Goal: Task Accomplishment & Management: Manage account settings

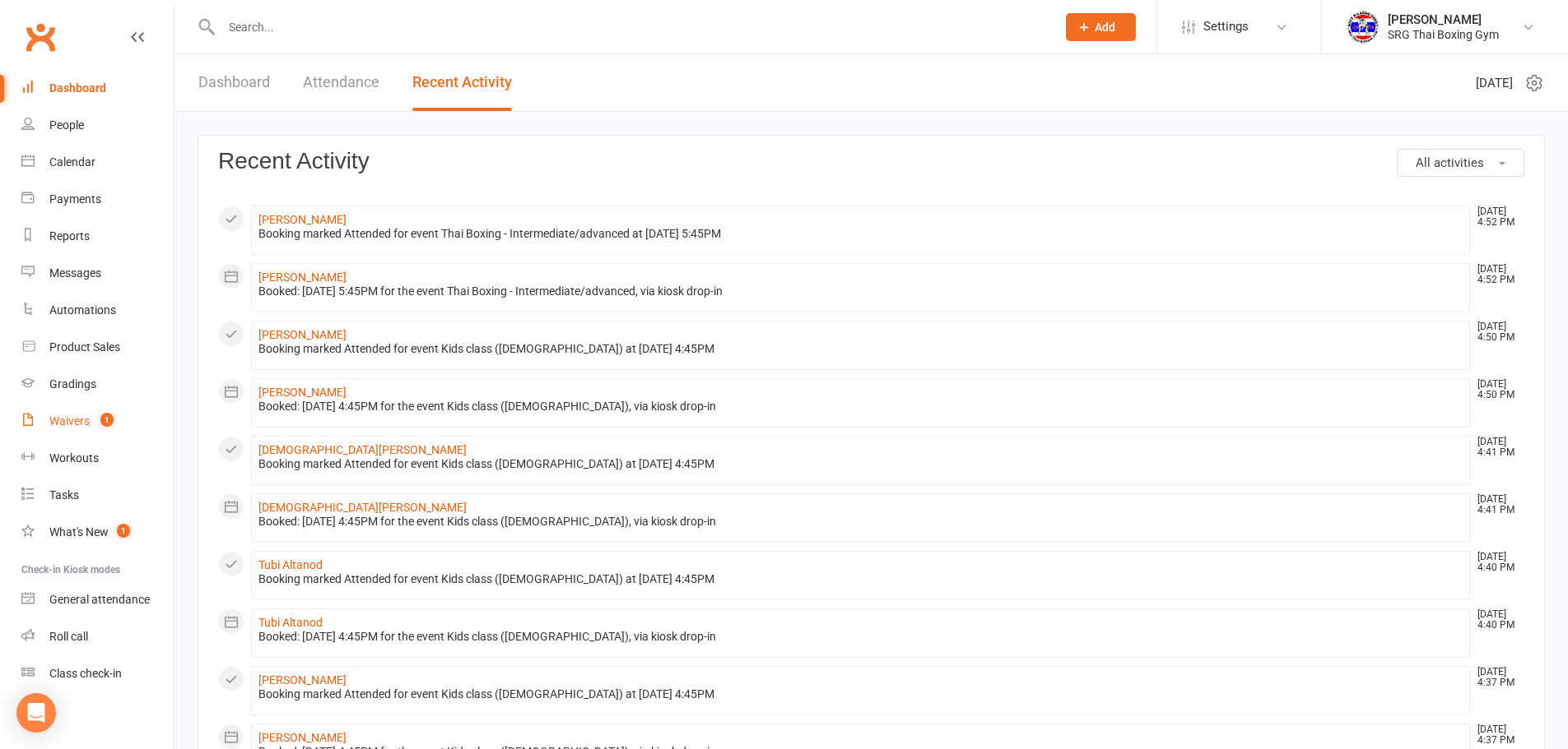
click at [69, 422] on div "Waivers" at bounding box center [69, 421] width 40 height 13
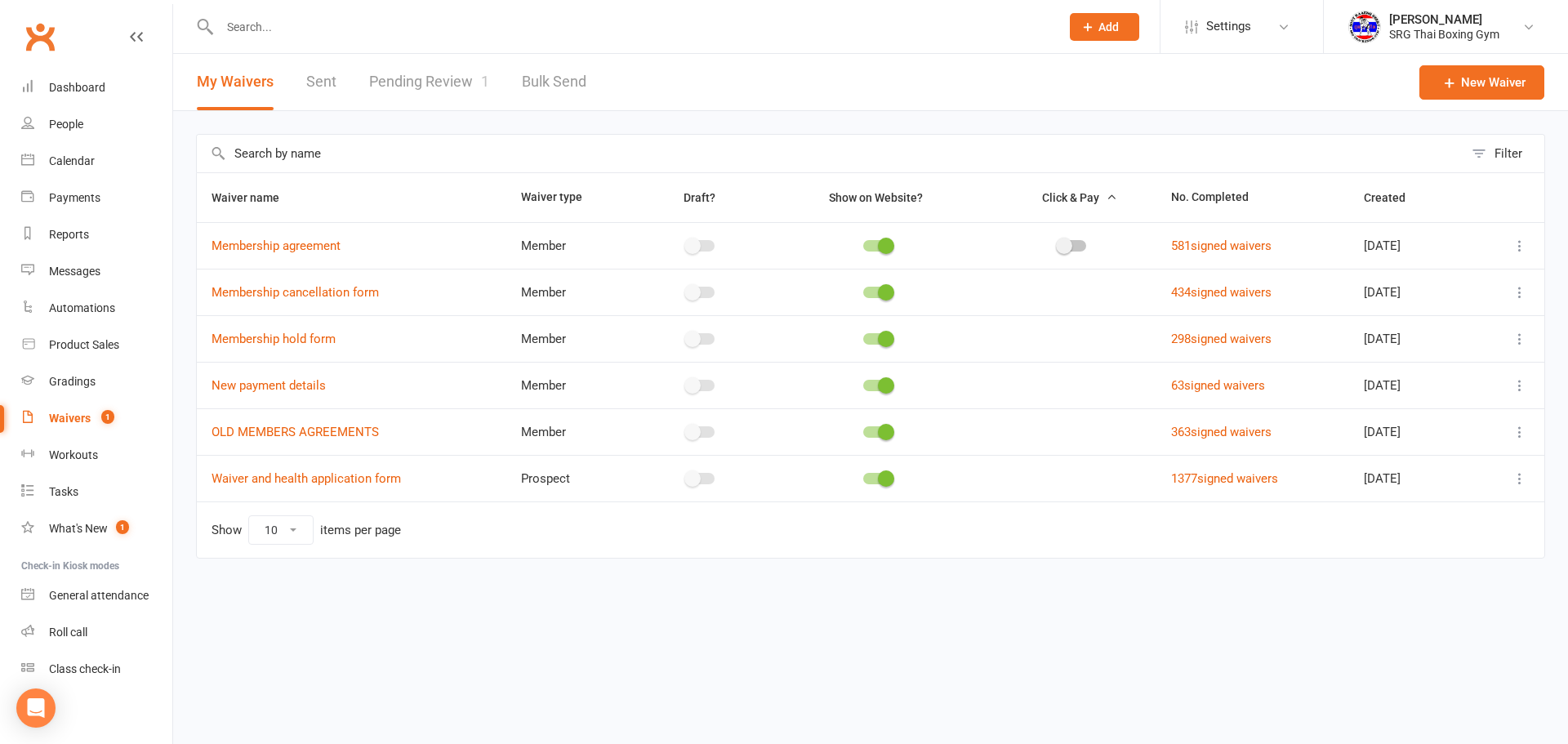
click at [429, 75] on link "Pending Review 1" at bounding box center [429, 82] width 120 height 56
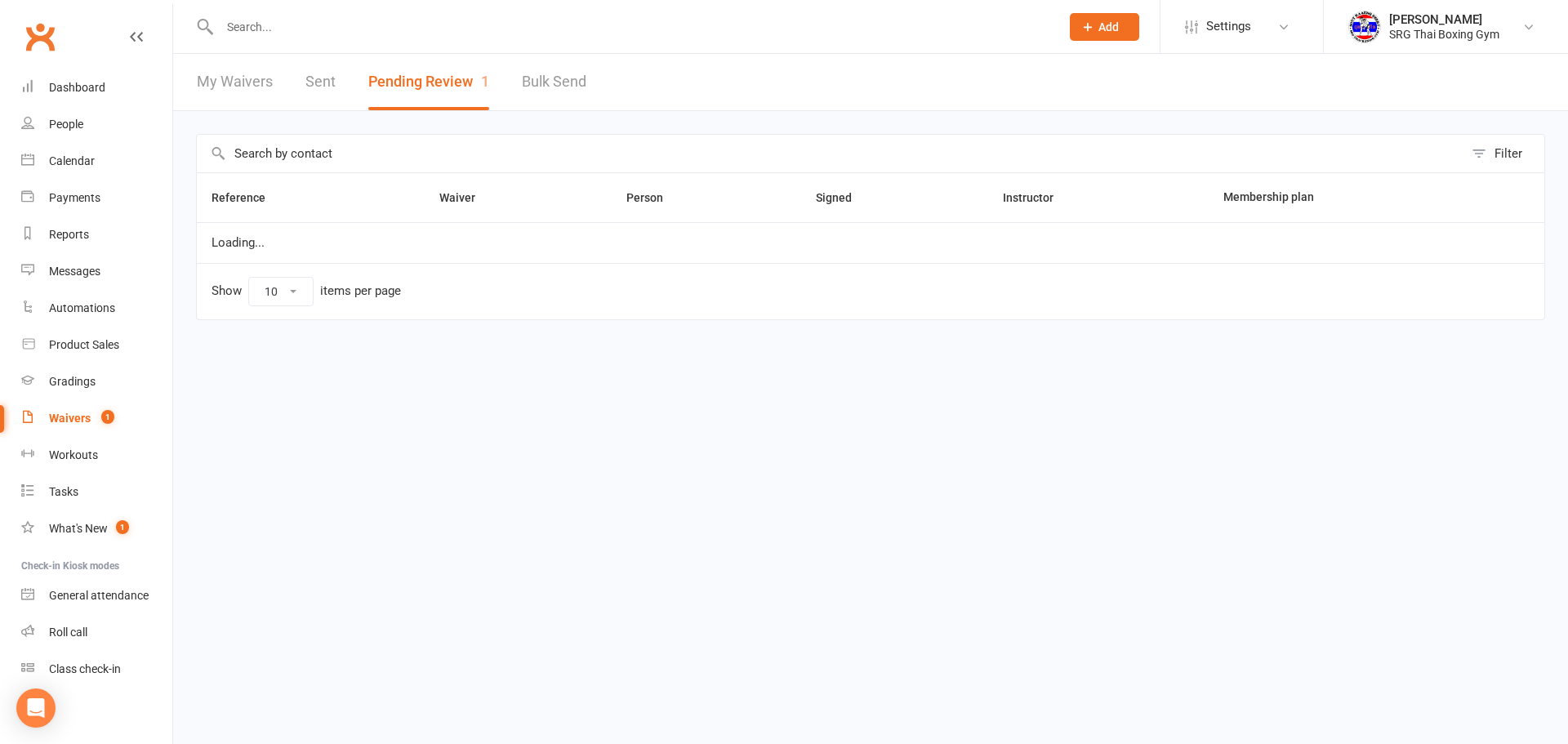
select select "100"
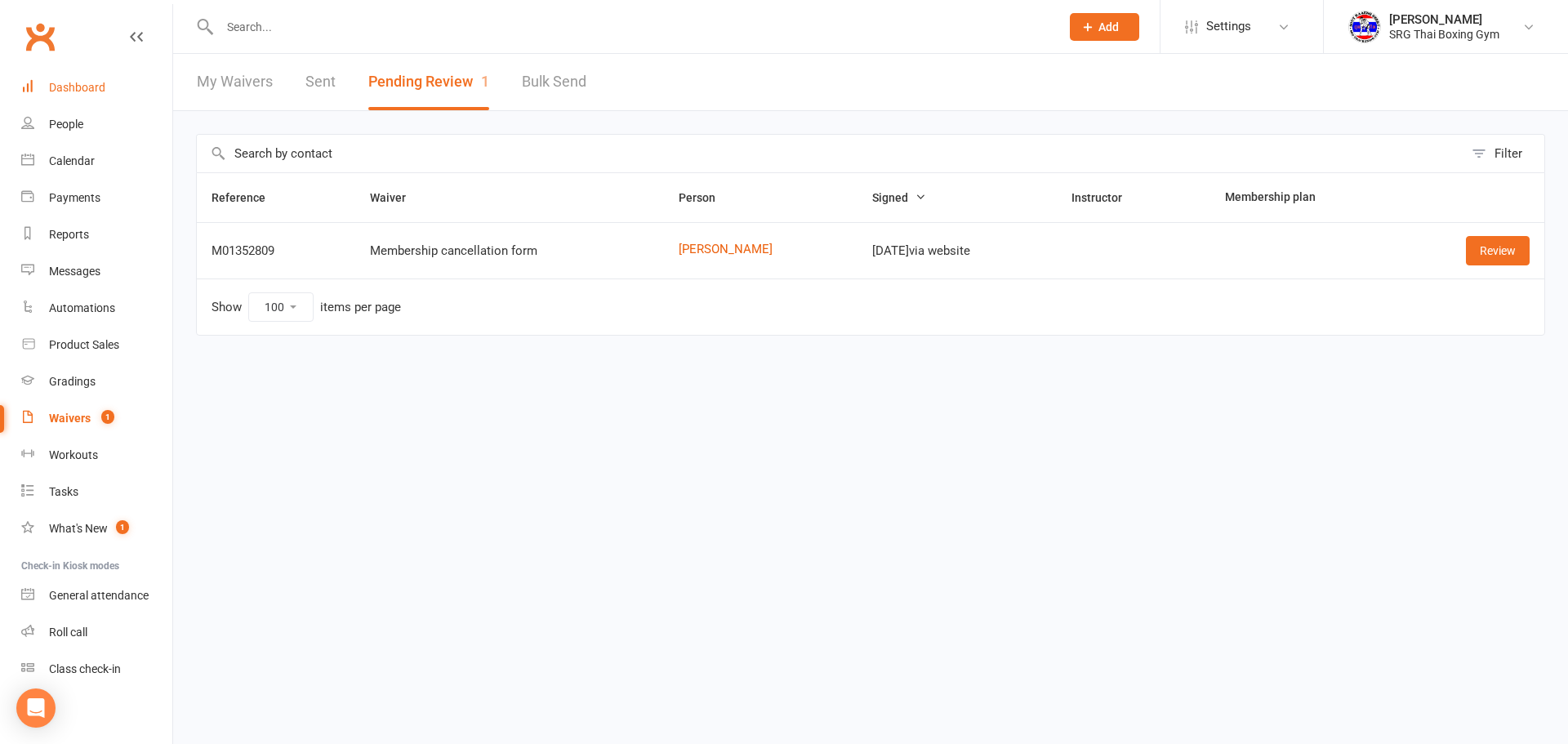
click at [71, 85] on div "Dashboard" at bounding box center [77, 87] width 56 height 13
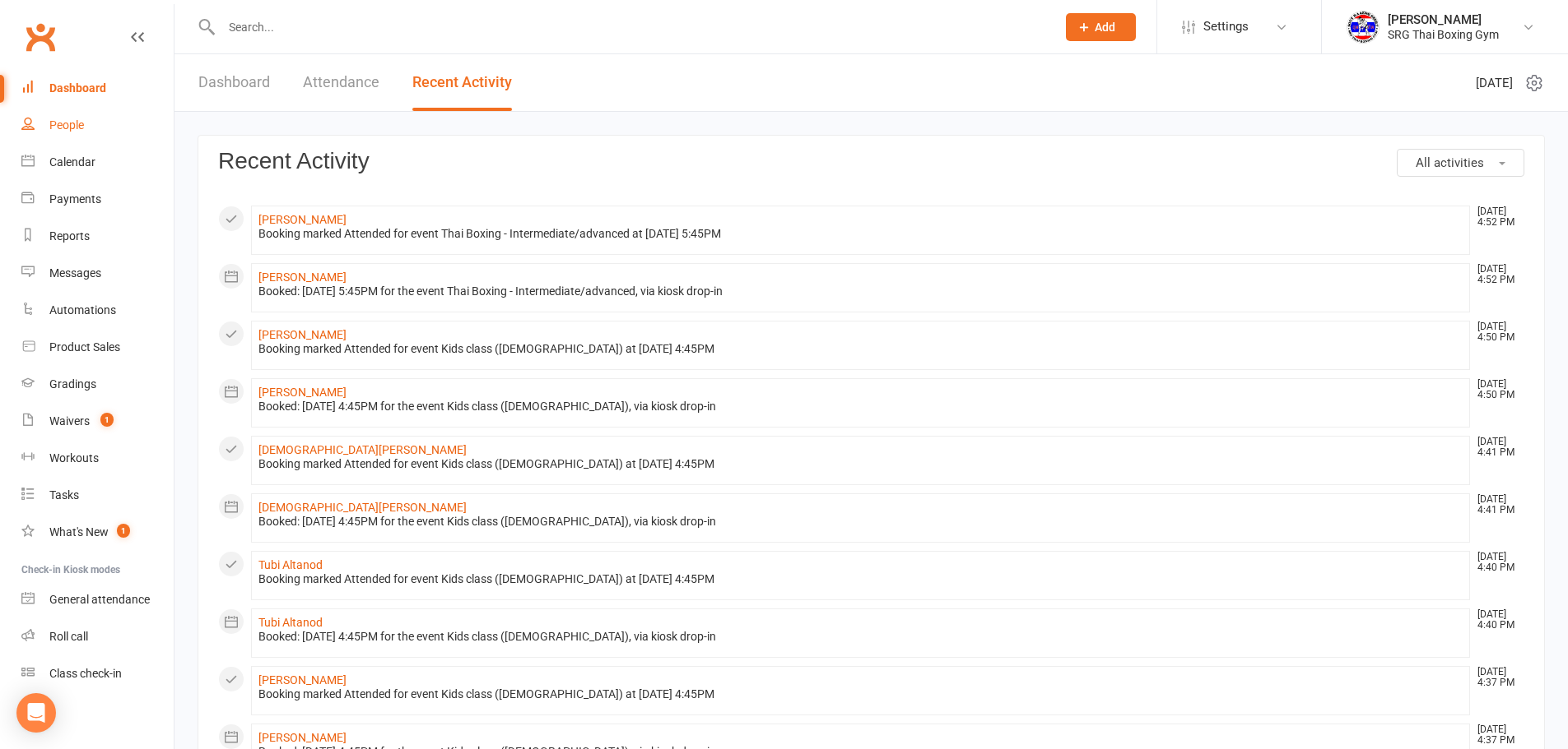
click at [62, 129] on div "People" at bounding box center [67, 125] width 35 height 13
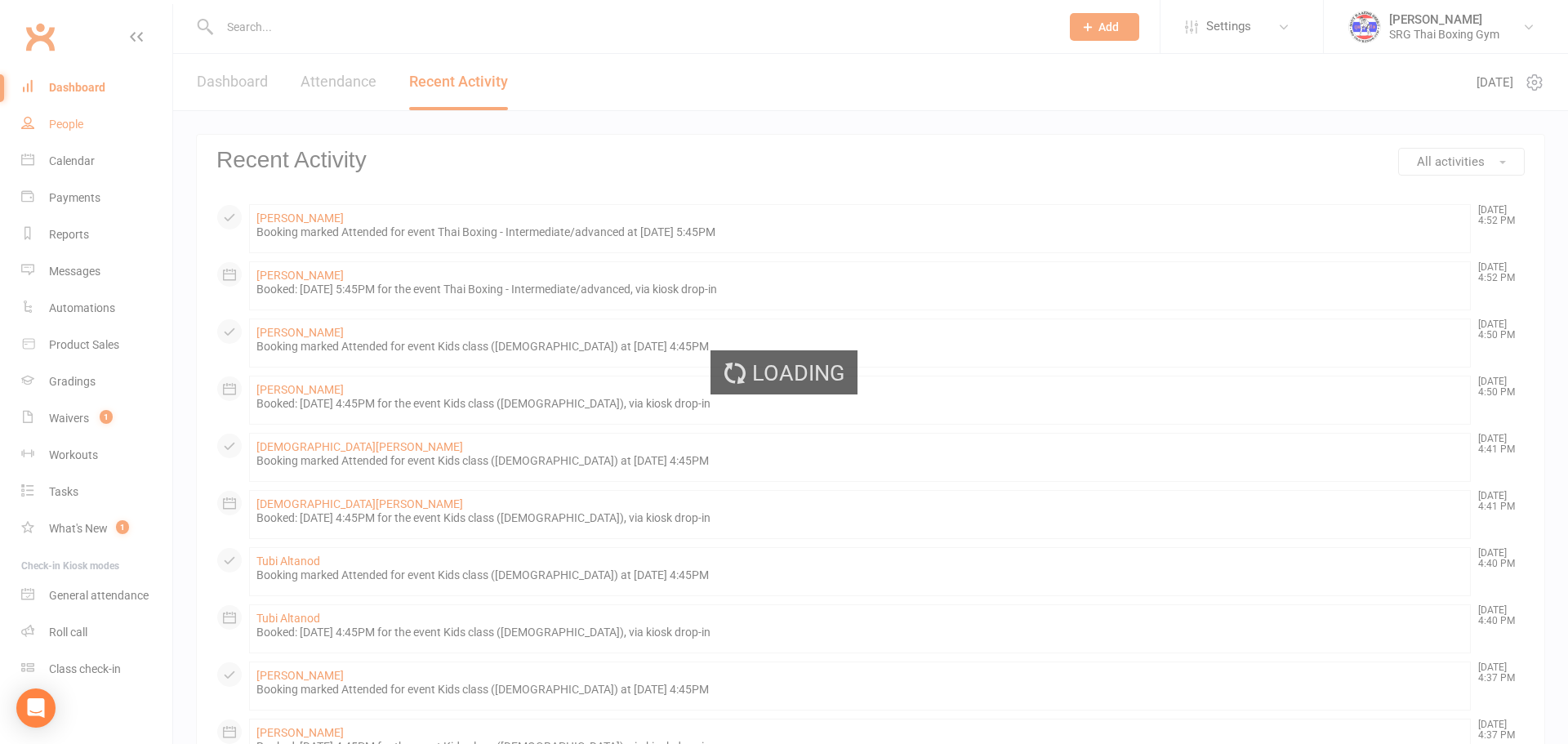
select select "100"
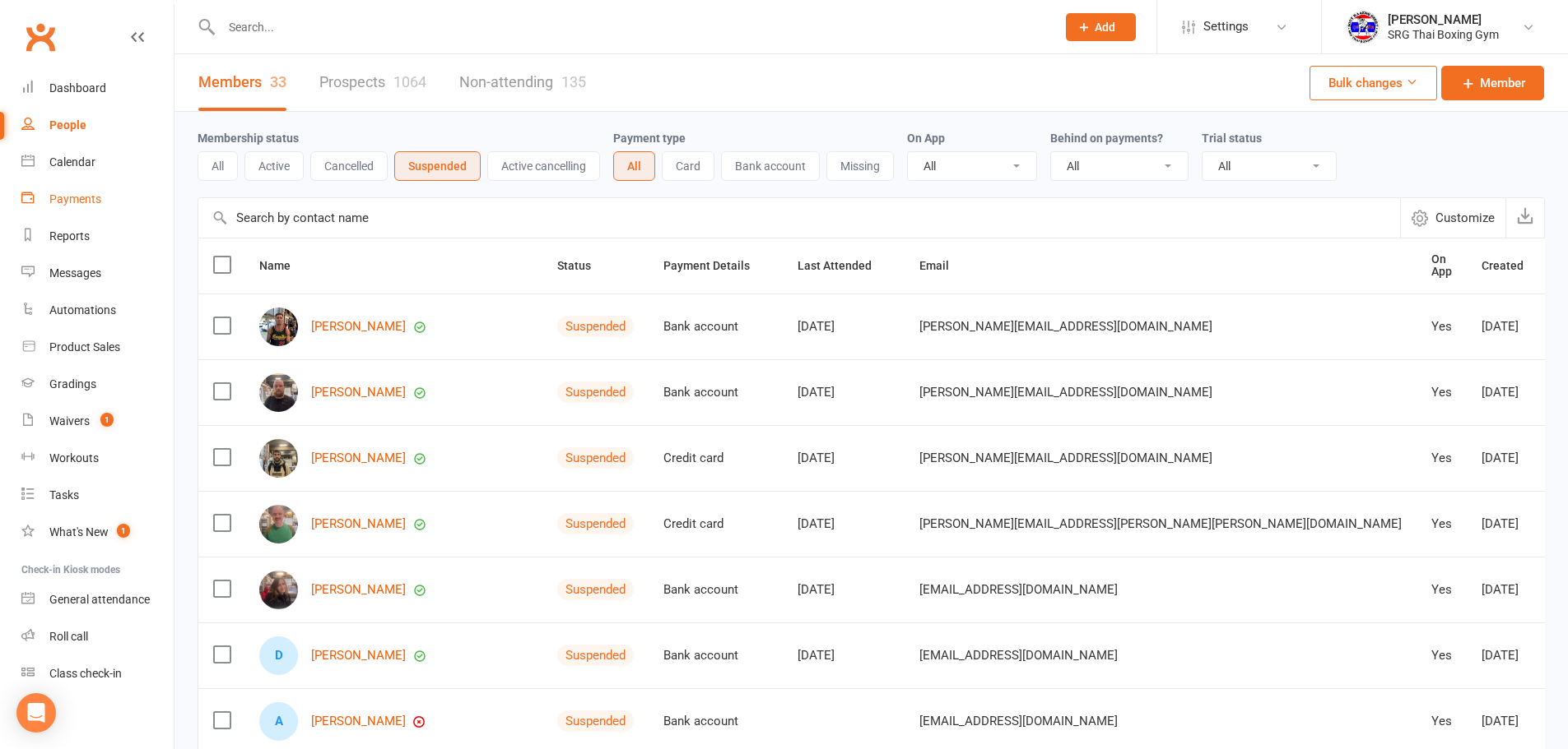
click at [67, 200] on div "Payments" at bounding box center [75, 199] width 51 height 13
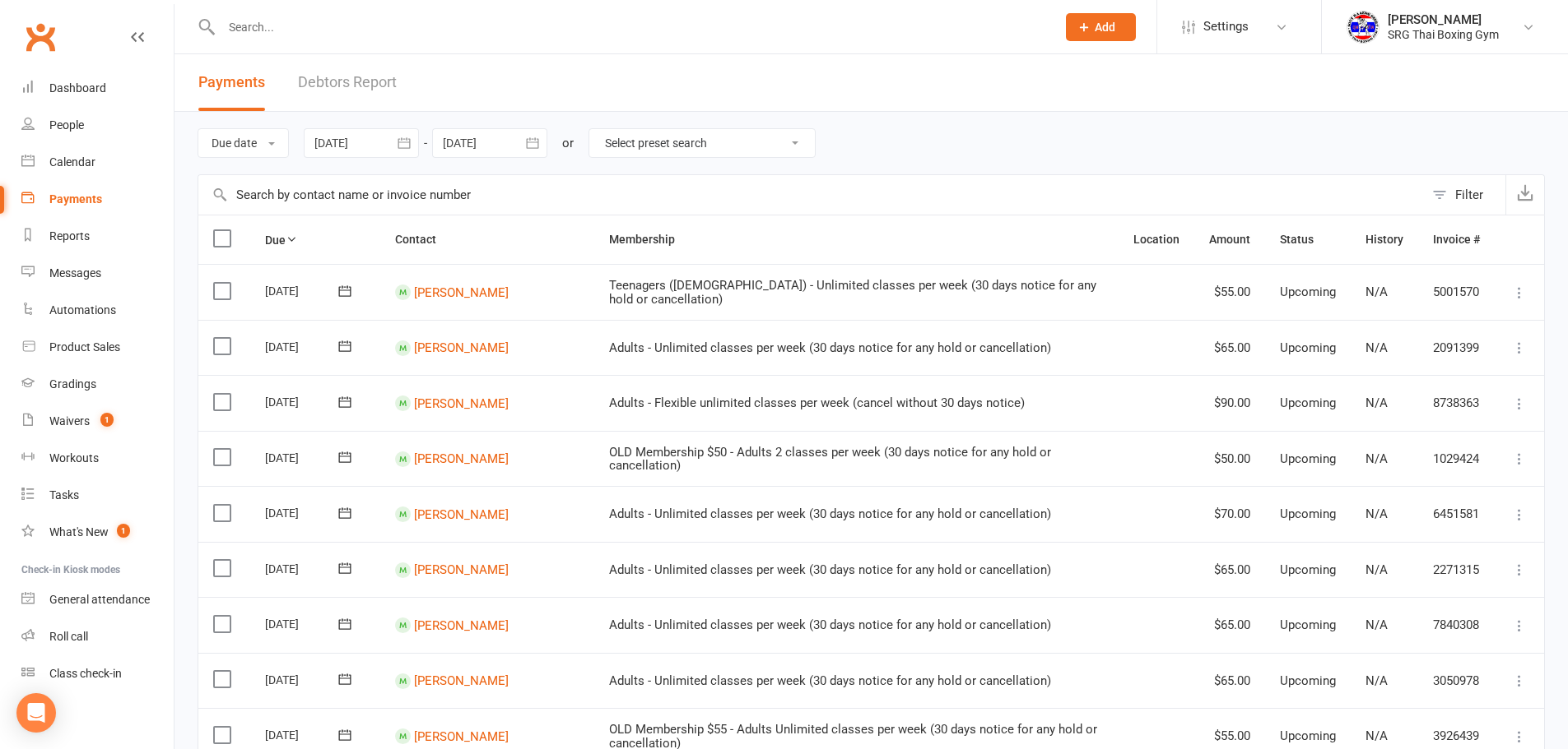
click at [348, 87] on link "Debtors Report" at bounding box center [347, 82] width 98 height 57
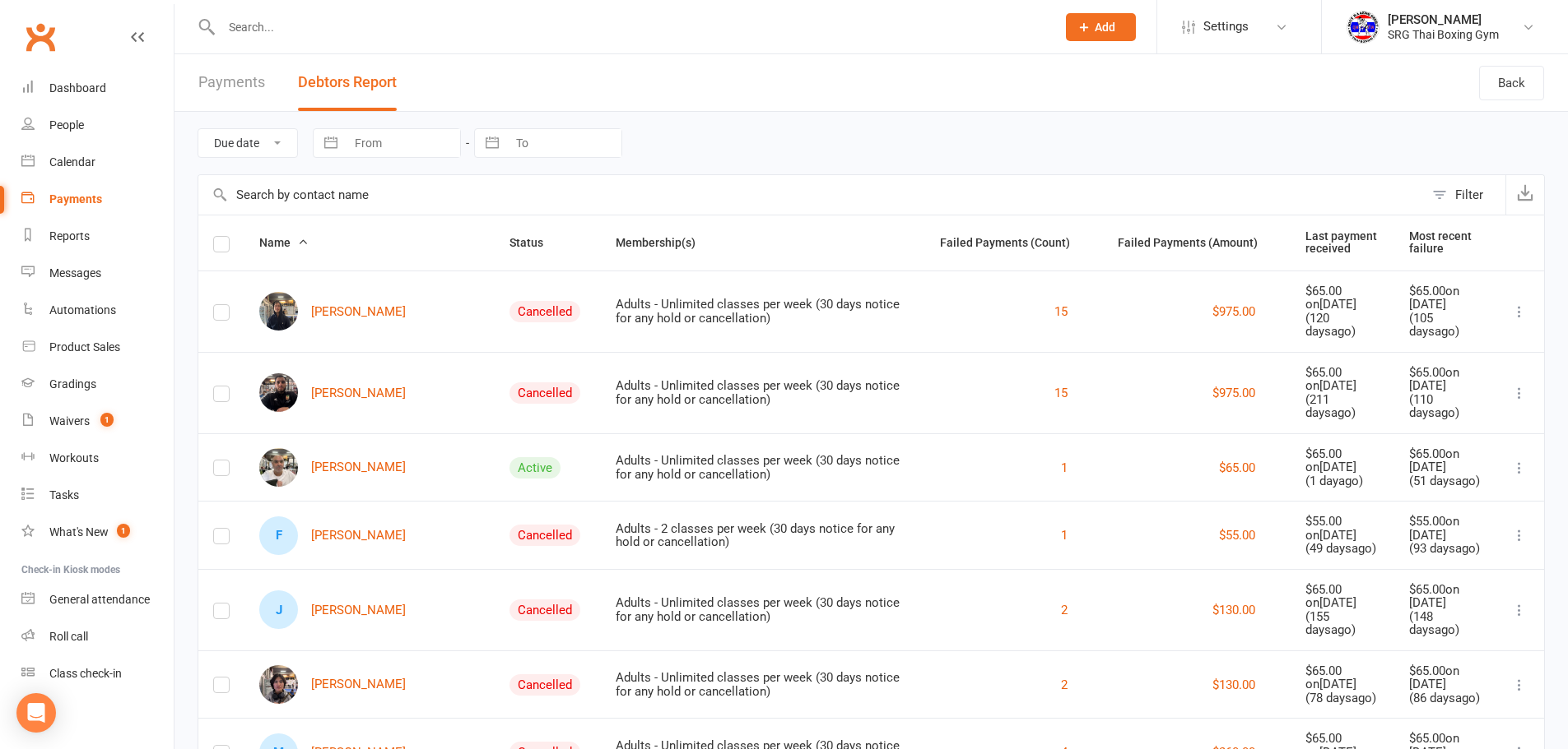
click at [509, 240] on span "Status" at bounding box center [535, 242] width 51 height 13
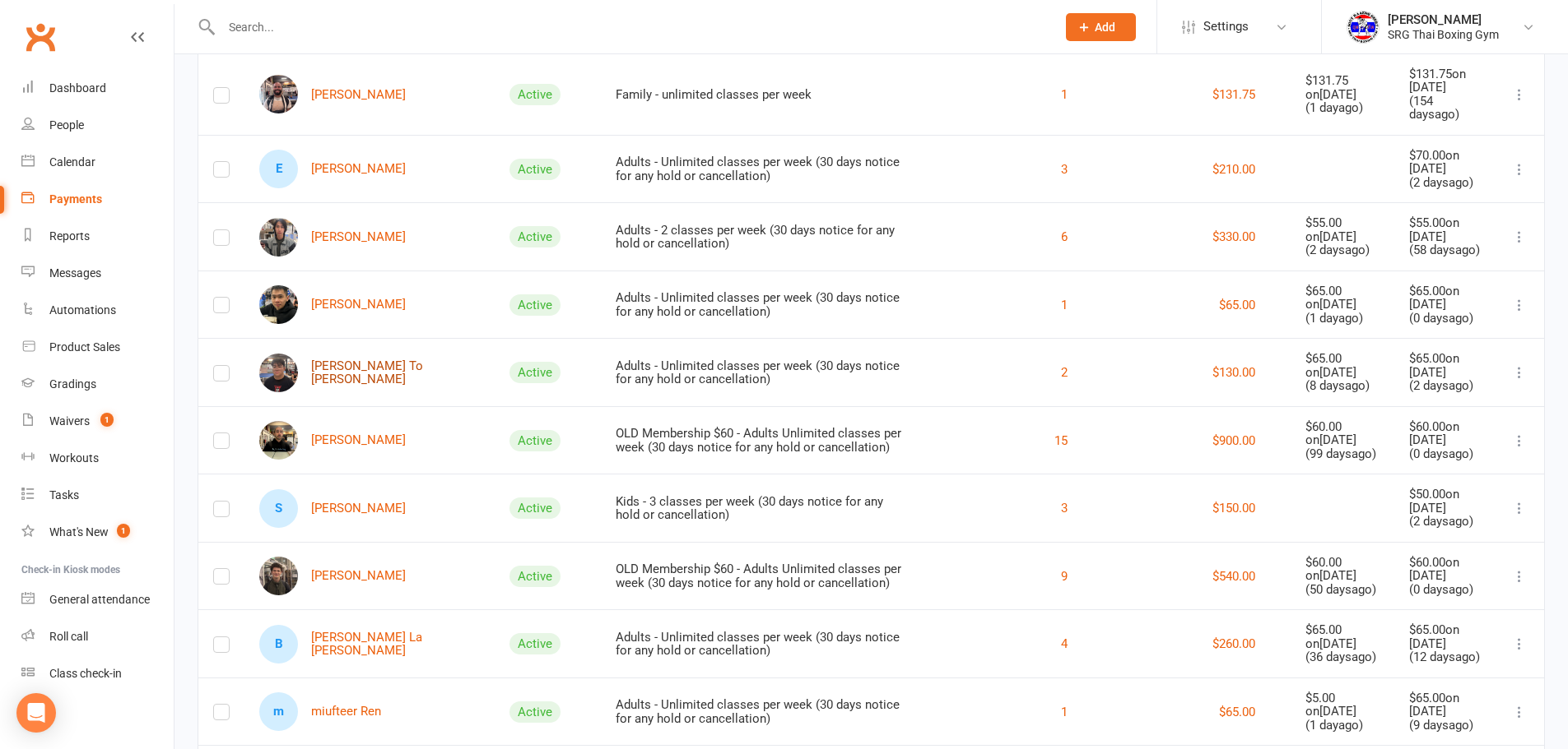
scroll to position [246, 0]
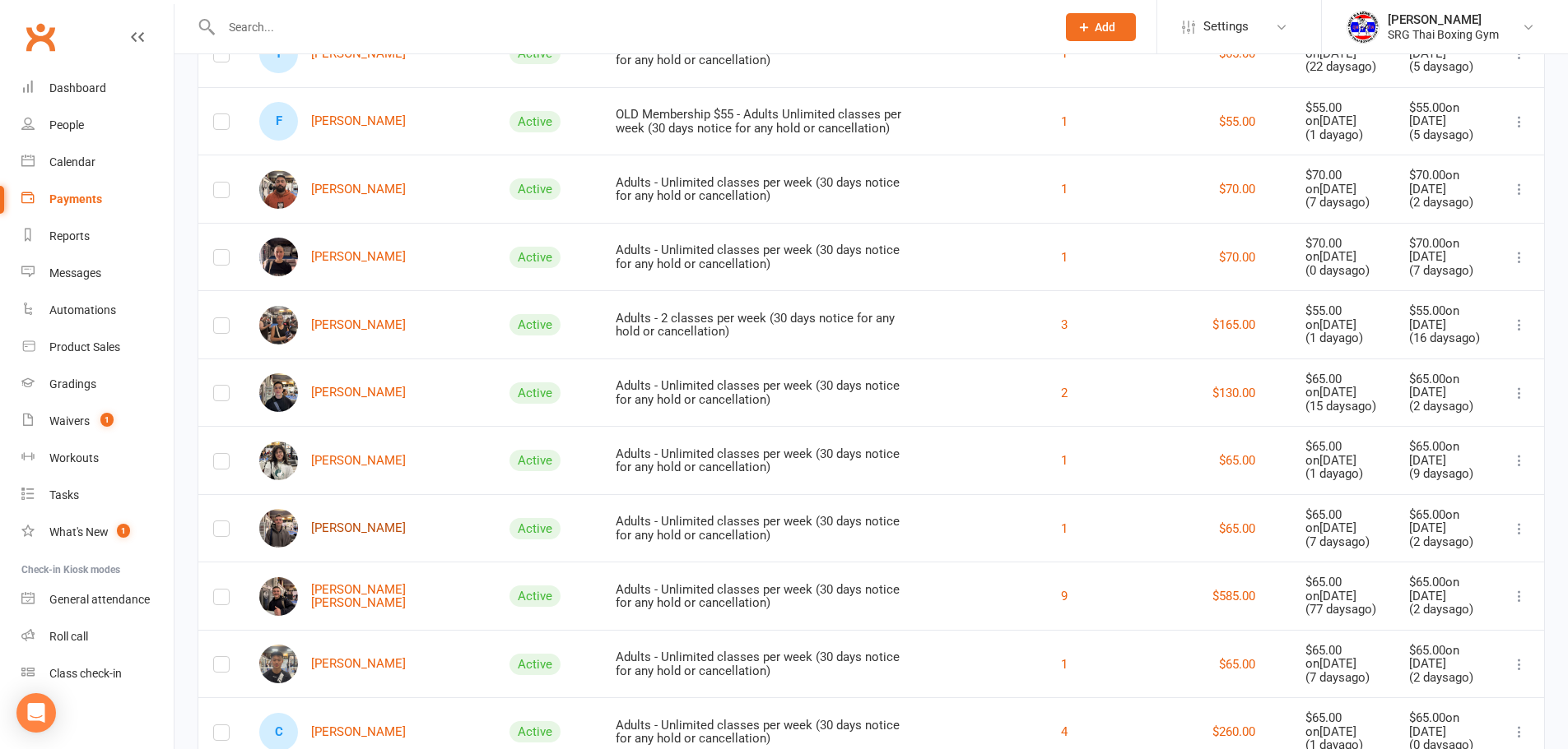
scroll to position [2221, 0]
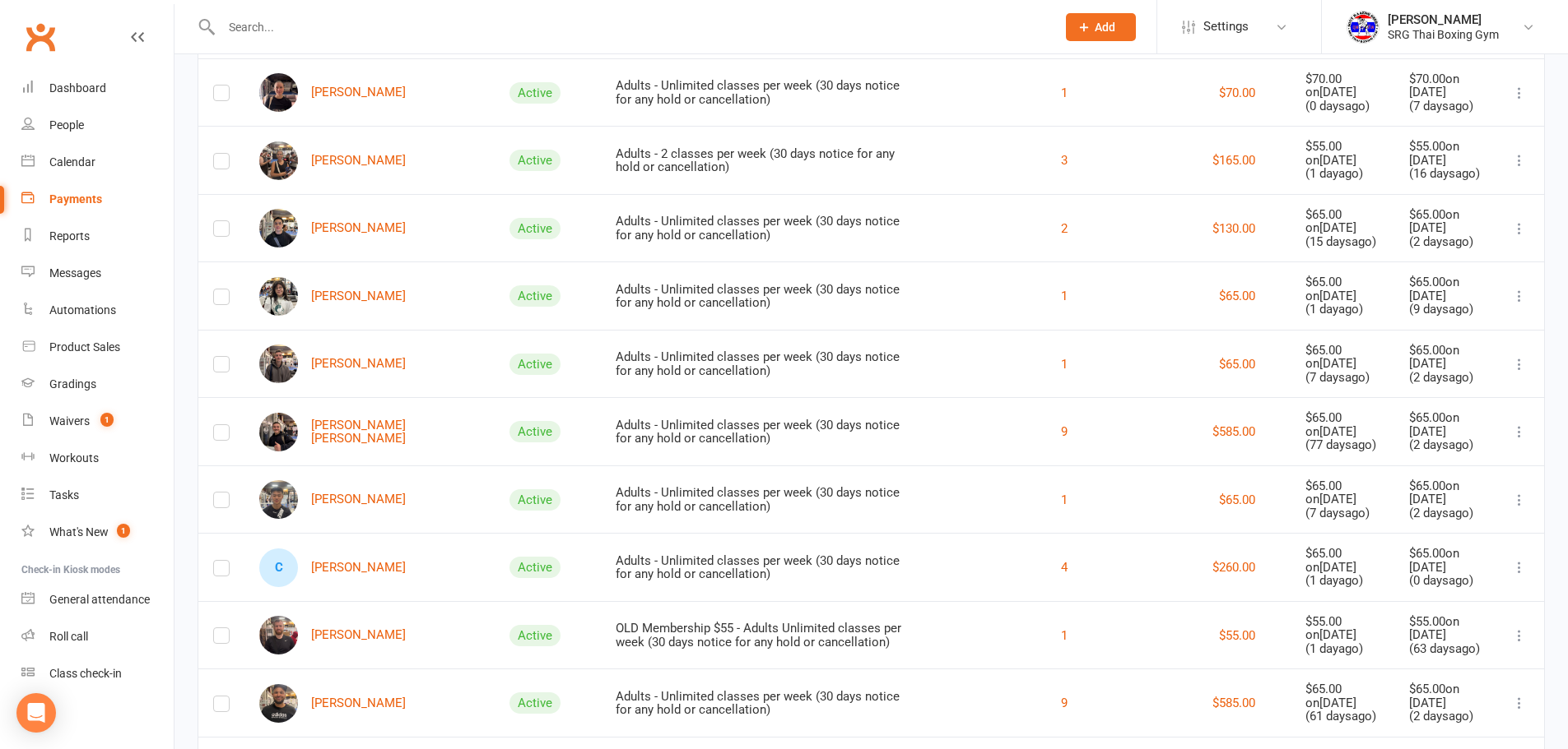
drag, startPoint x: 341, startPoint y: 460, endPoint x: 188, endPoint y: 463, distance: 153.0
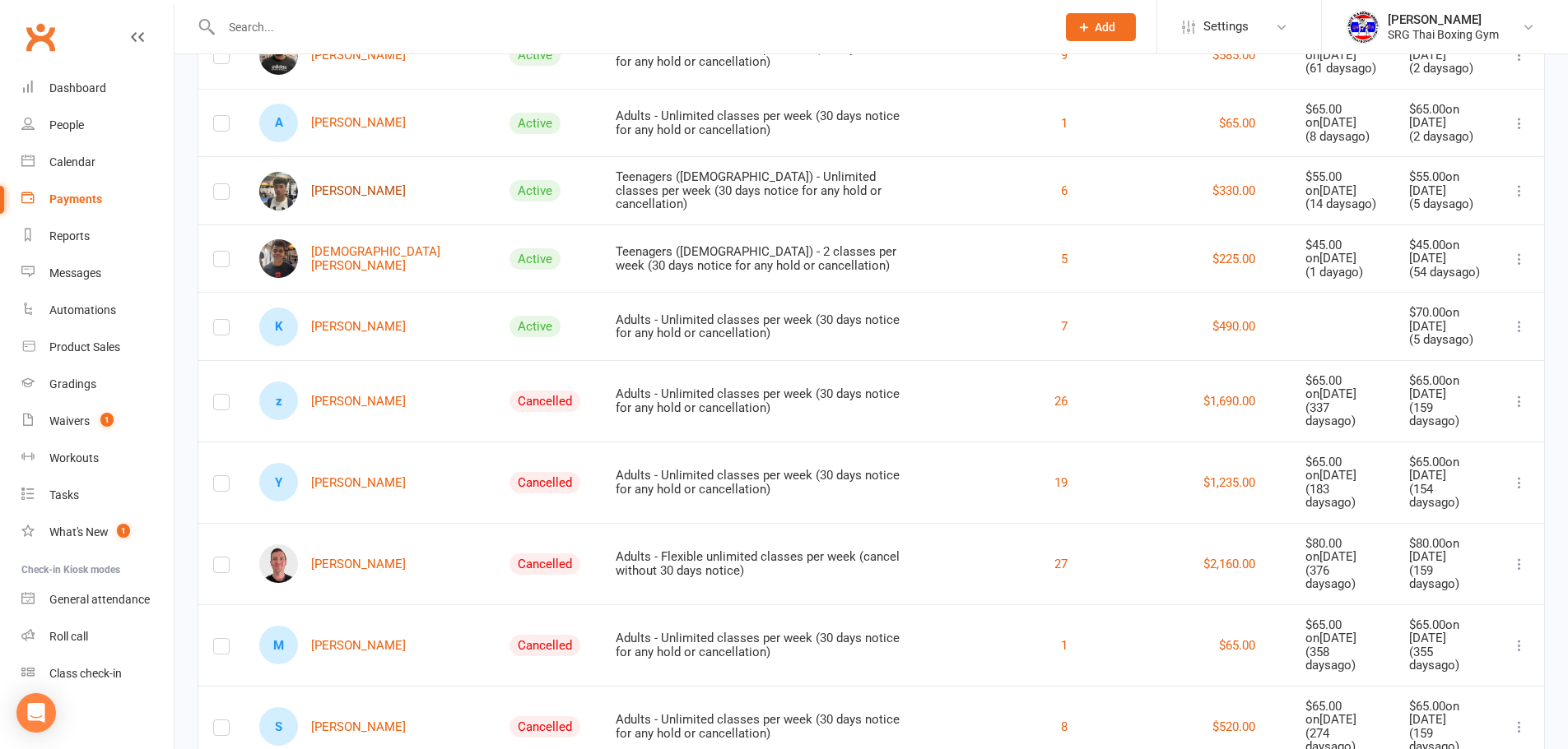
scroll to position [2879, 0]
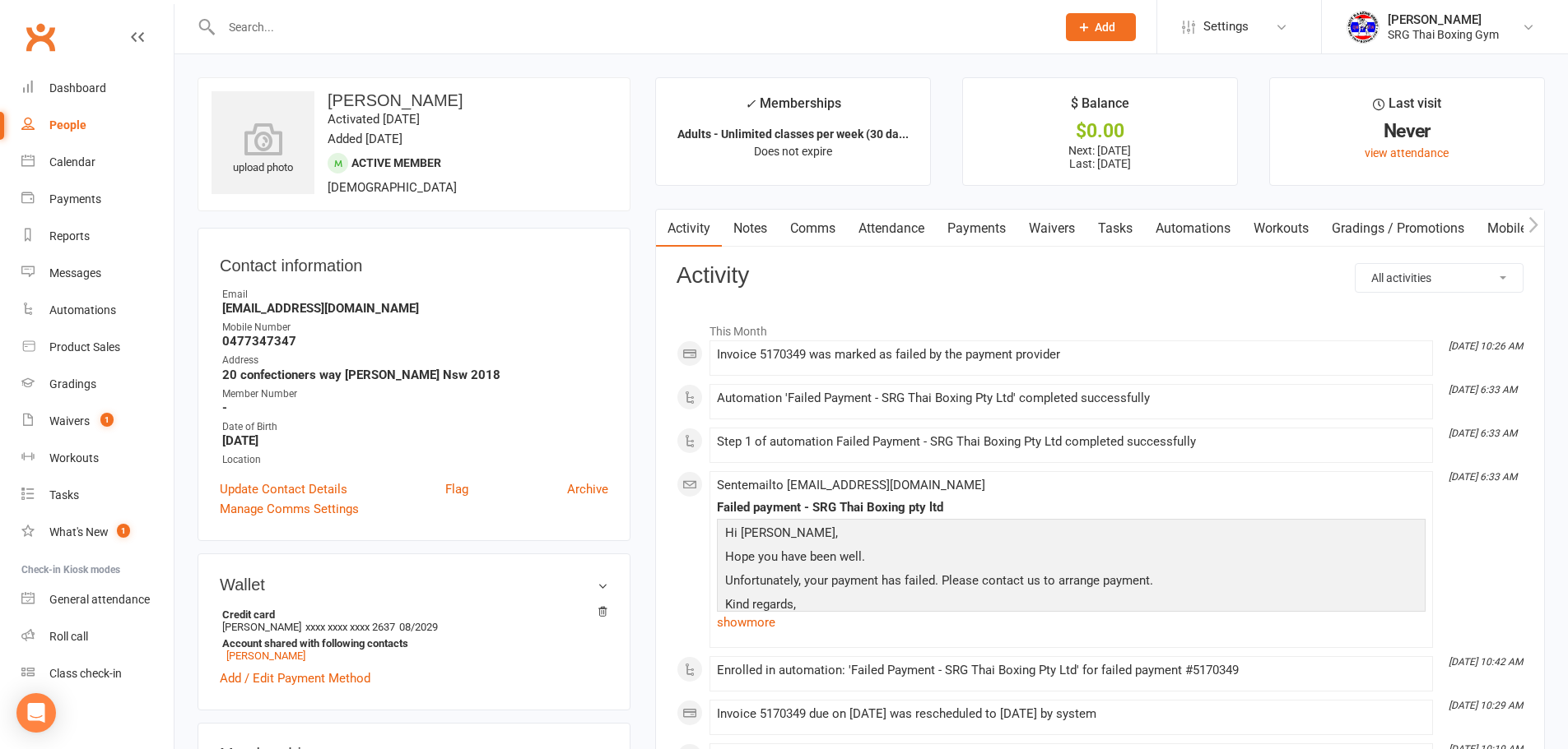
drag, startPoint x: 990, startPoint y: 230, endPoint x: 1015, endPoint y: 233, distance: 25.2
click at [990, 229] on link "Payments" at bounding box center [976, 229] width 82 height 38
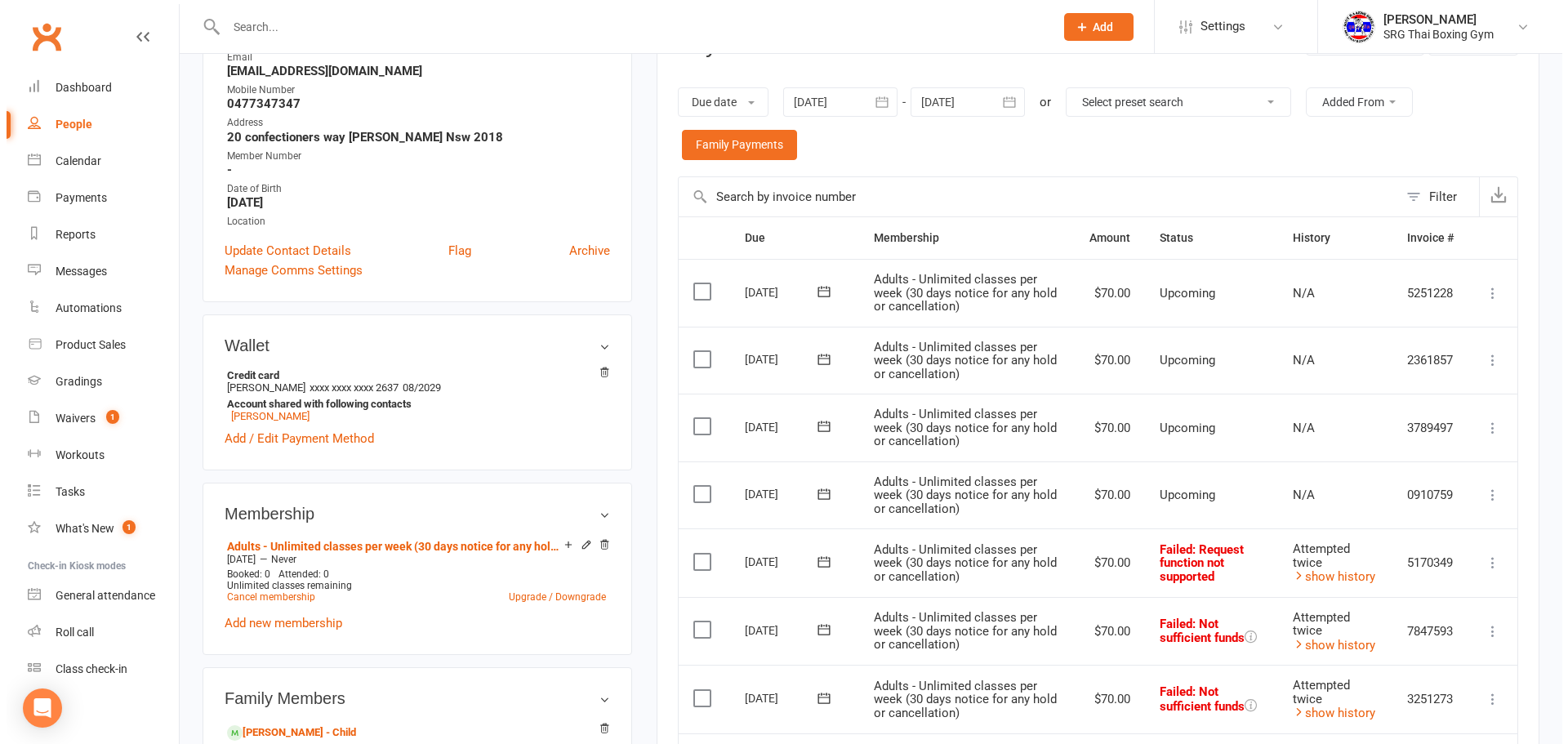
scroll to position [327, 0]
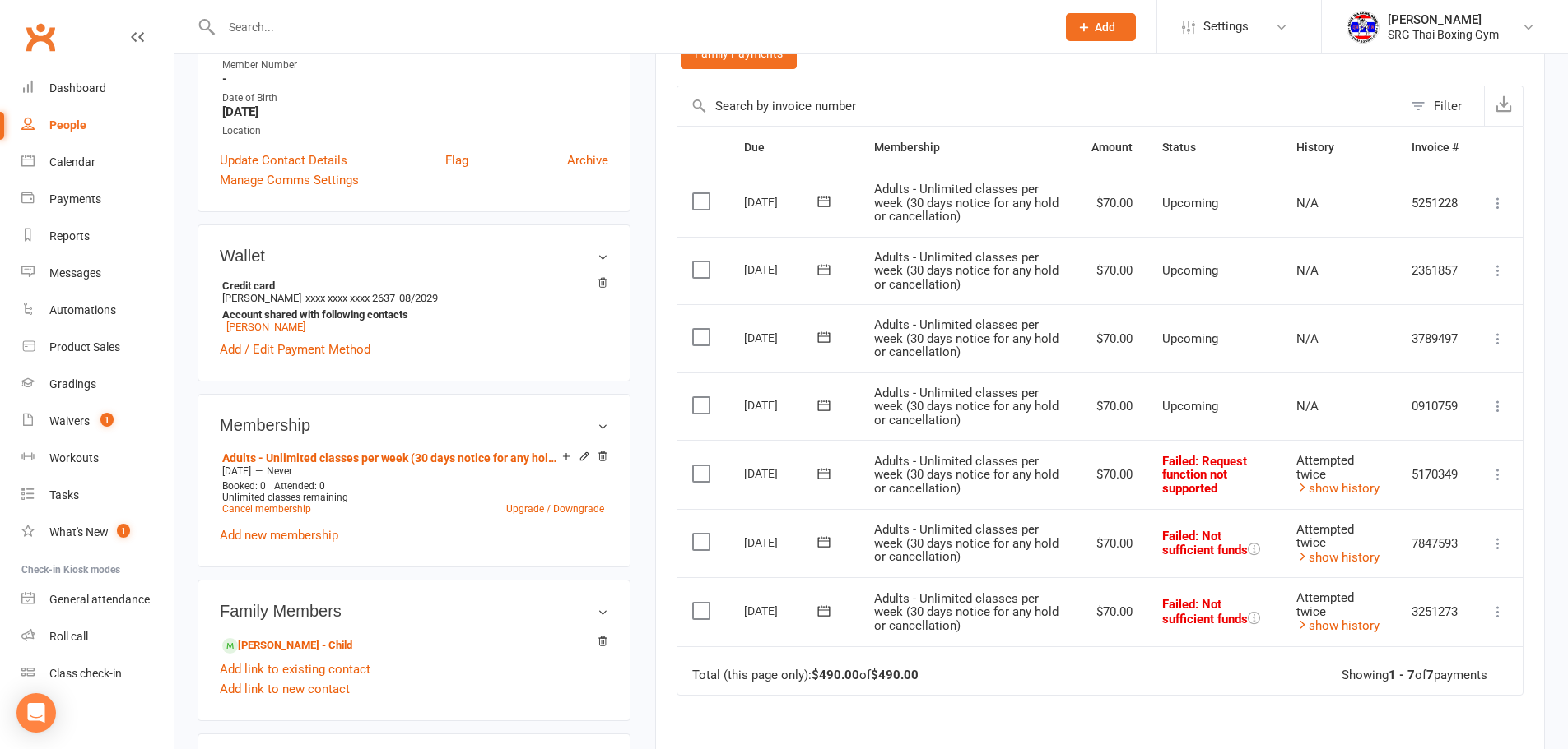
click at [1501, 475] on icon at bounding box center [1498, 474] width 17 height 17
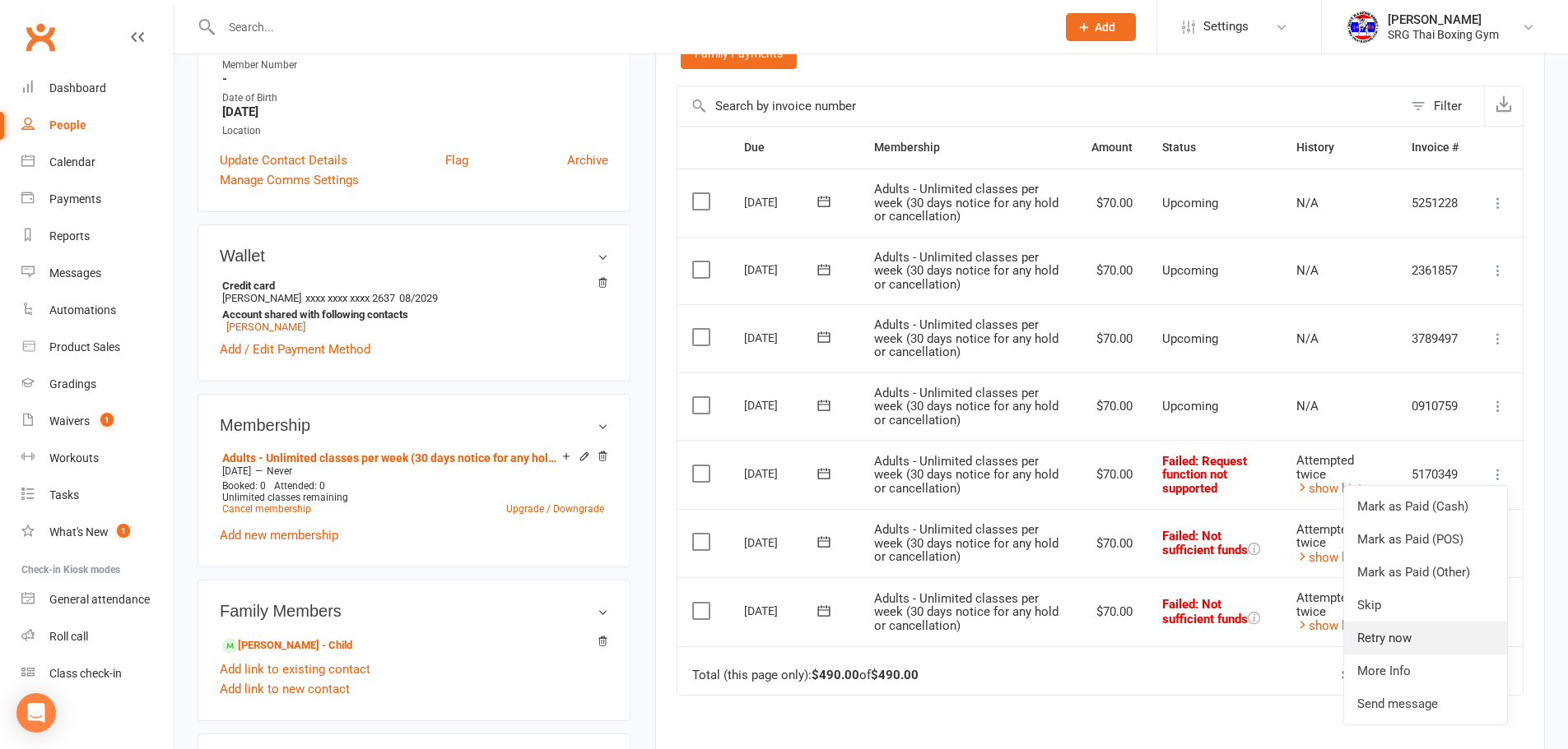
click at [1413, 636] on link "Retry now" at bounding box center [1426, 638] width 163 height 33
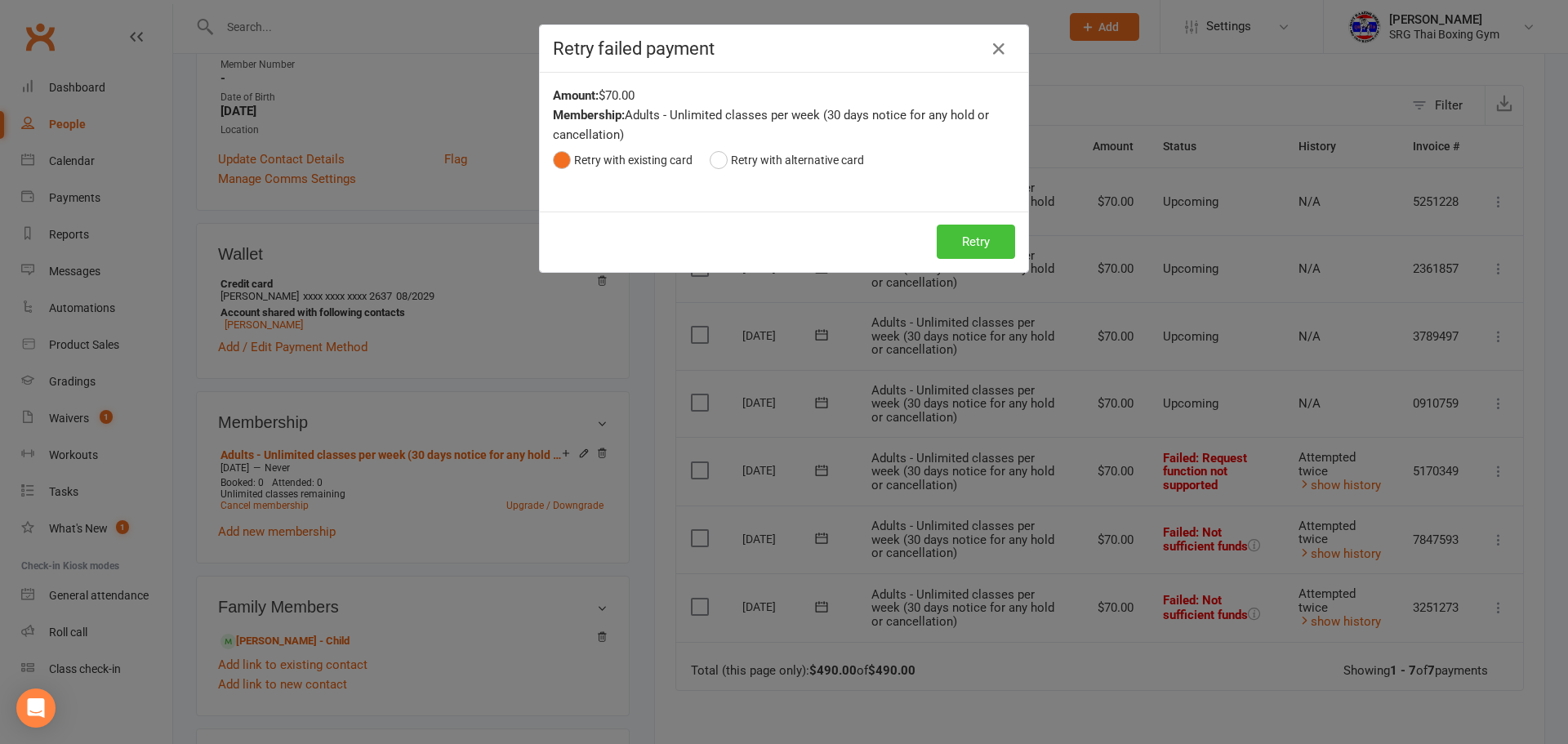
click at [985, 232] on button "Retry" at bounding box center [975, 241] width 78 height 34
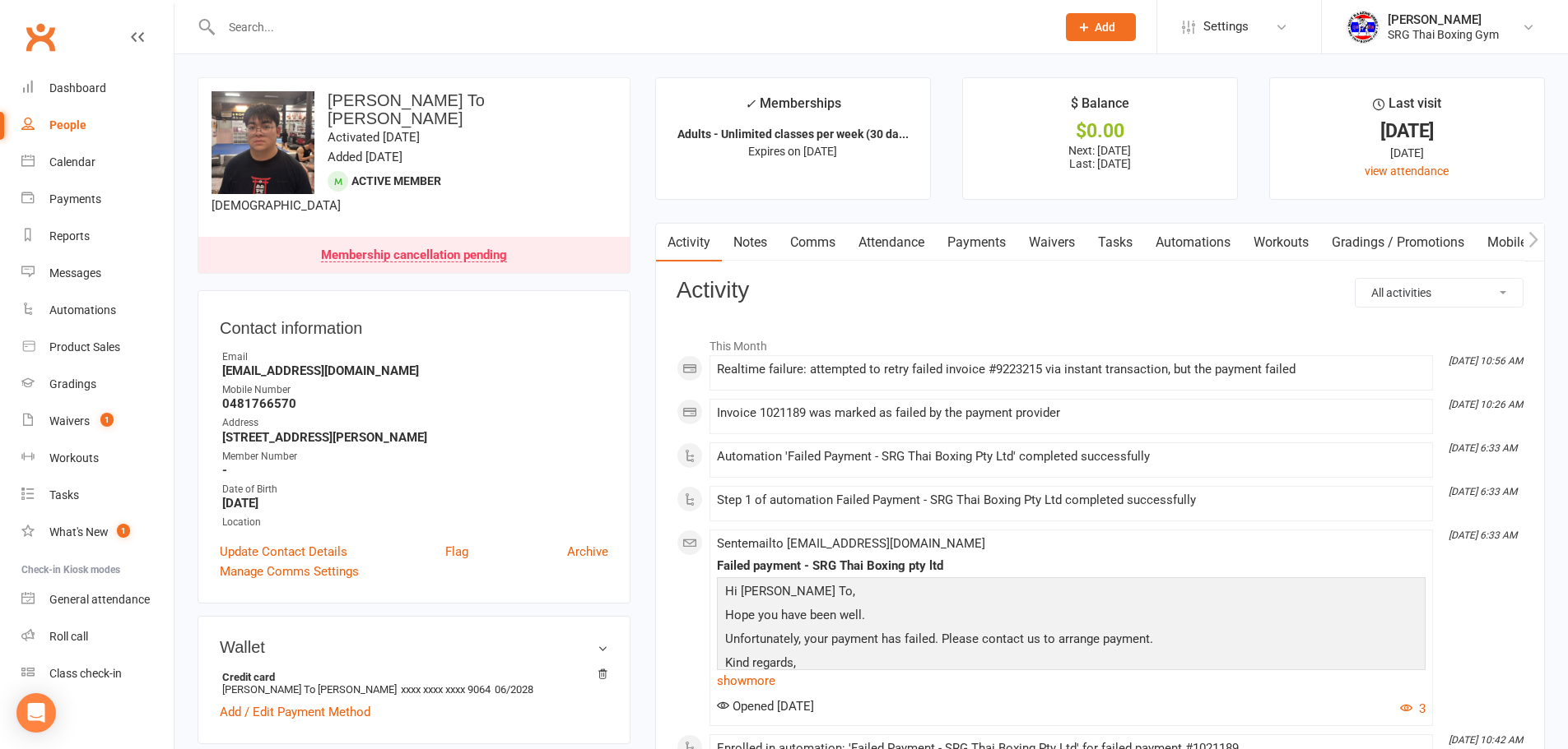
click at [970, 235] on link "Payments" at bounding box center [976, 242] width 82 height 38
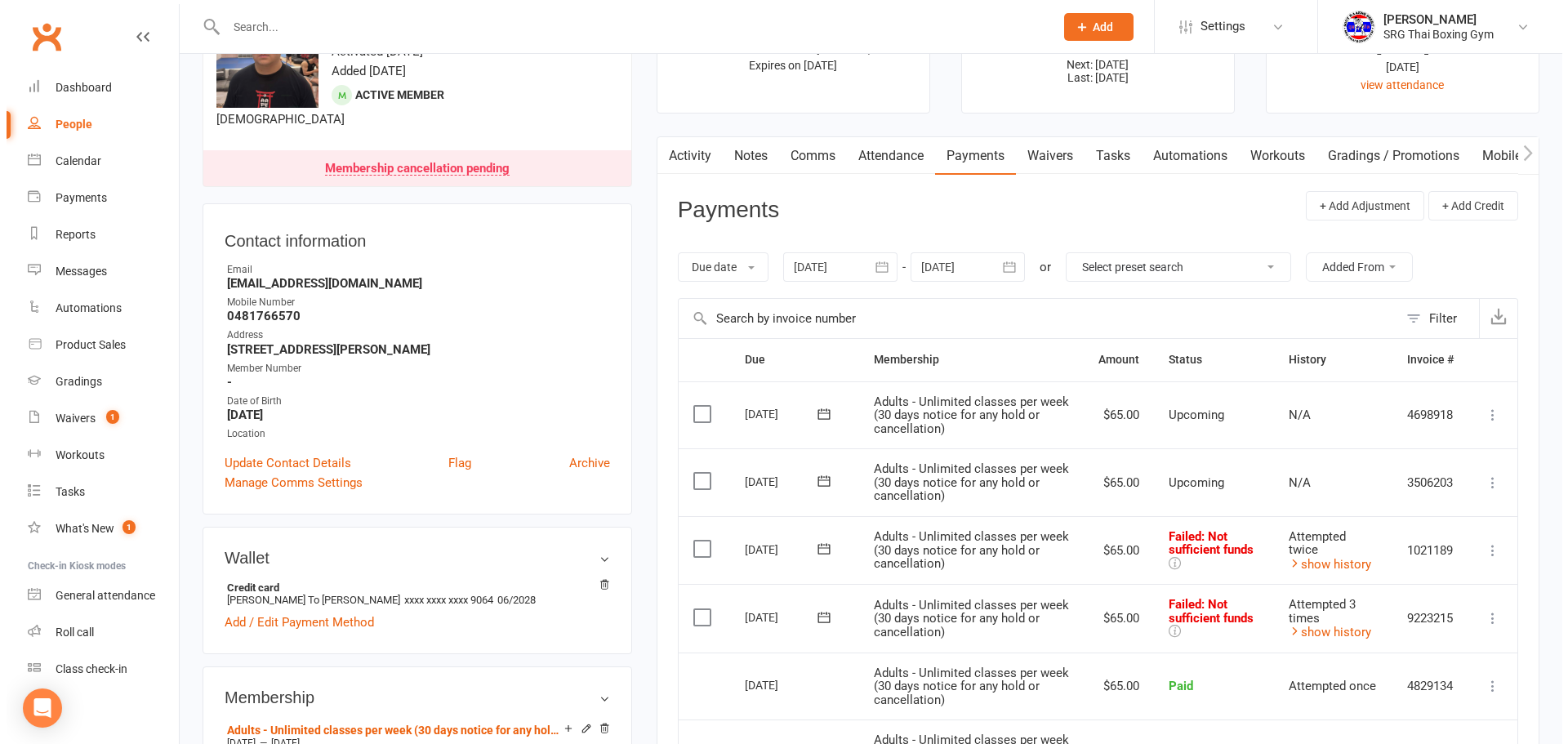
scroll to position [164, 0]
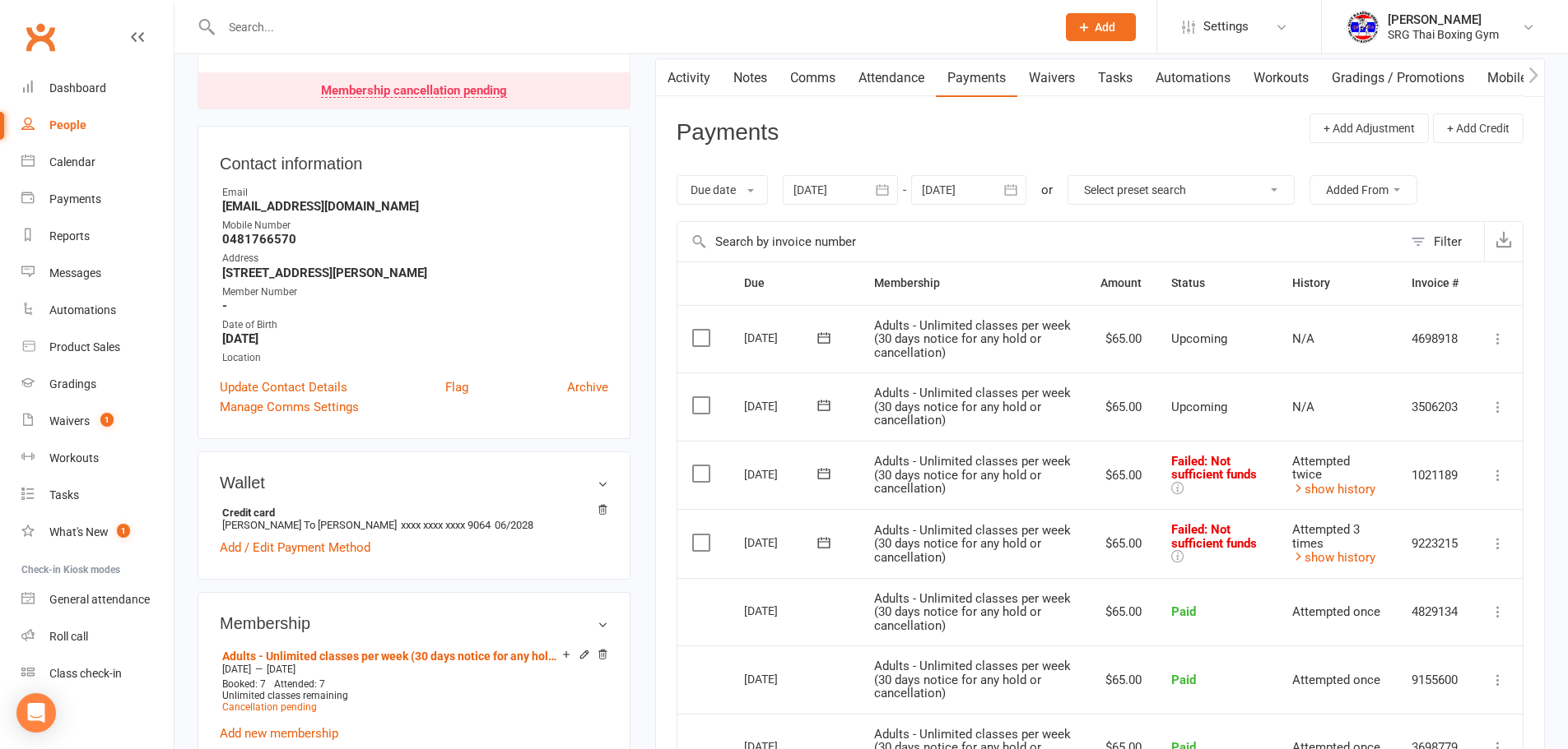
click at [1494, 476] on icon at bounding box center [1498, 475] width 17 height 17
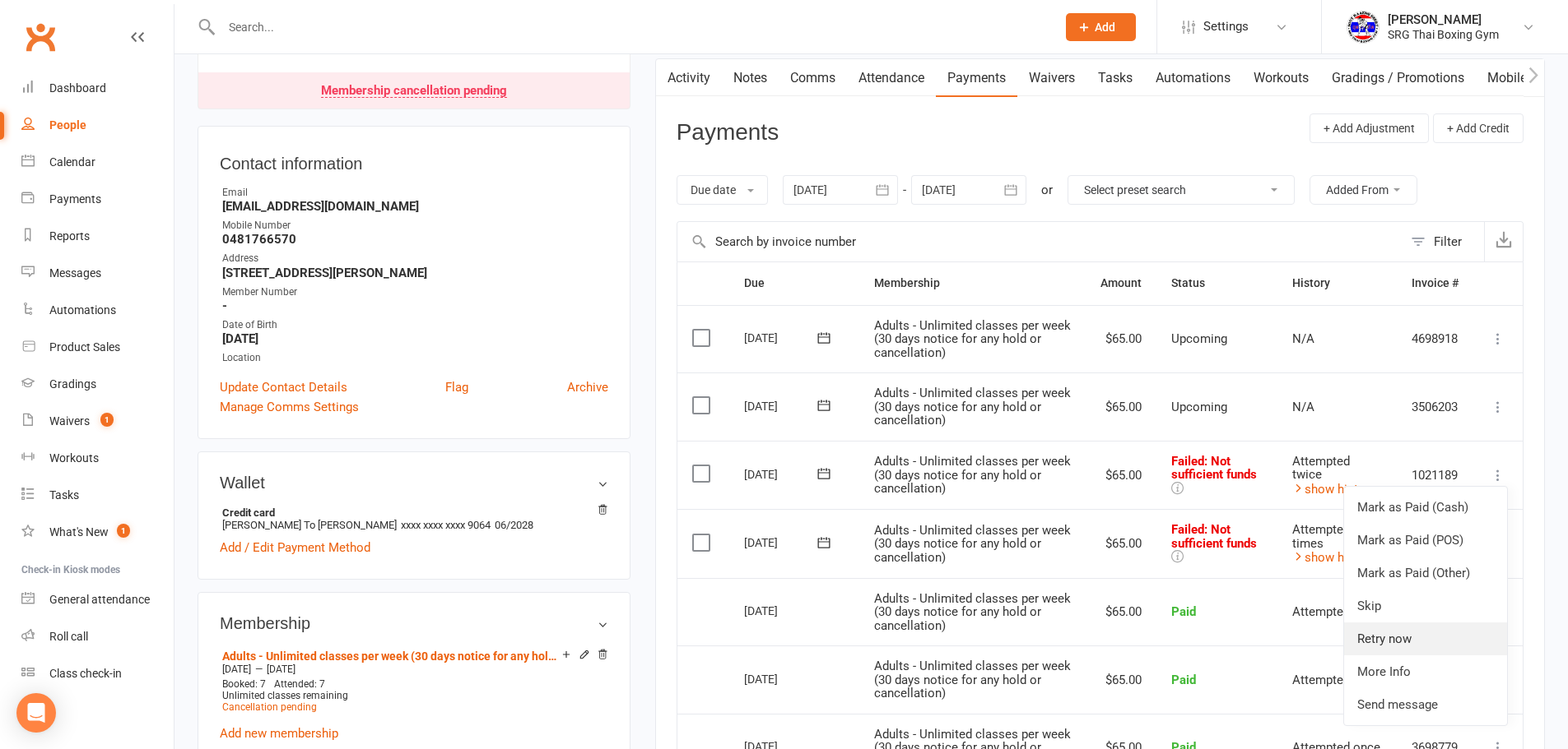
click at [1399, 640] on link "Retry now" at bounding box center [1426, 639] width 163 height 33
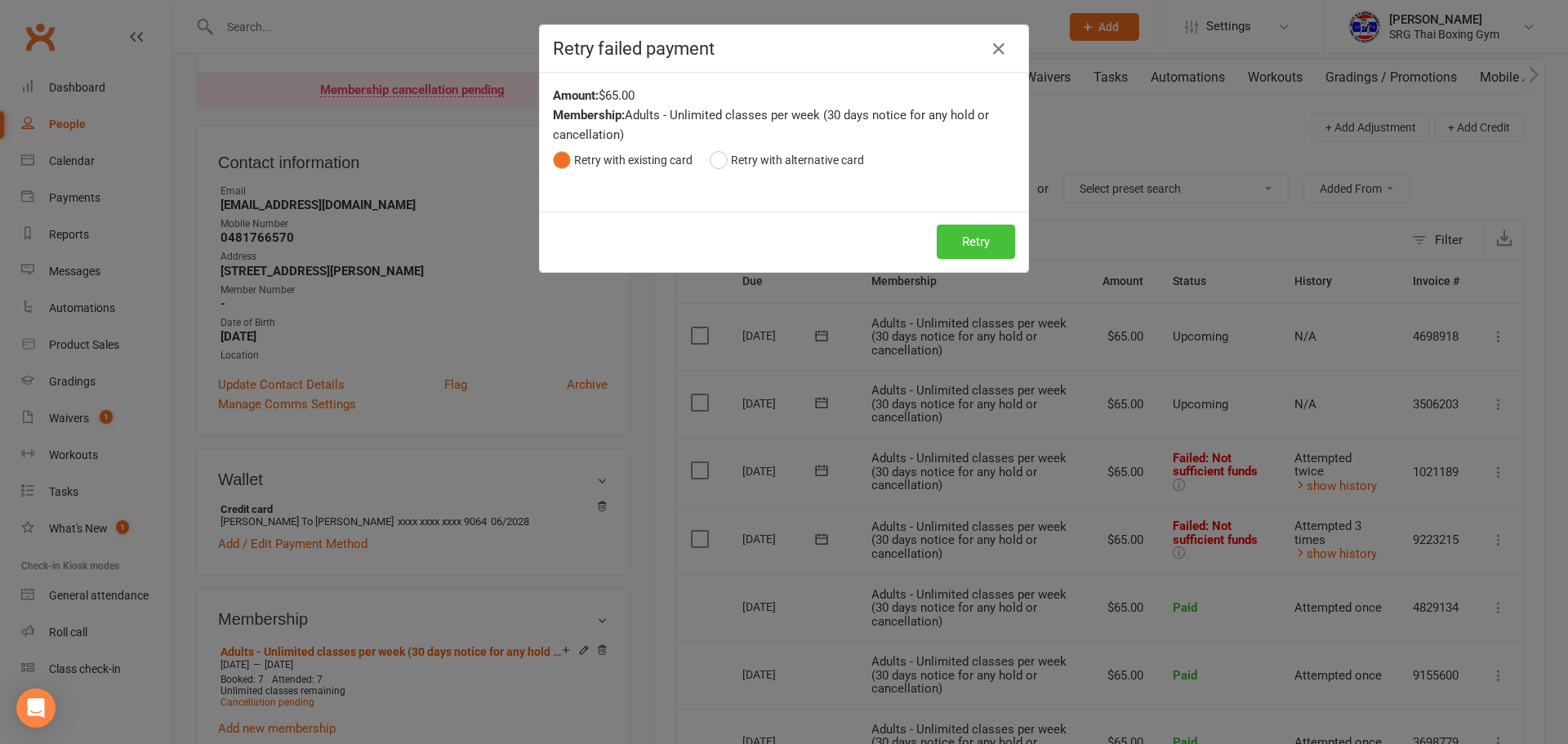
click at [985, 235] on button "Retry" at bounding box center [975, 241] width 78 height 34
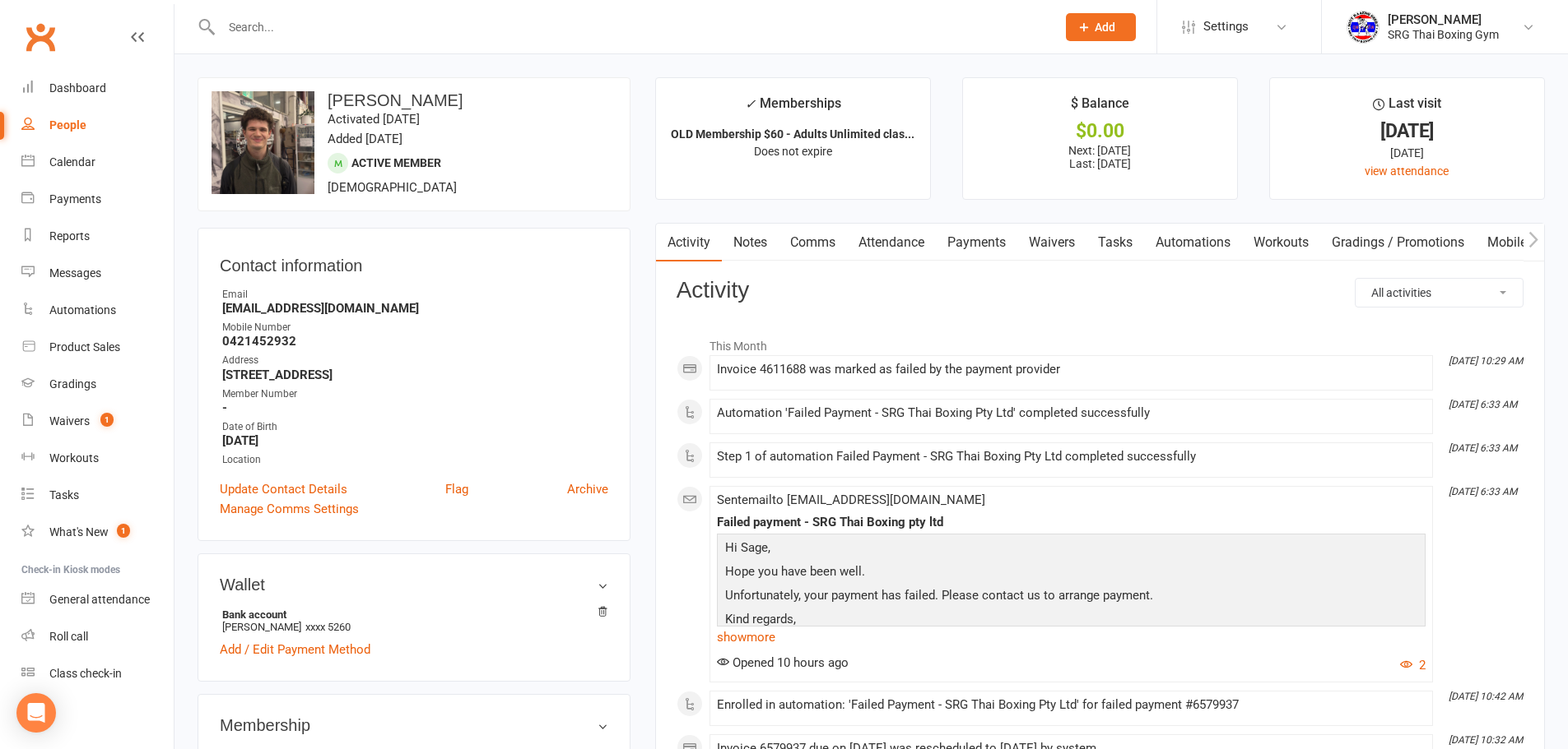
click at [993, 242] on link "Payments" at bounding box center [976, 242] width 82 height 38
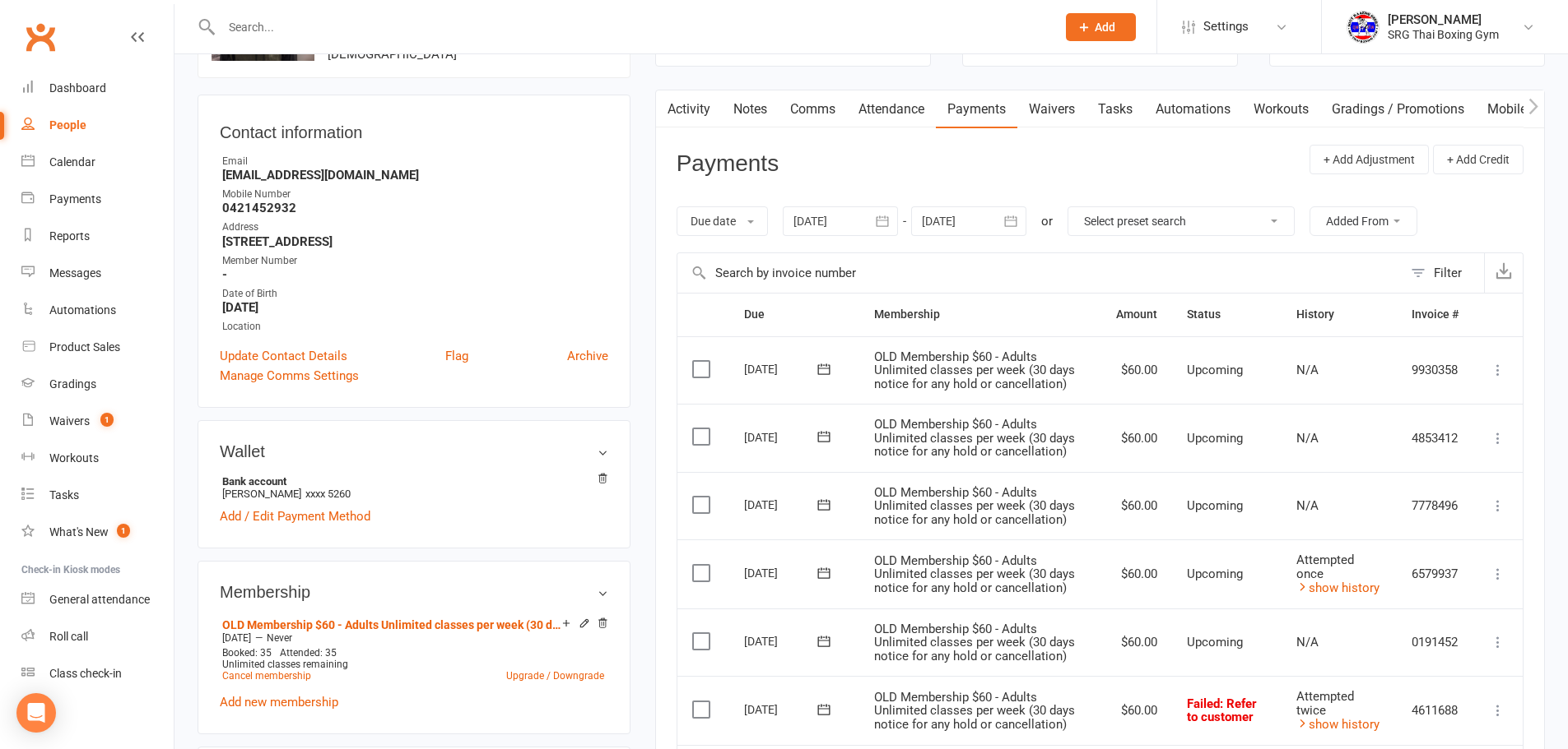
scroll to position [246, 0]
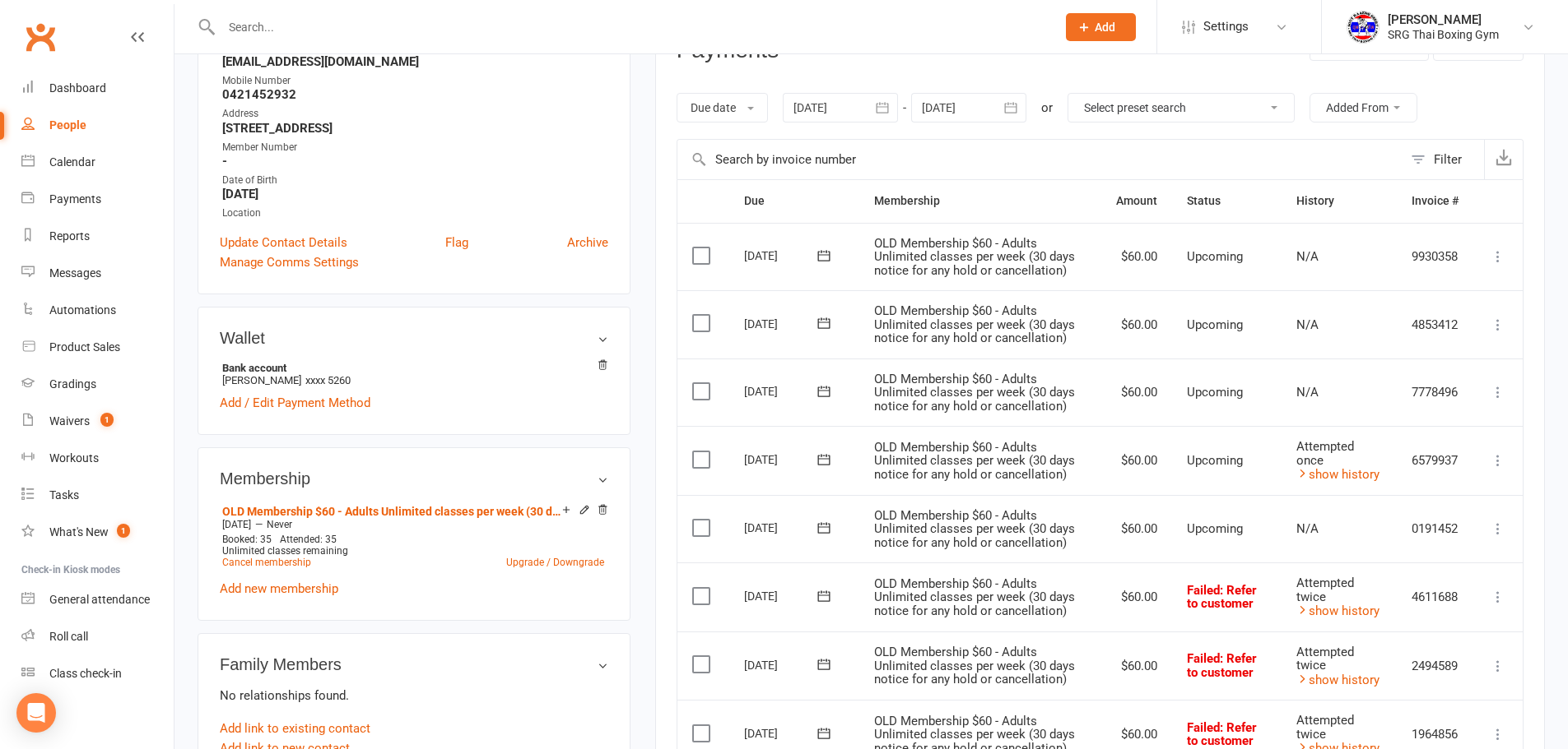
click at [1501, 599] on icon at bounding box center [1498, 597] width 17 height 17
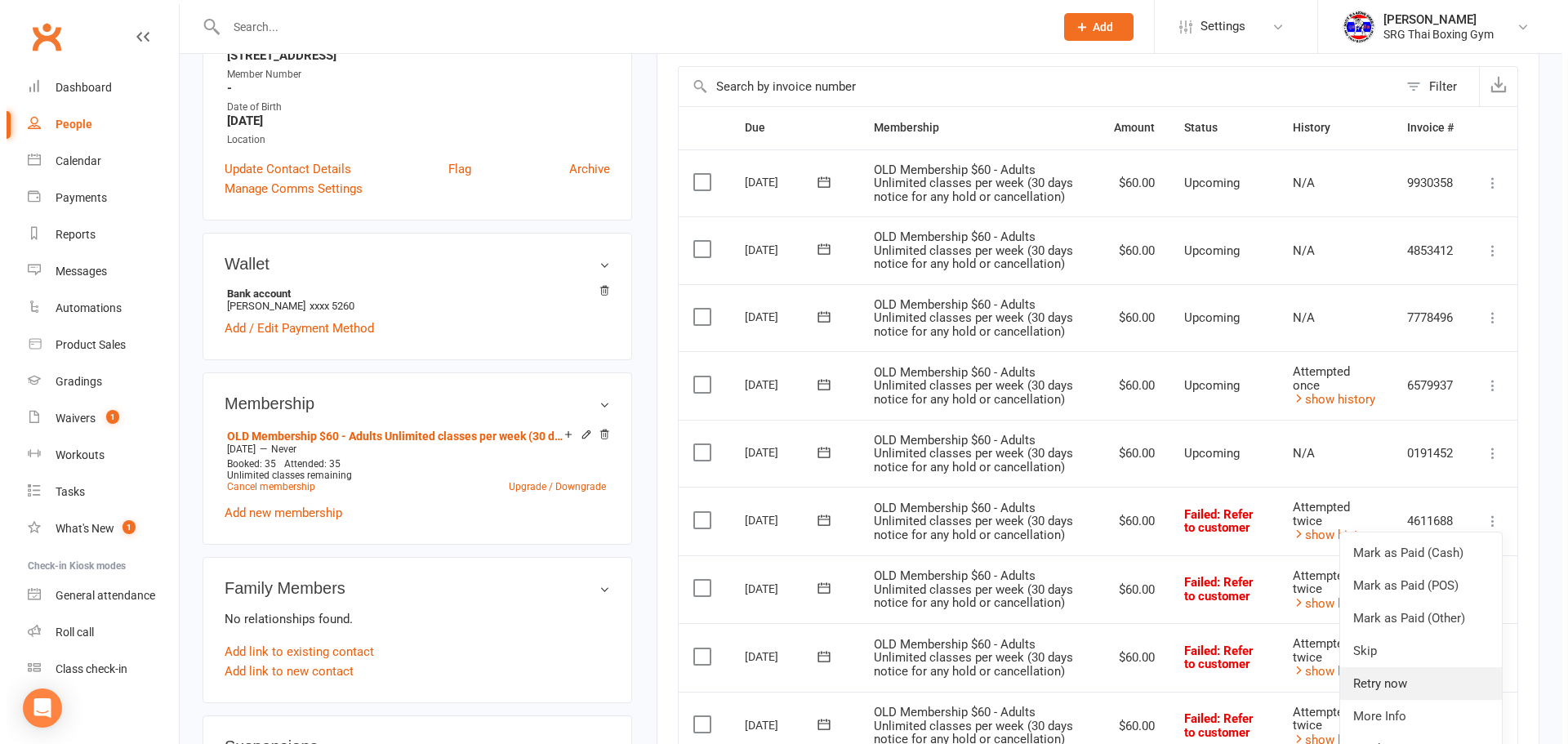
scroll to position [327, 0]
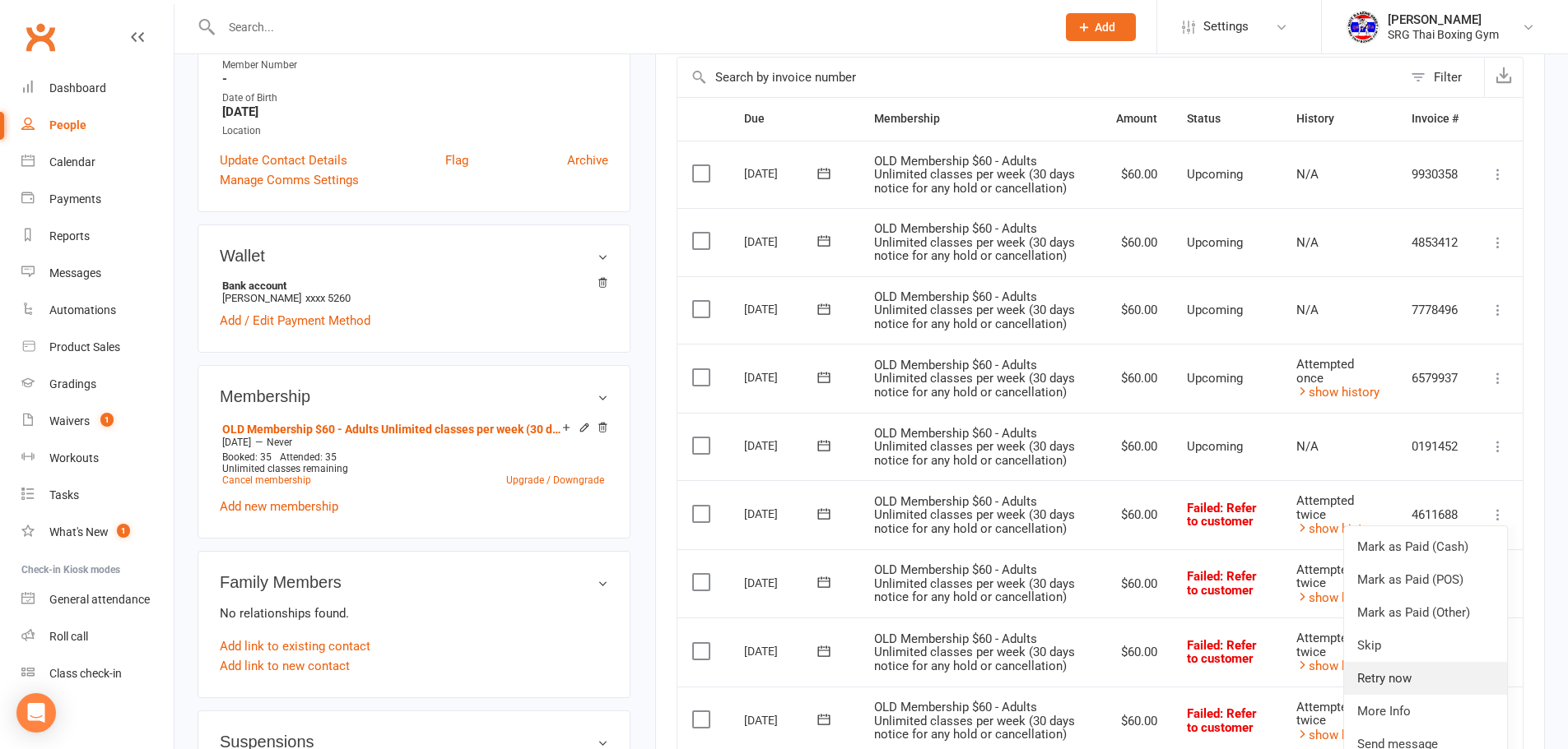
click at [1407, 681] on link "Retry now" at bounding box center [1426, 678] width 163 height 33
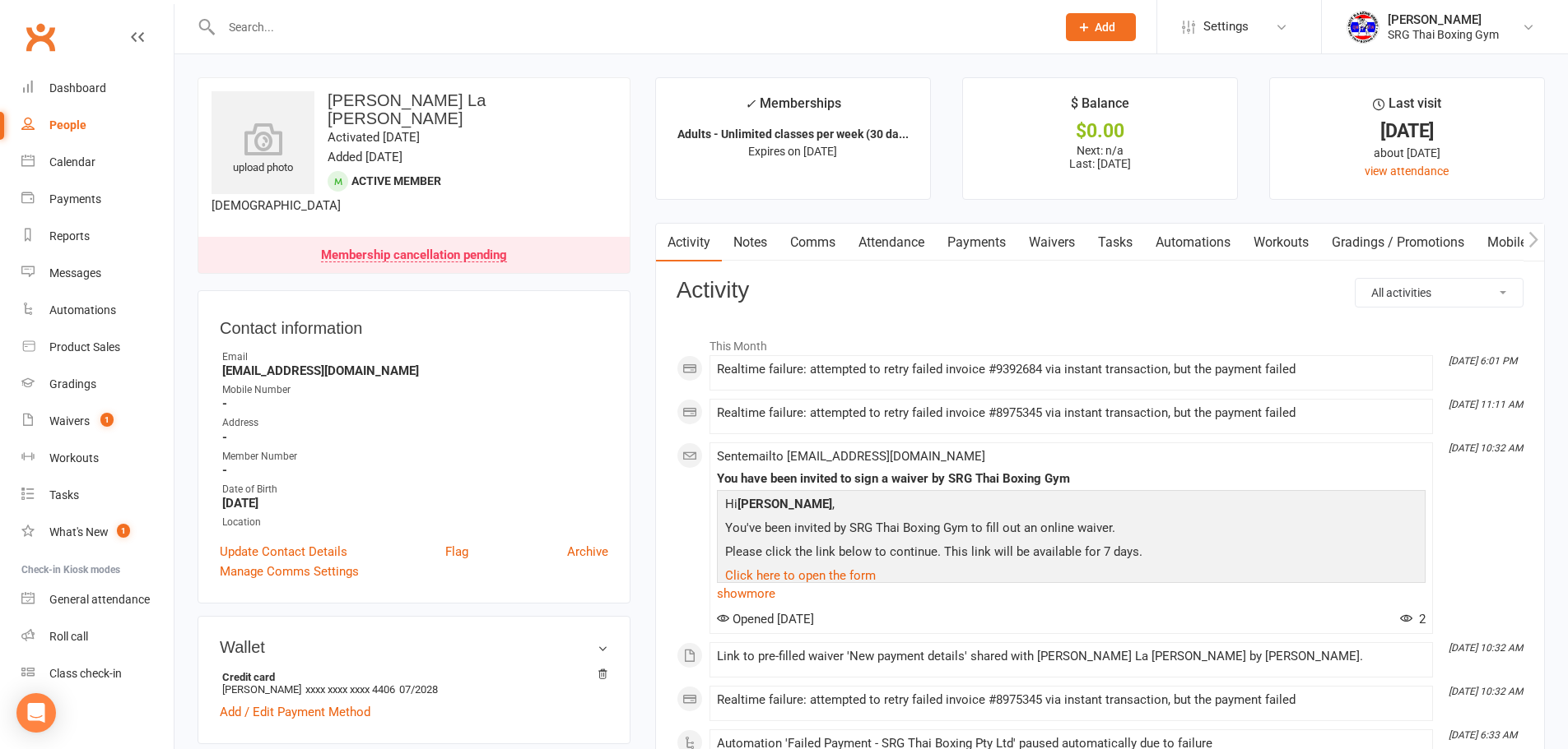
click at [989, 253] on link "Payments" at bounding box center [976, 242] width 82 height 38
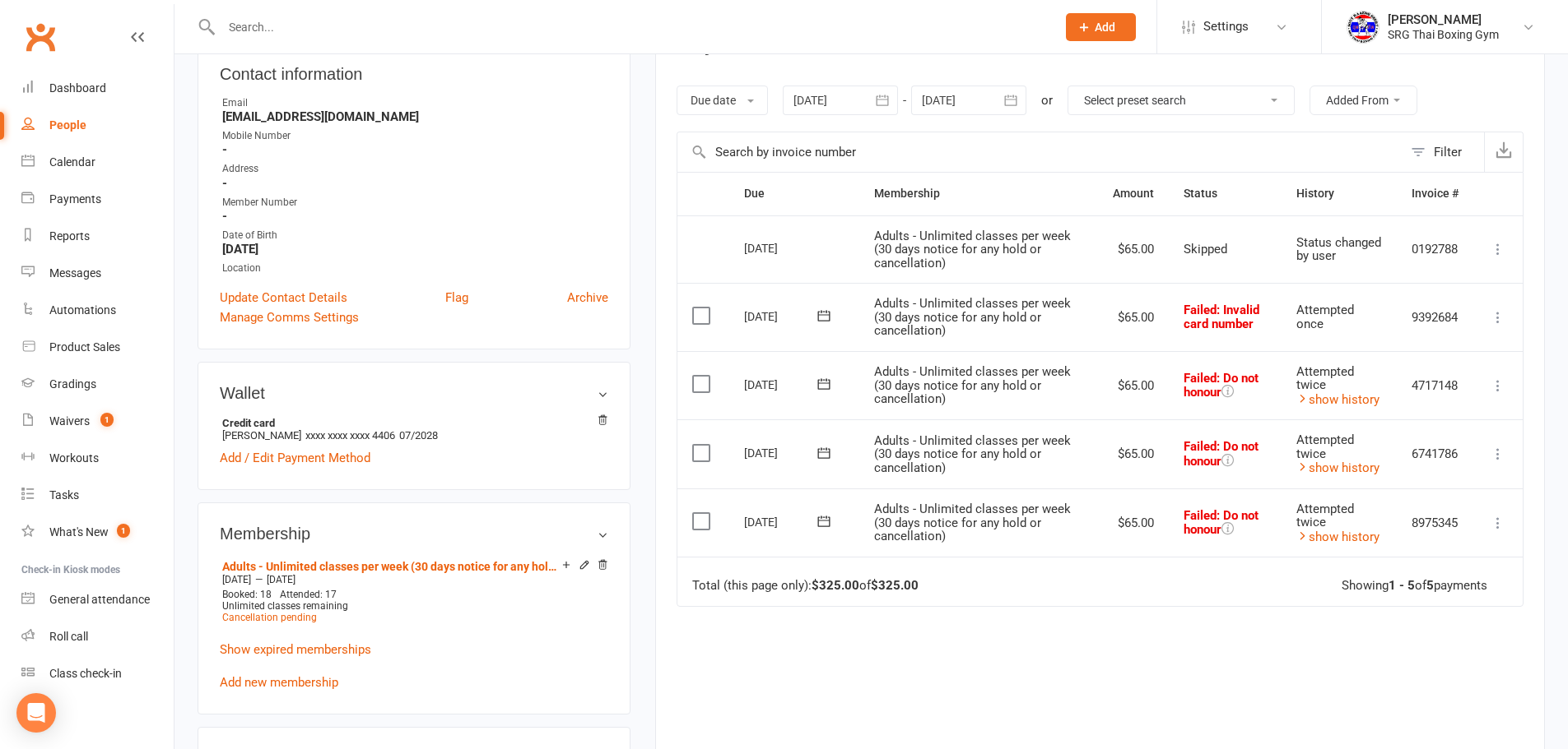
scroll to position [246, 0]
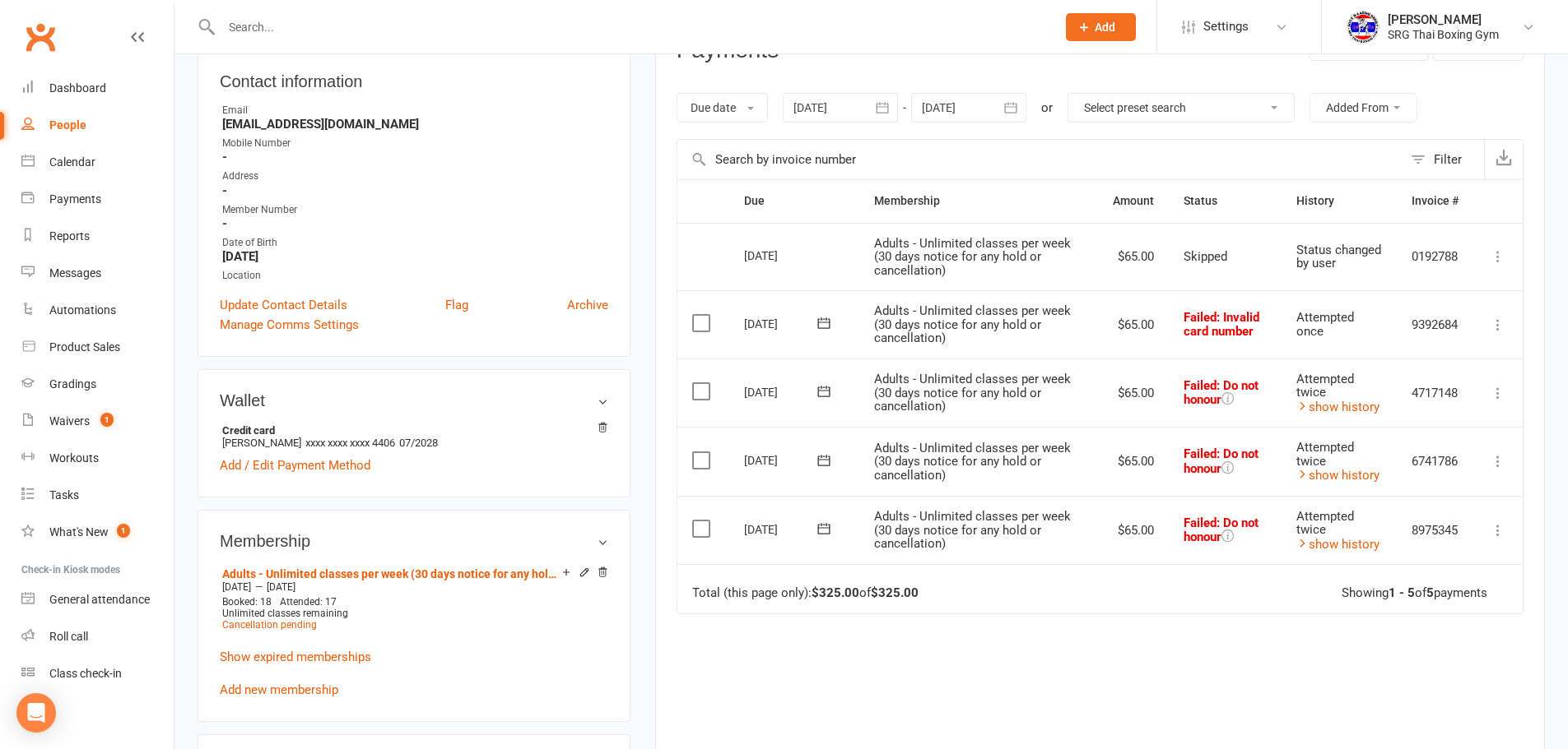
click at [1500, 394] on icon at bounding box center [1498, 393] width 17 height 17
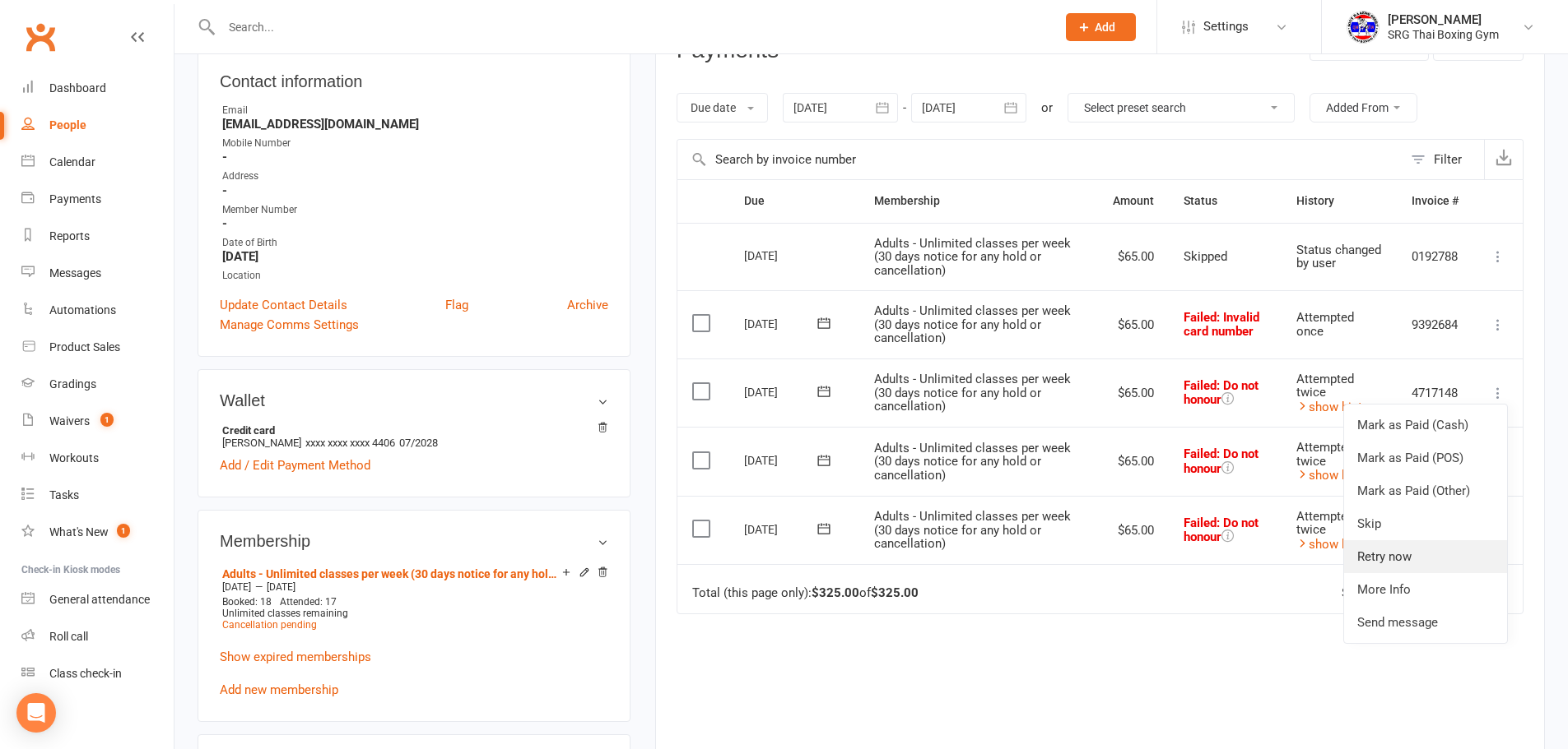
click at [1429, 554] on link "Retry now" at bounding box center [1426, 557] width 163 height 33
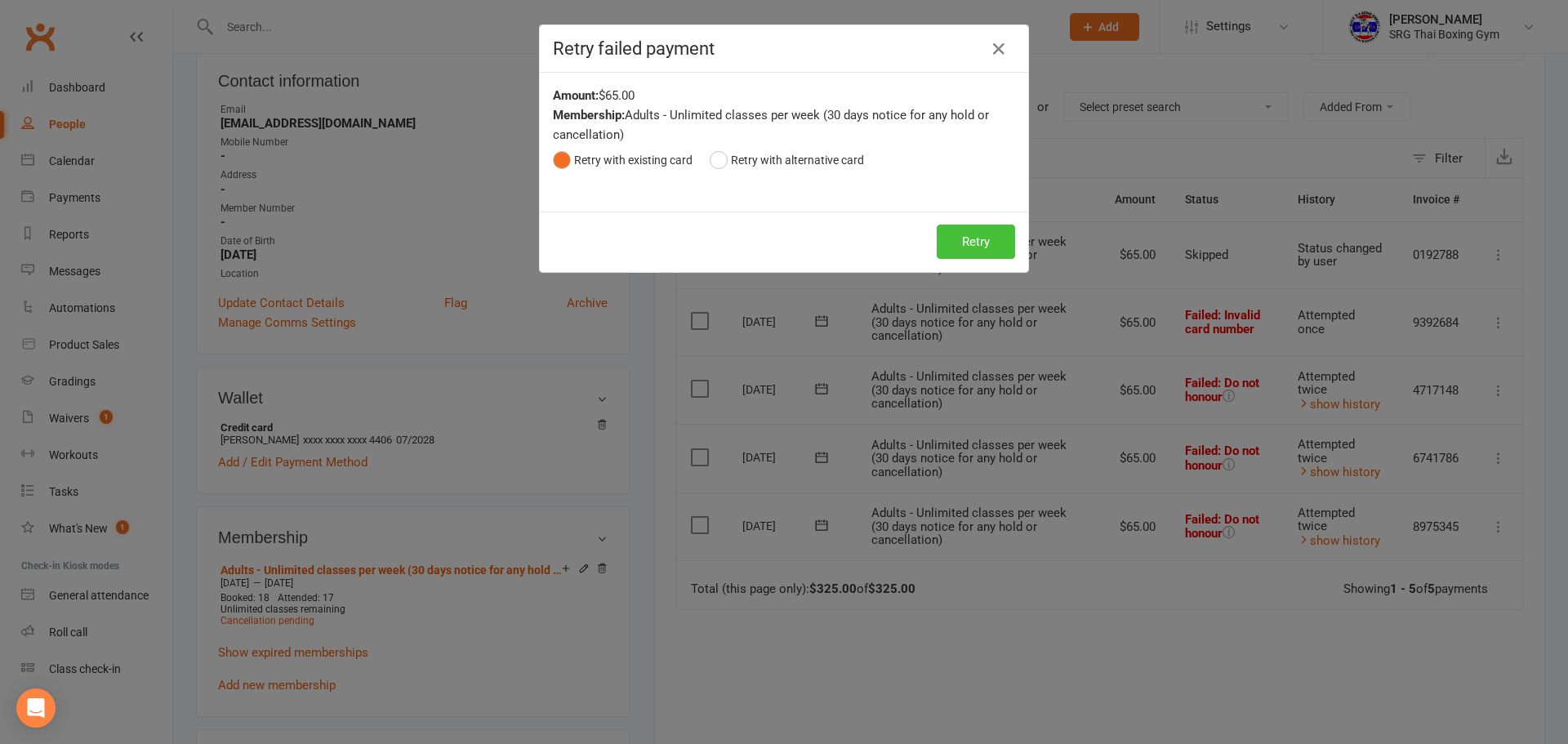
click at [973, 246] on button "Retry" at bounding box center [975, 241] width 78 height 34
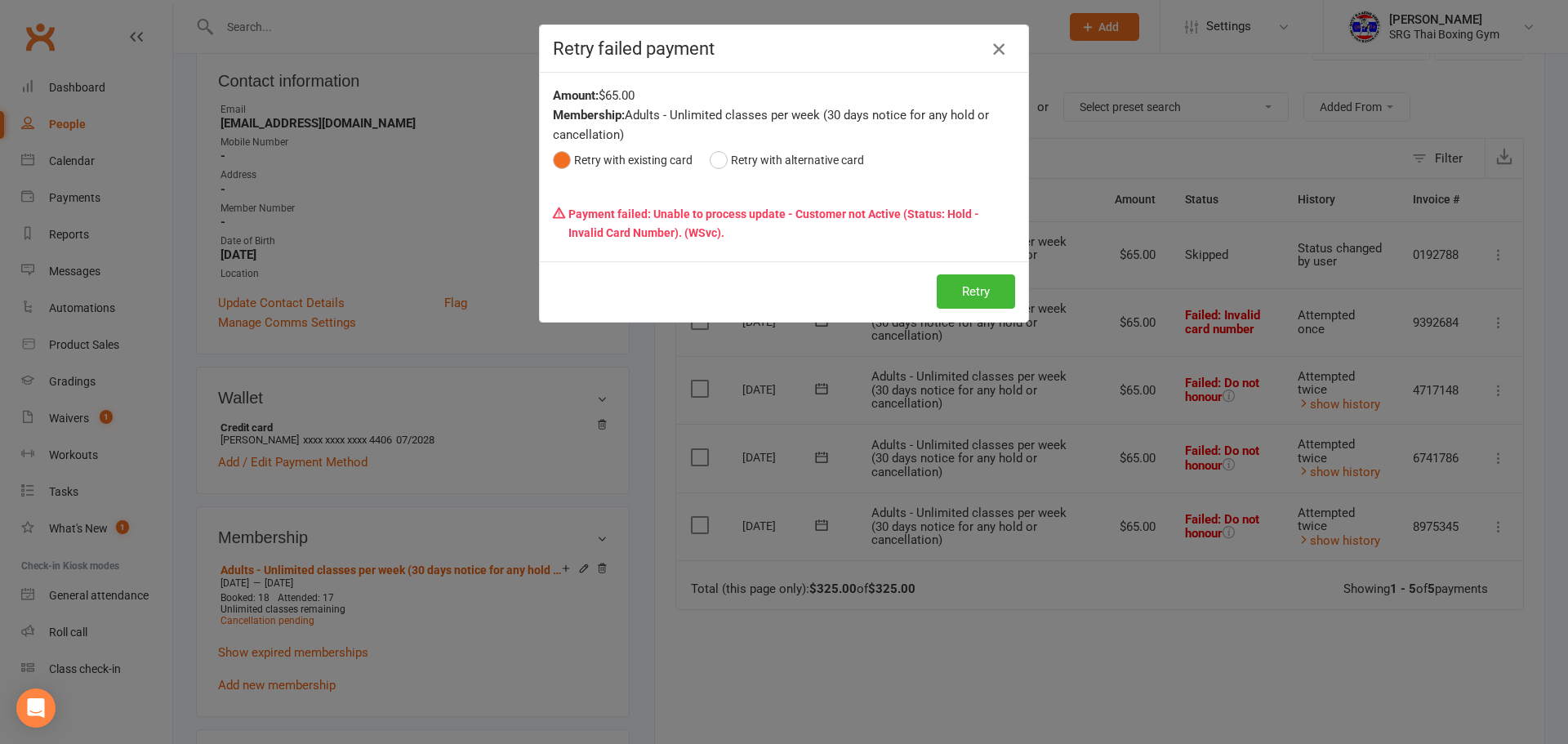
click at [1000, 48] on icon "button" at bounding box center [999, 49] width 19 height 19
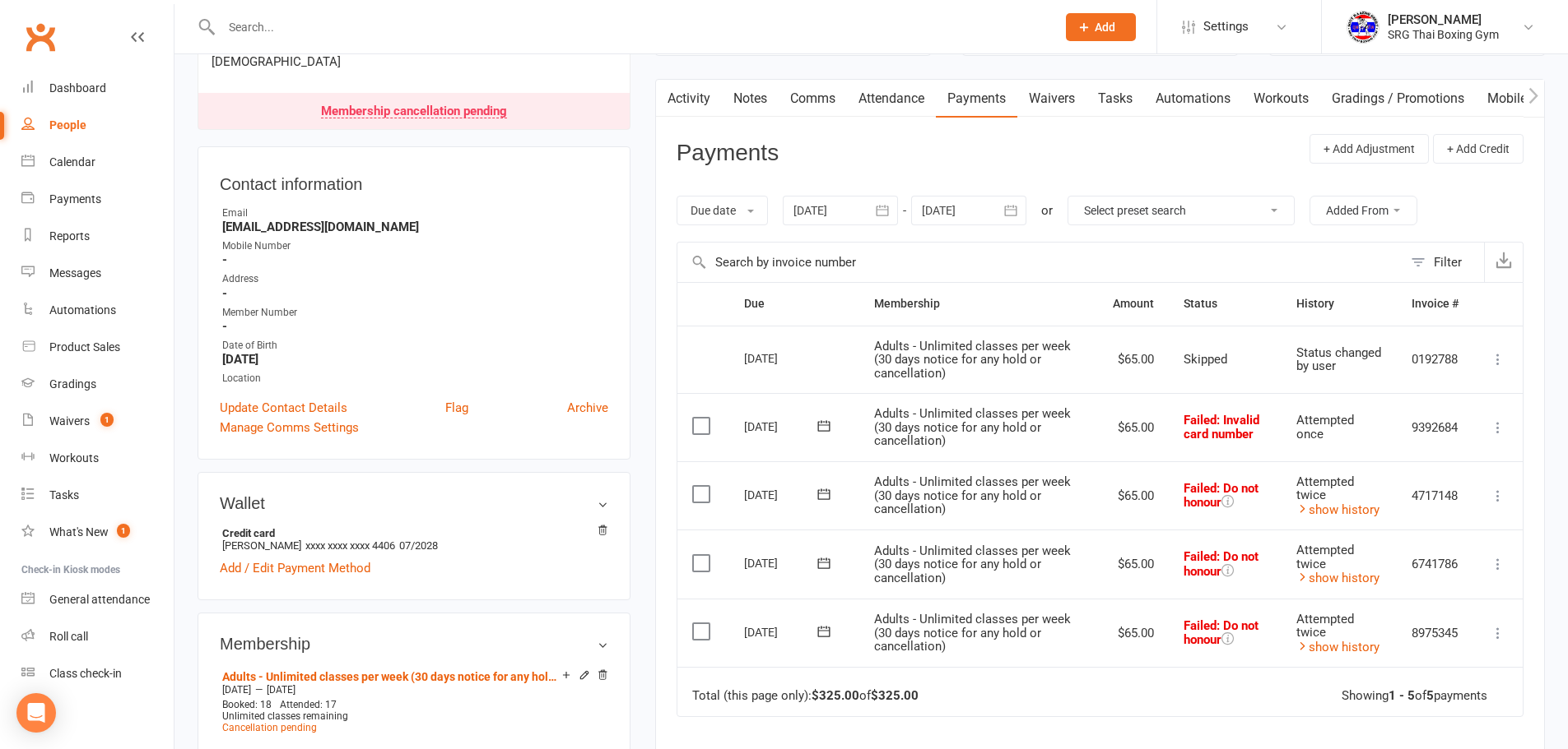
scroll to position [0, 0]
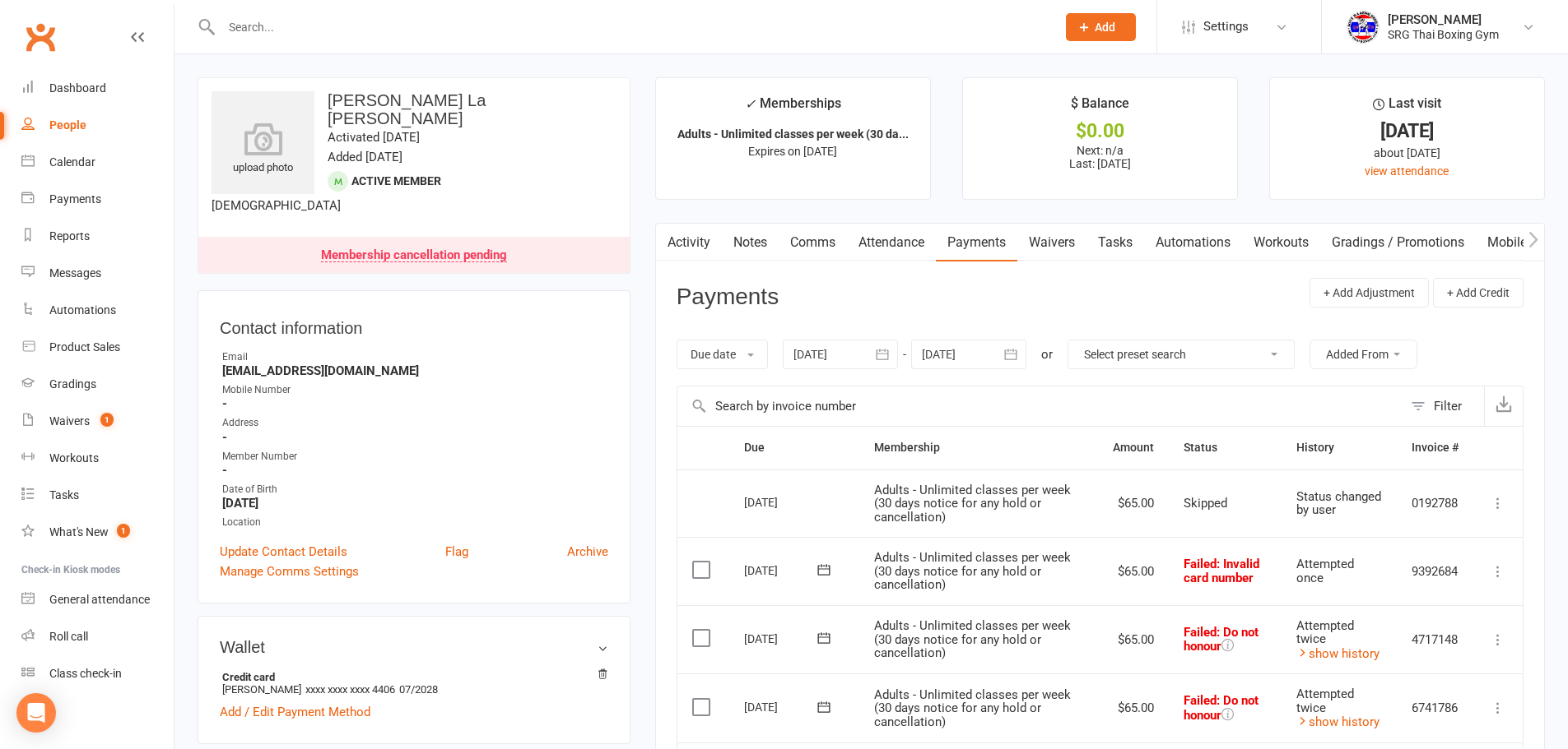
click at [1042, 240] on link "Waivers" at bounding box center [1052, 242] width 69 height 38
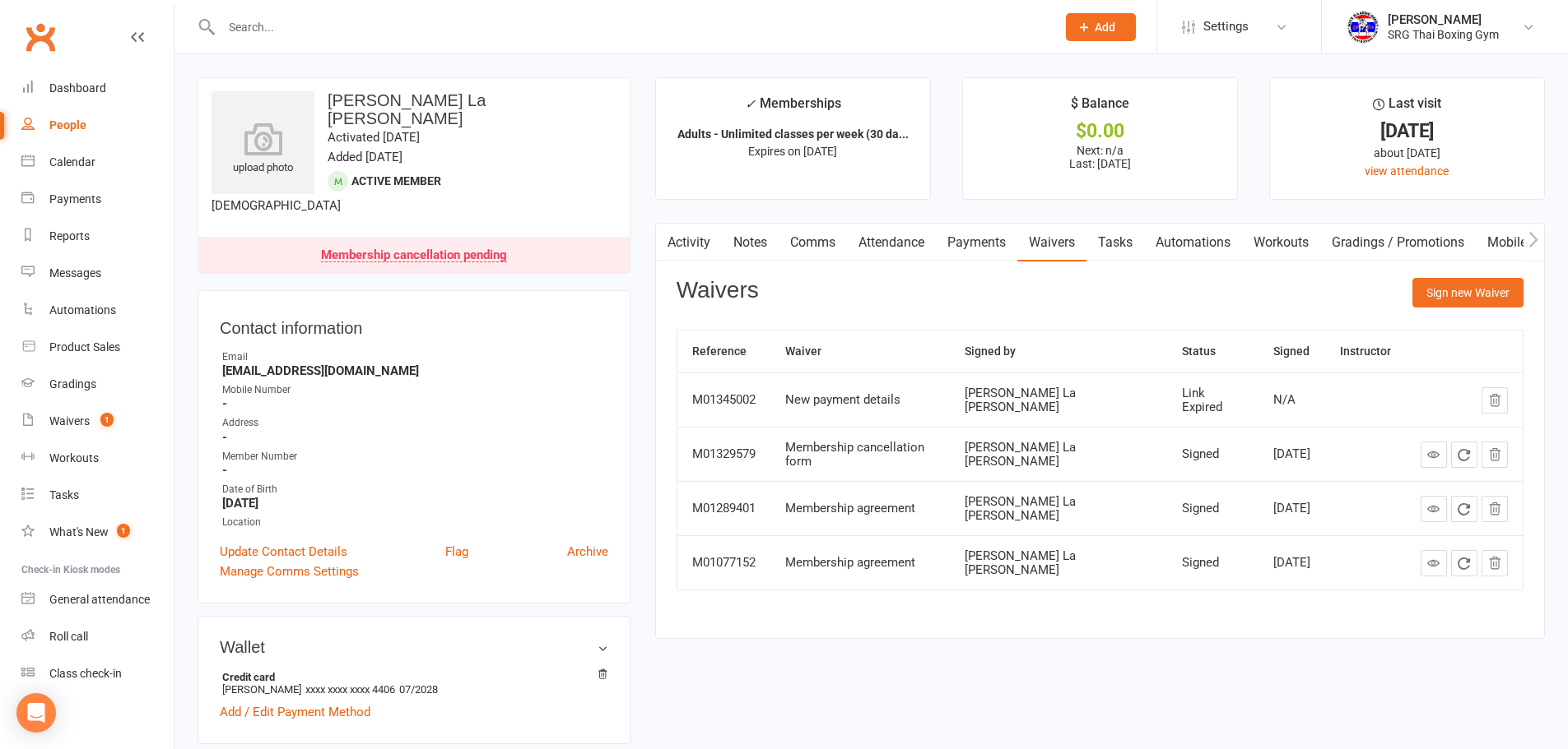
click at [977, 242] on link "Payments" at bounding box center [976, 242] width 82 height 38
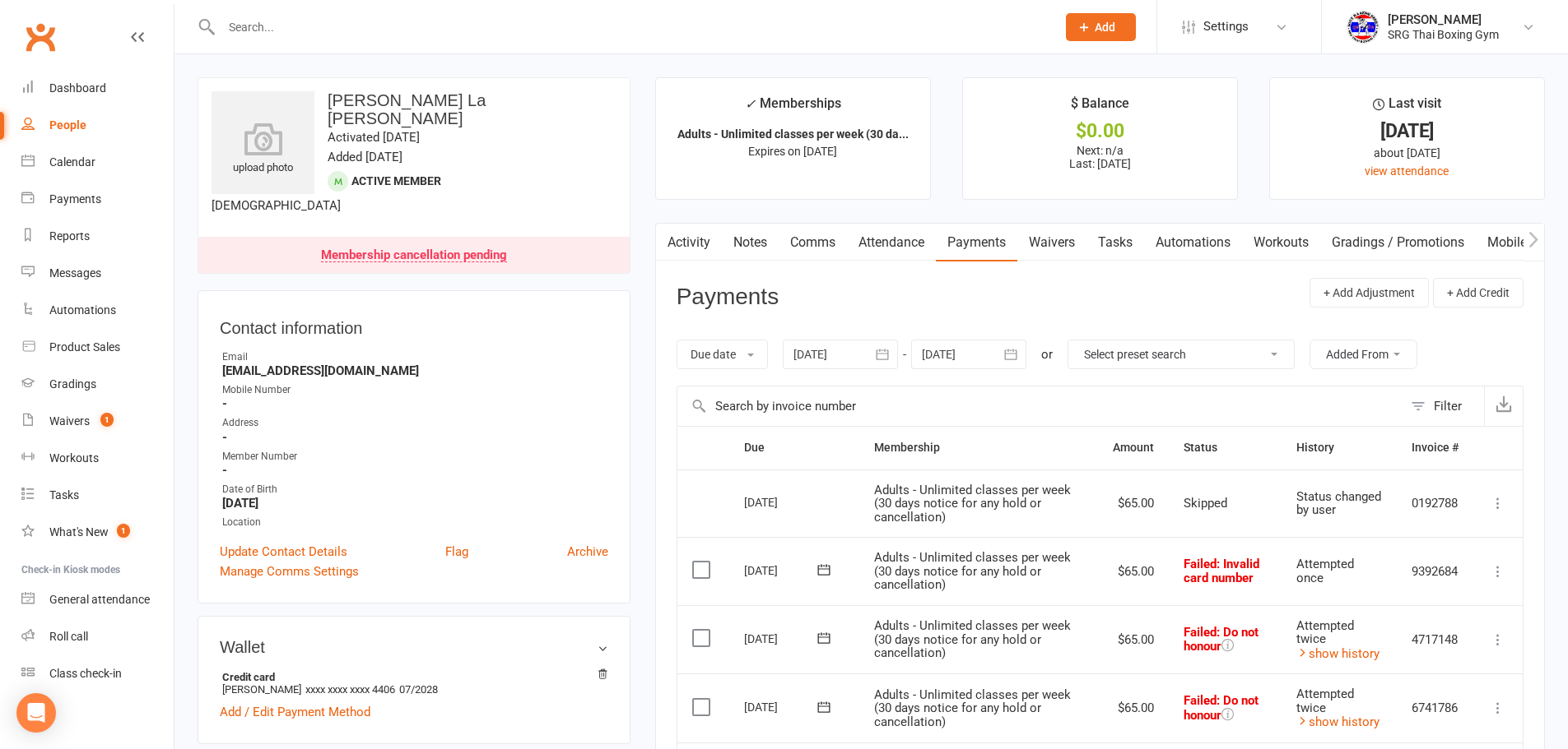
click at [643, 468] on main "✓ Memberships Adults - Unlimited classes per week (30 da... Expires on 17th Sep…" at bounding box center [1100, 596] width 914 height 1038
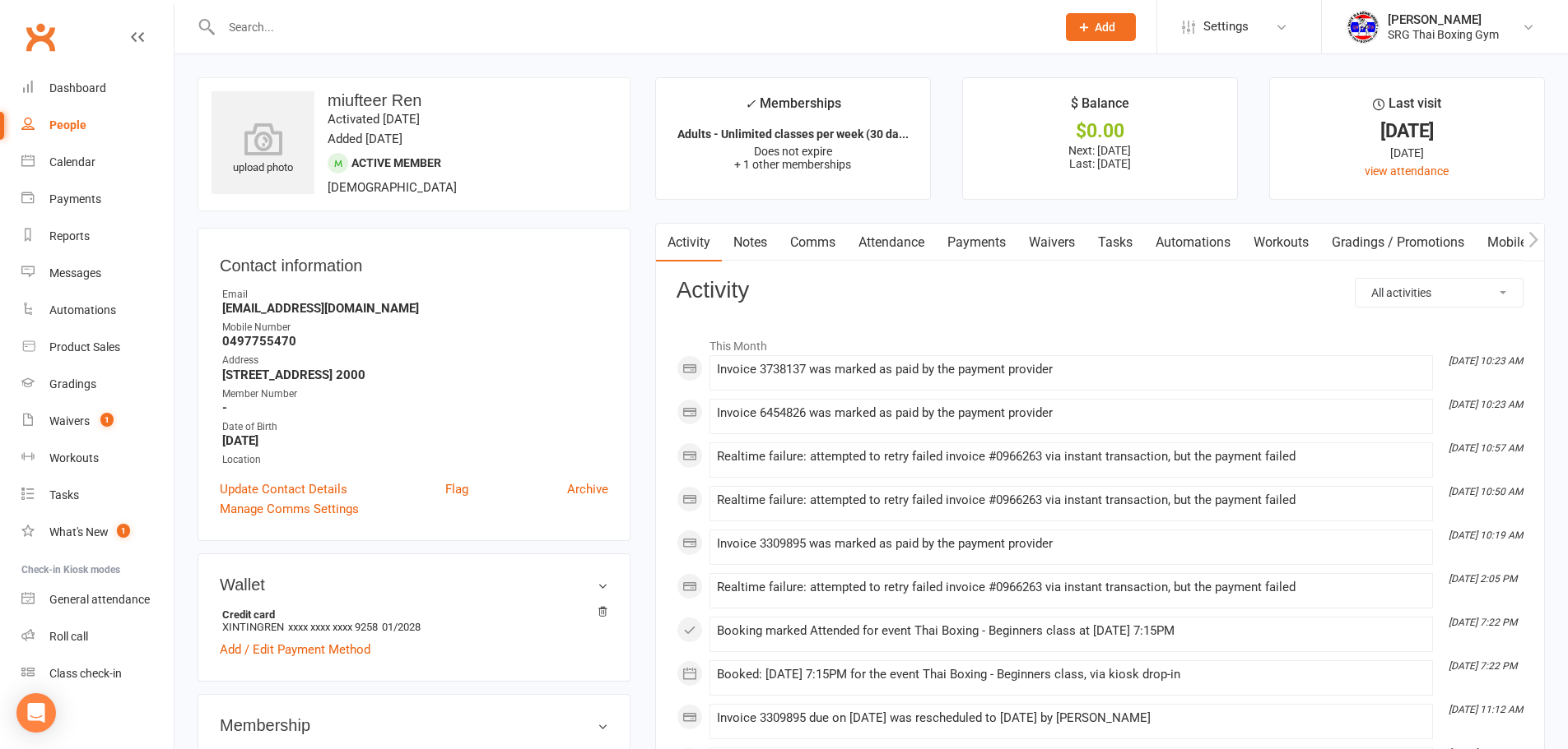
click at [994, 240] on link "Payments" at bounding box center [976, 242] width 82 height 38
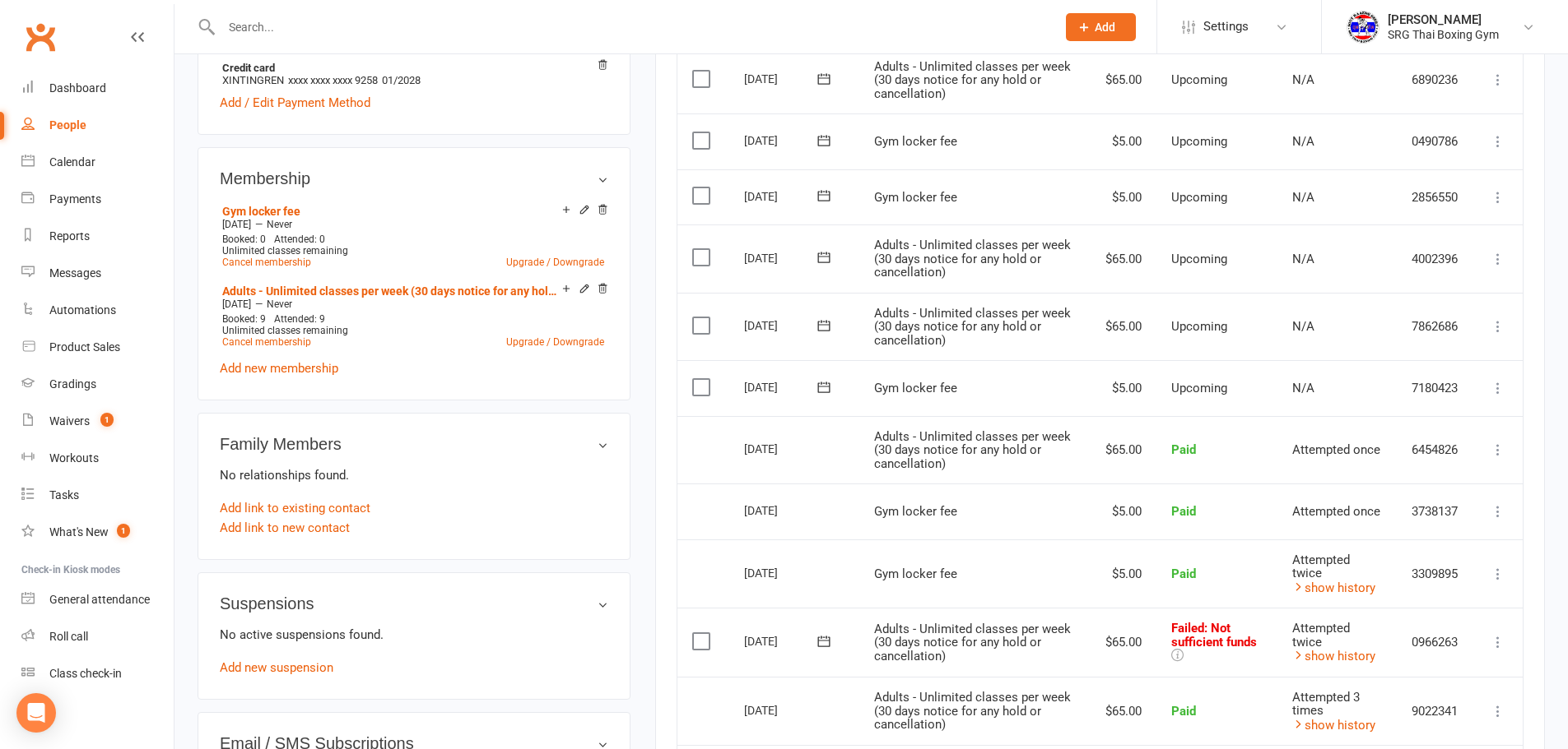
scroll to position [576, 0]
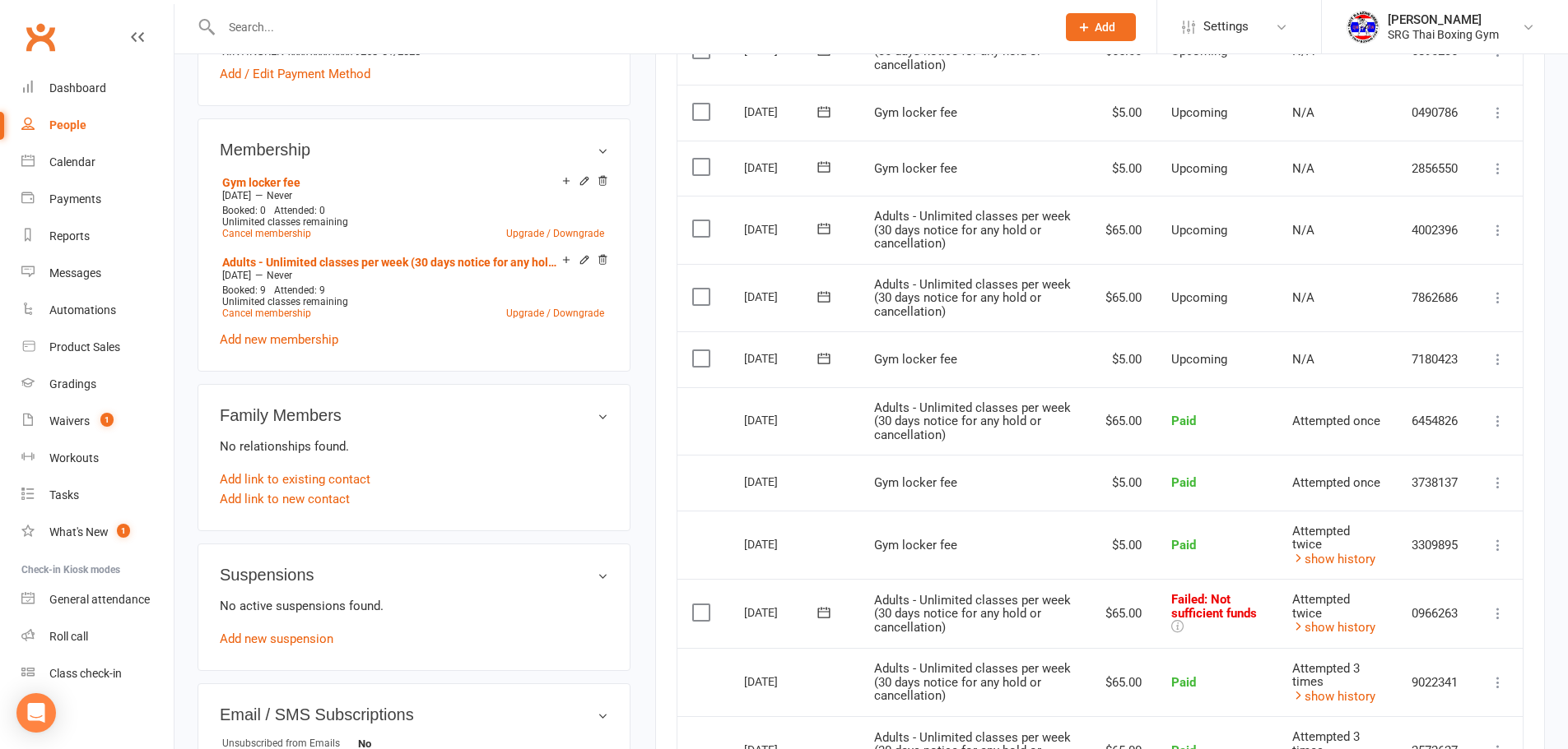
click at [1499, 605] on icon at bounding box center [1498, 613] width 17 height 17
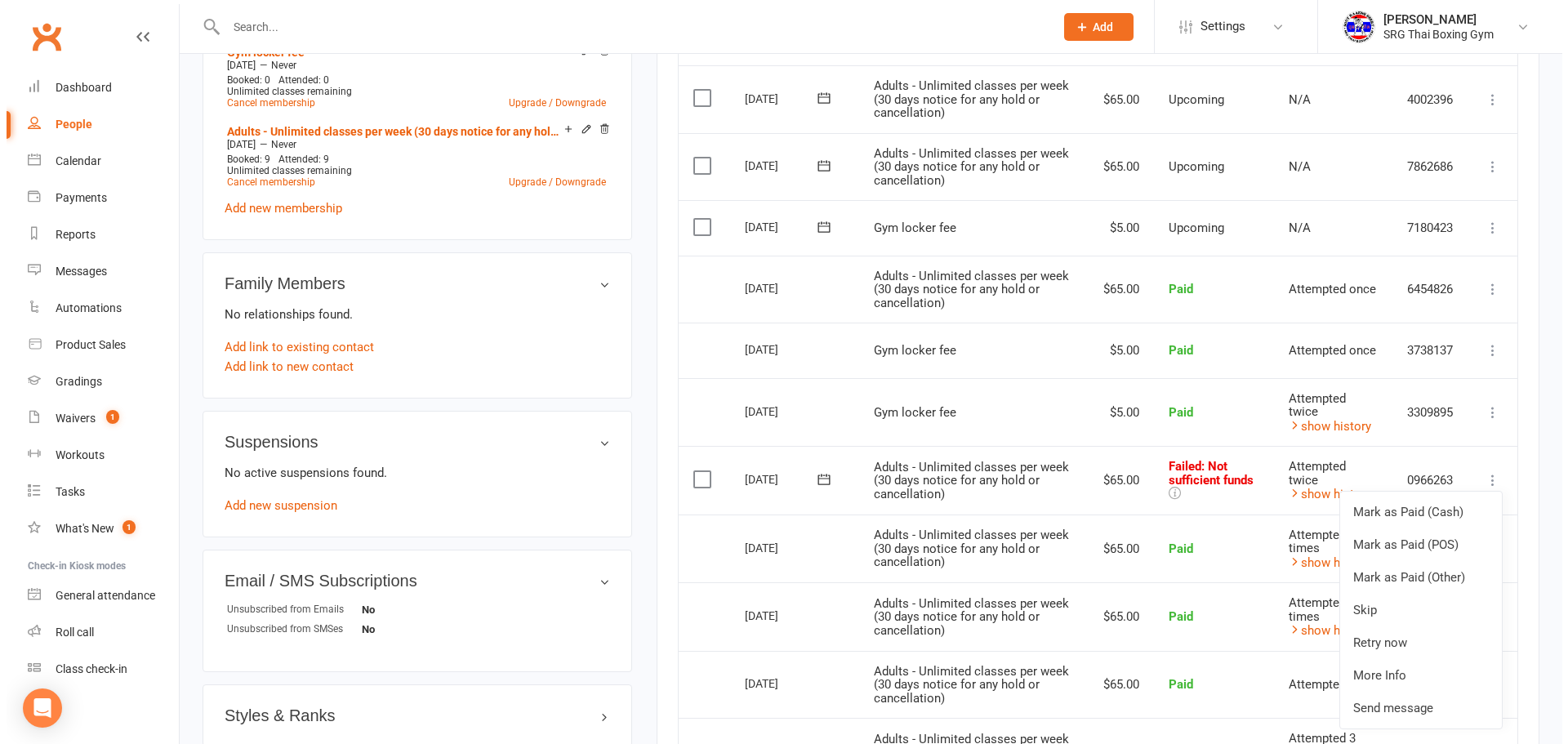
scroll to position [735, 0]
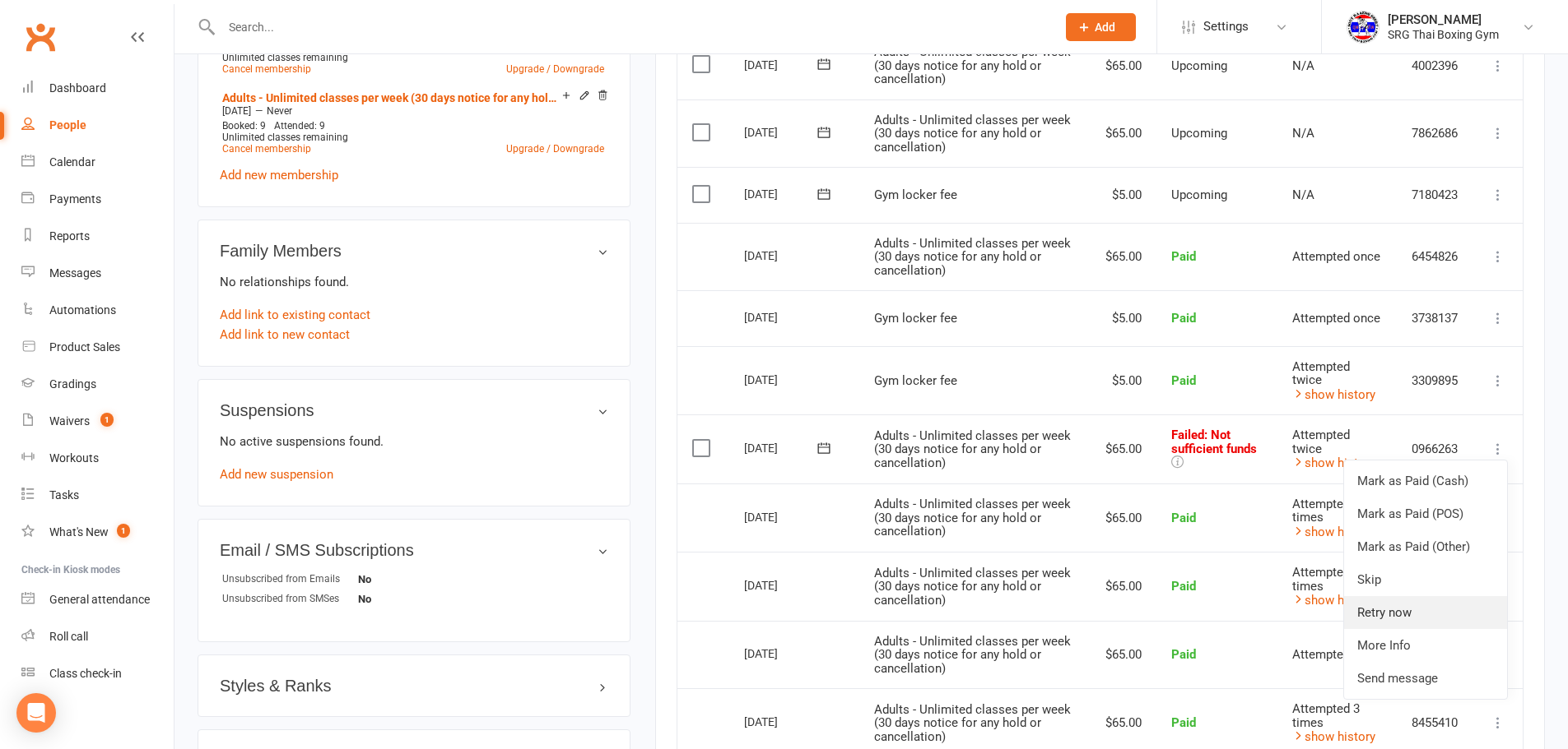
click at [1401, 605] on link "Retry now" at bounding box center [1426, 612] width 163 height 33
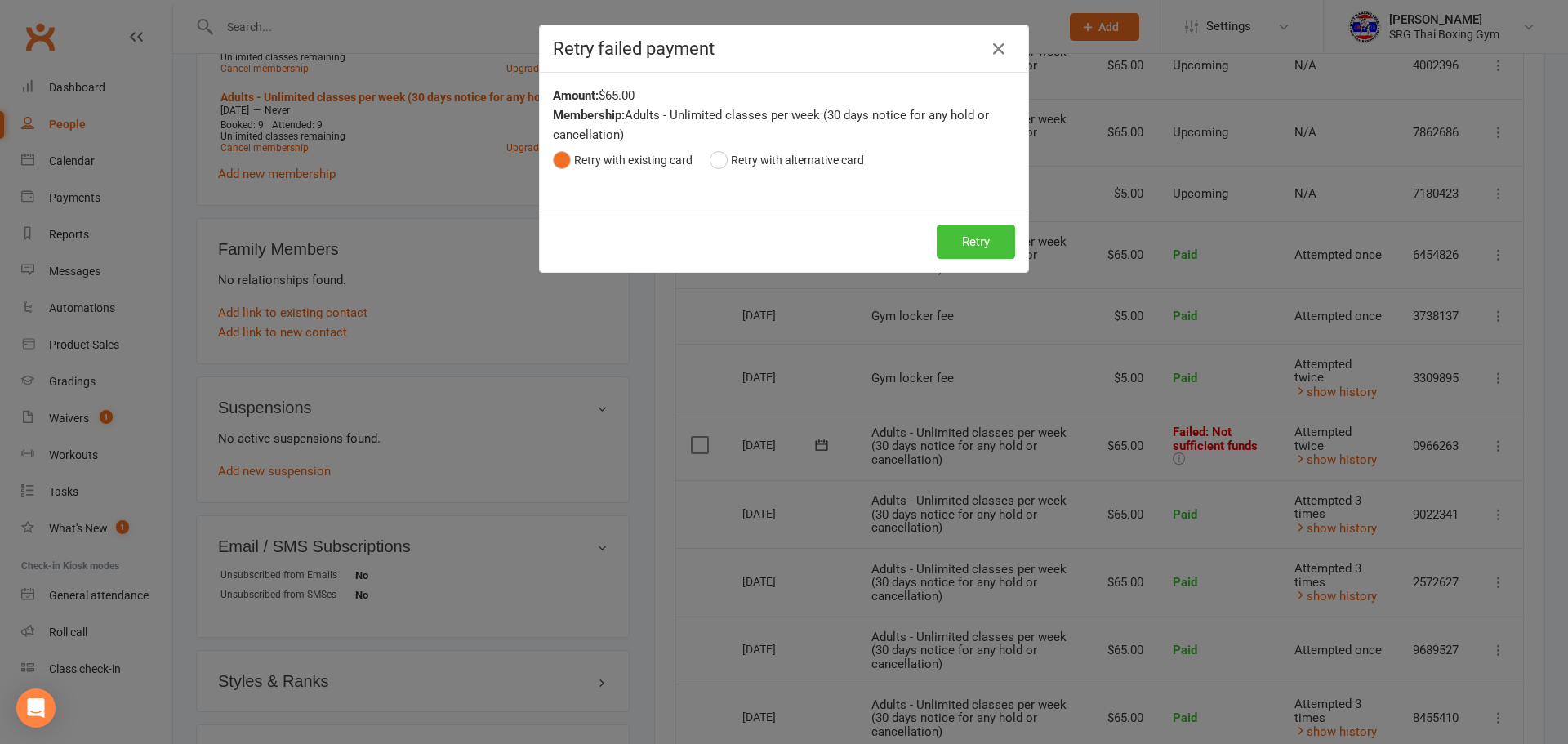
click at [970, 242] on button "Retry" at bounding box center [975, 241] width 78 height 34
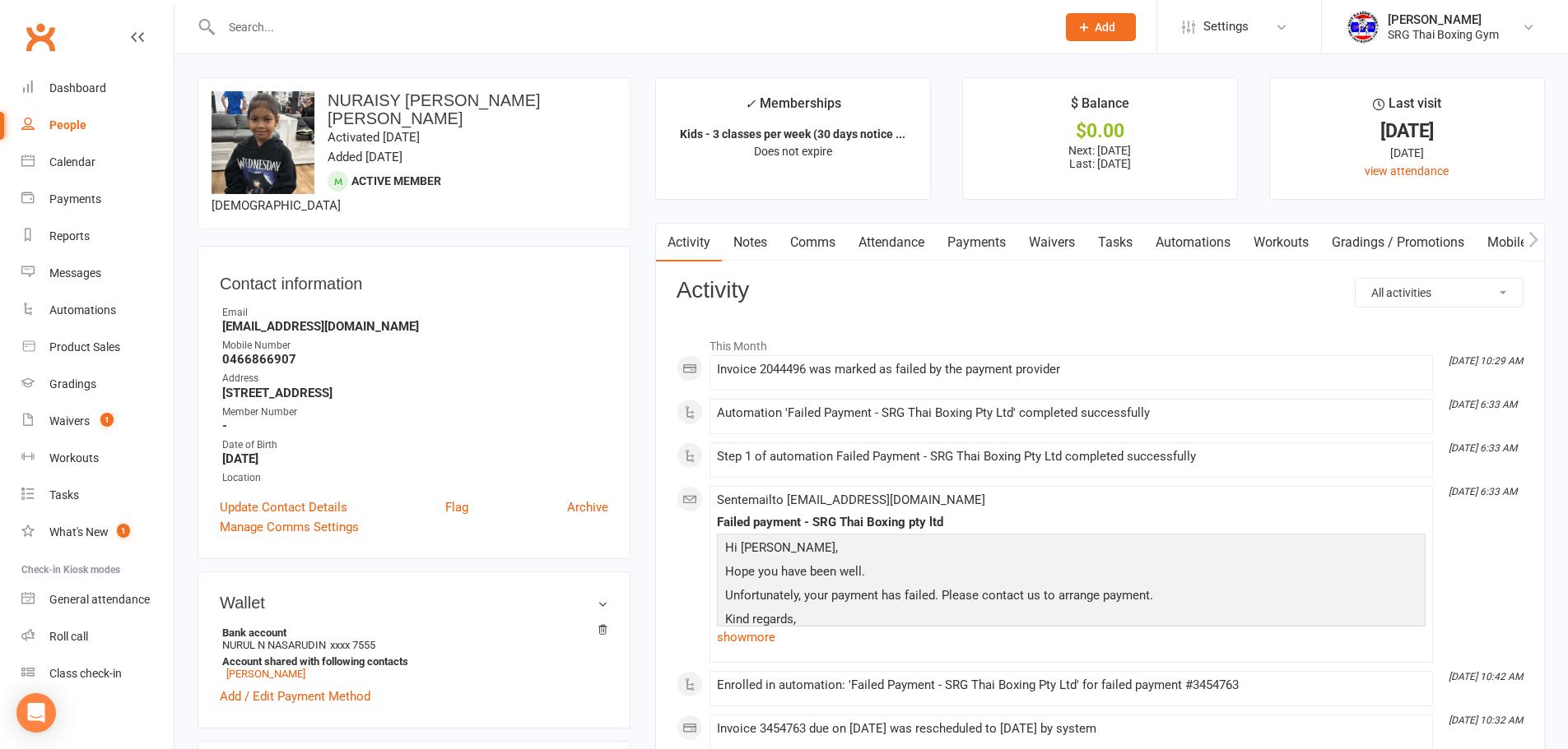
click at [972, 241] on link "Payments" at bounding box center [976, 242] width 82 height 38
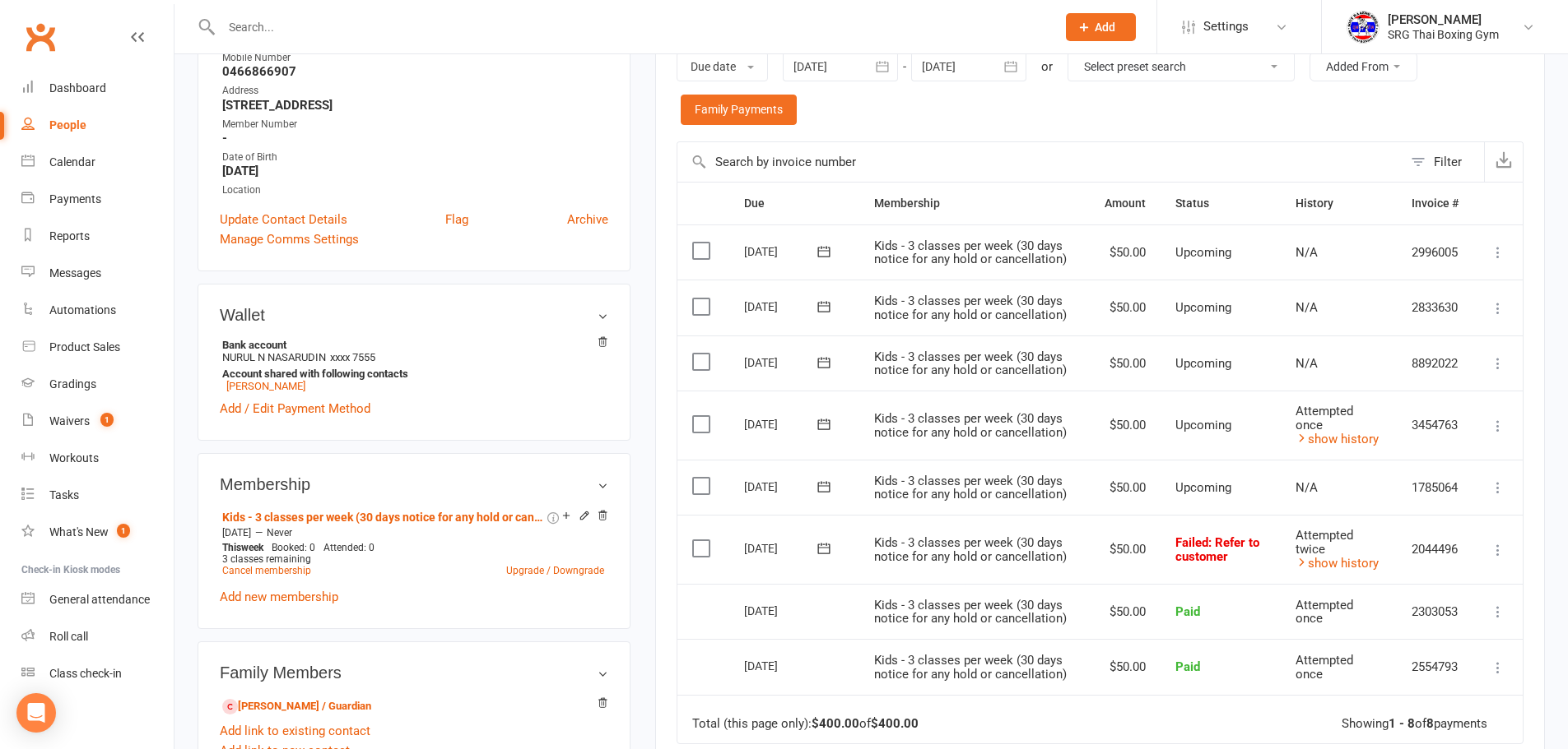
scroll to position [329, 0]
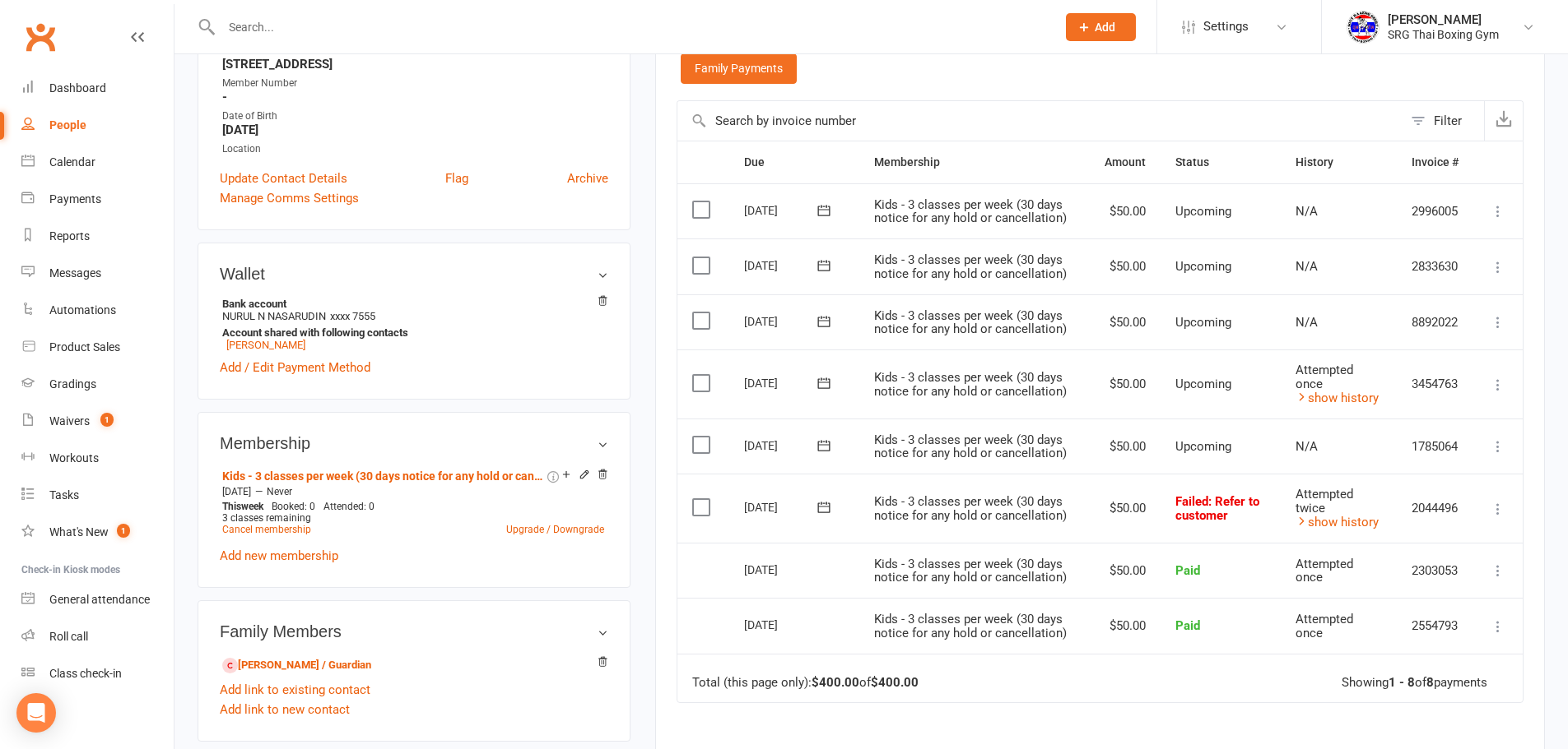
click at [1497, 510] on icon at bounding box center [1498, 509] width 17 height 17
click at [1399, 676] on link "Retry now" at bounding box center [1426, 673] width 163 height 33
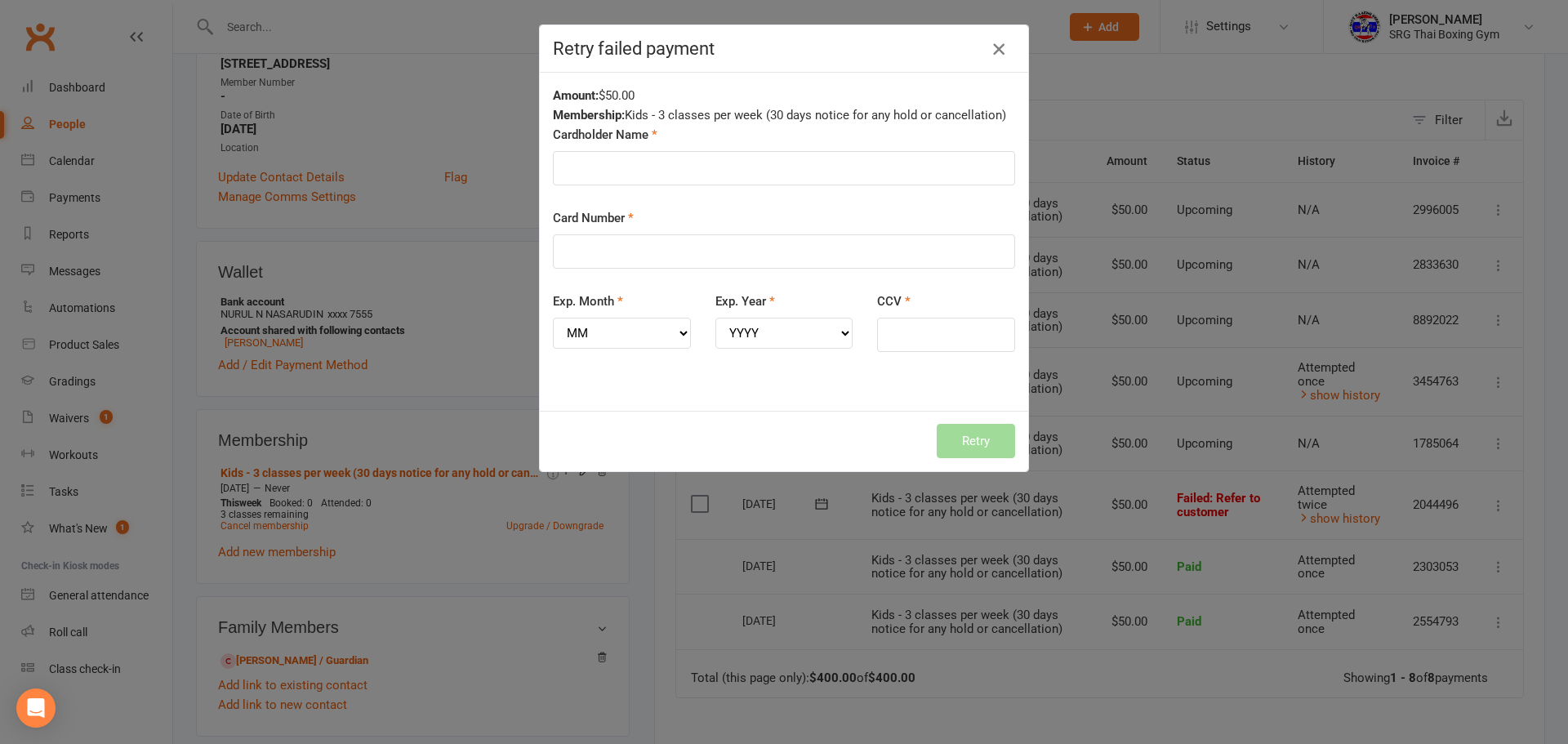
click at [1000, 48] on icon "button" at bounding box center [999, 49] width 19 height 19
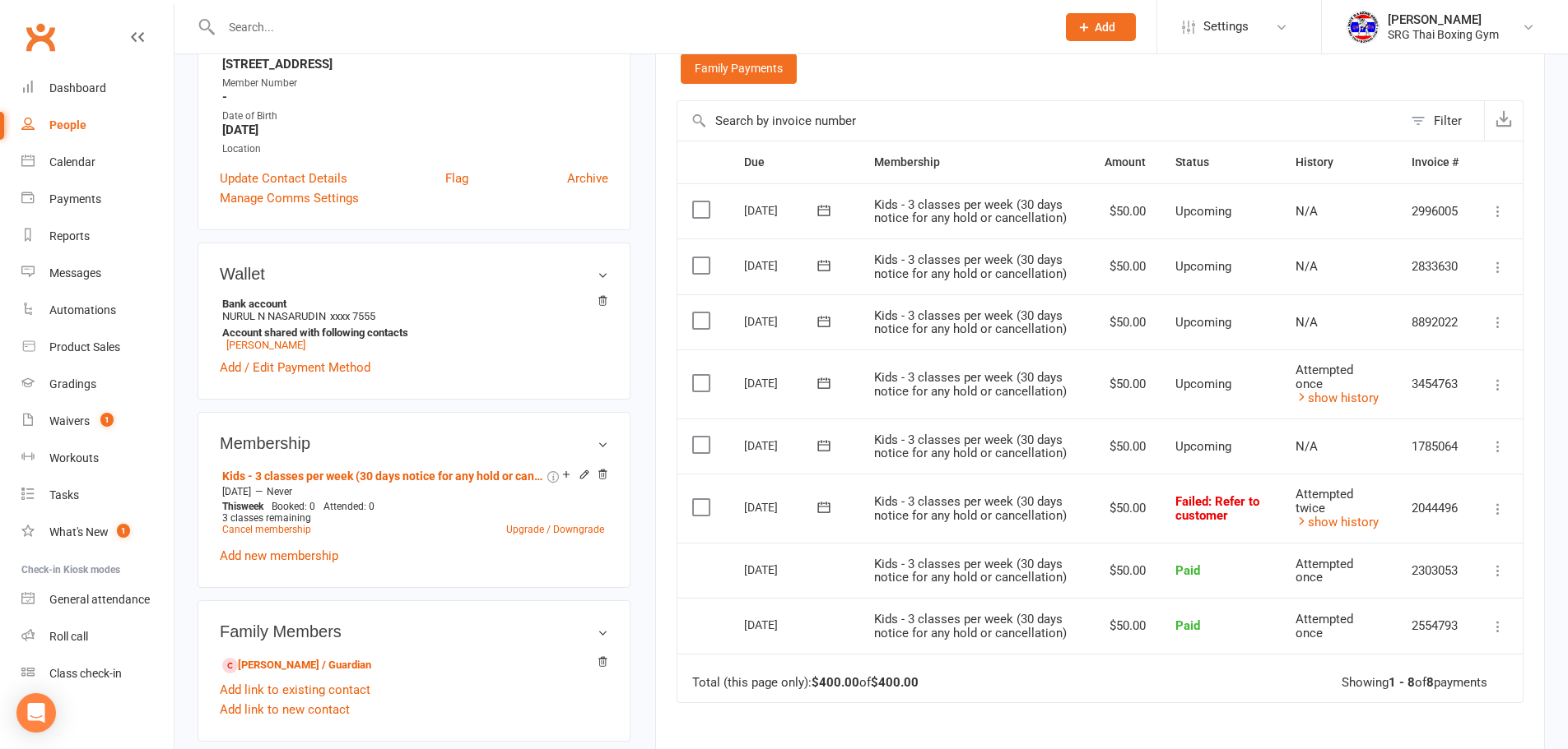
click at [827, 504] on icon at bounding box center [824, 507] width 17 height 17
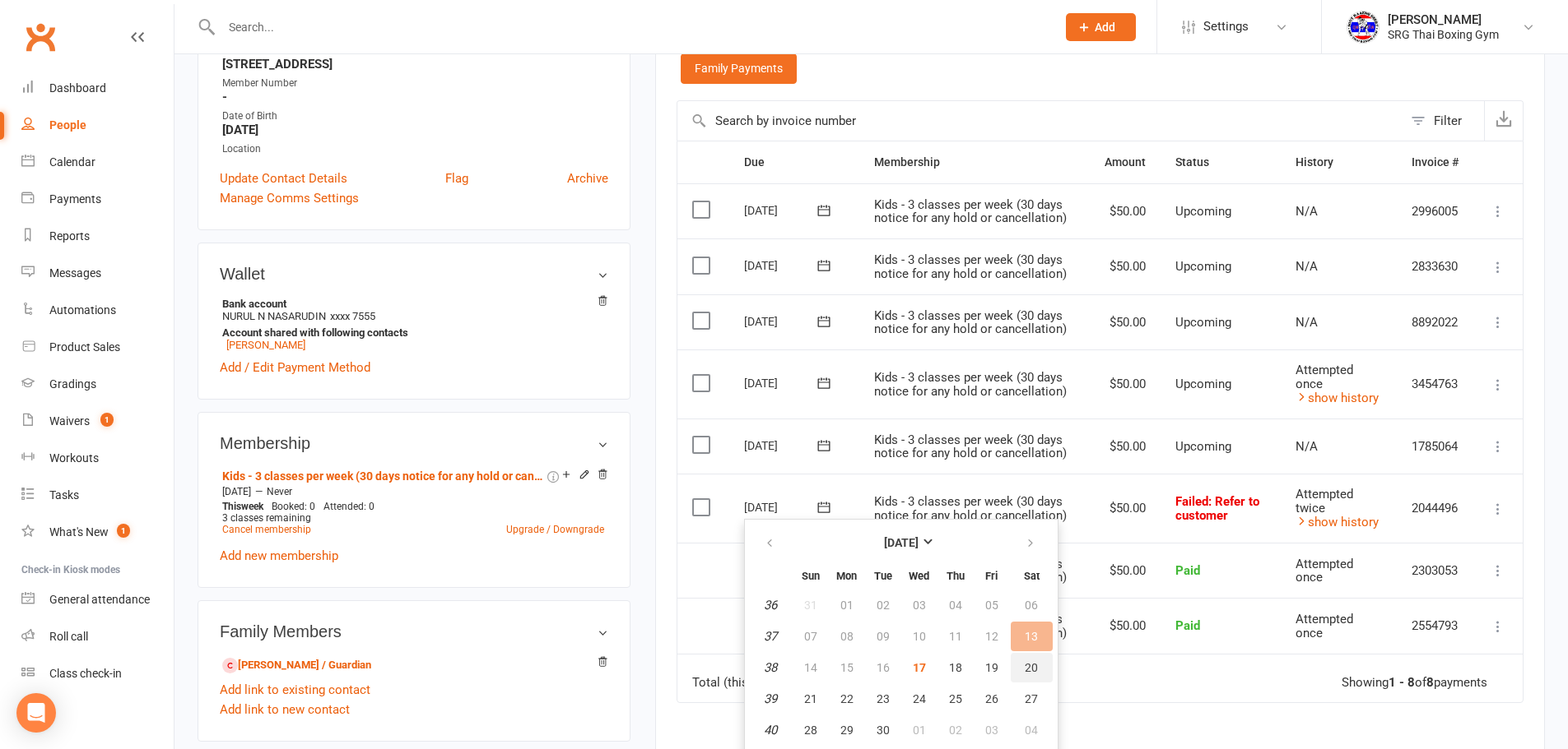
click at [1031, 669] on span "20" at bounding box center [1031, 667] width 13 height 13
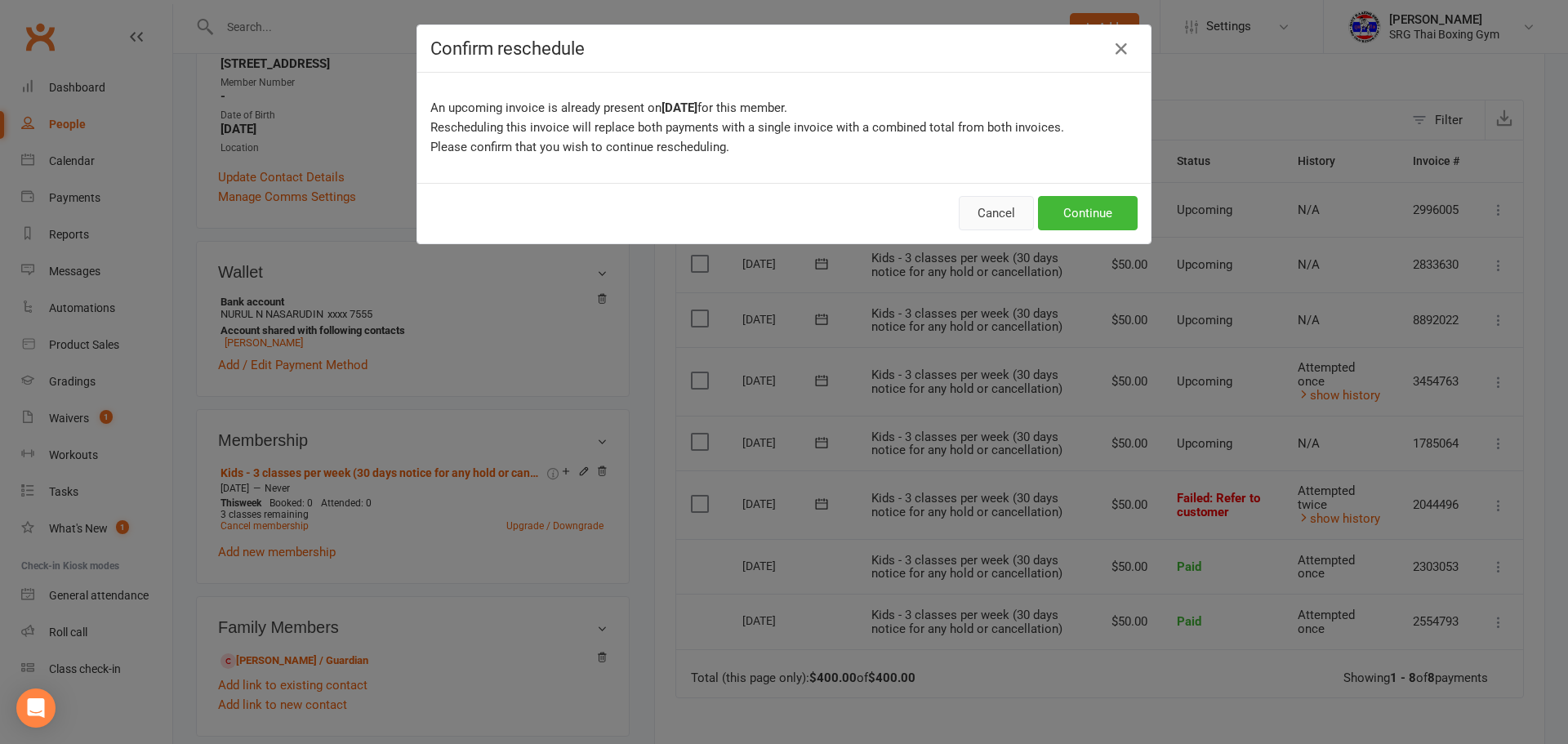
click at [992, 210] on button "Cancel" at bounding box center [996, 213] width 75 height 34
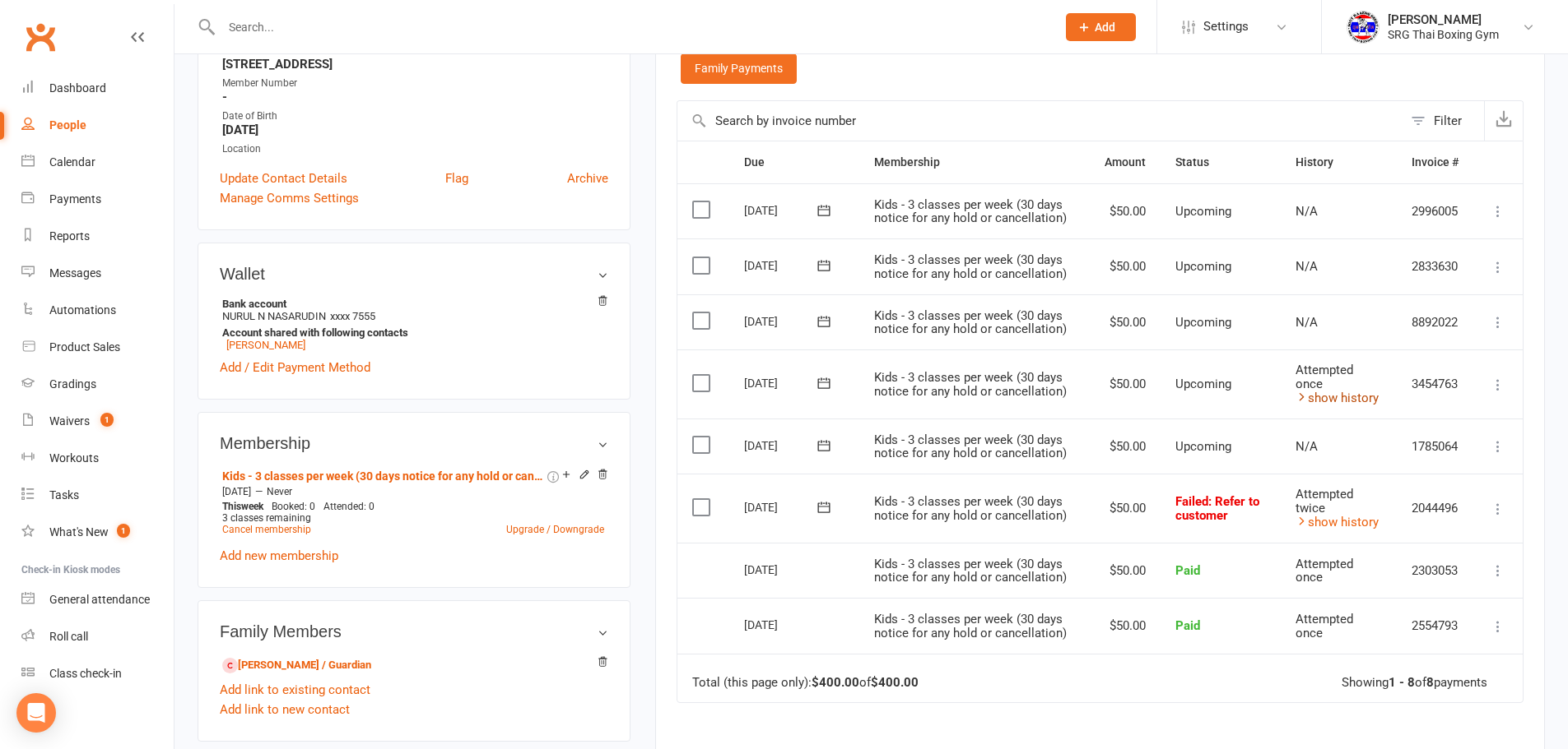
click at [1329, 394] on link "show history" at bounding box center [1337, 398] width 83 height 15
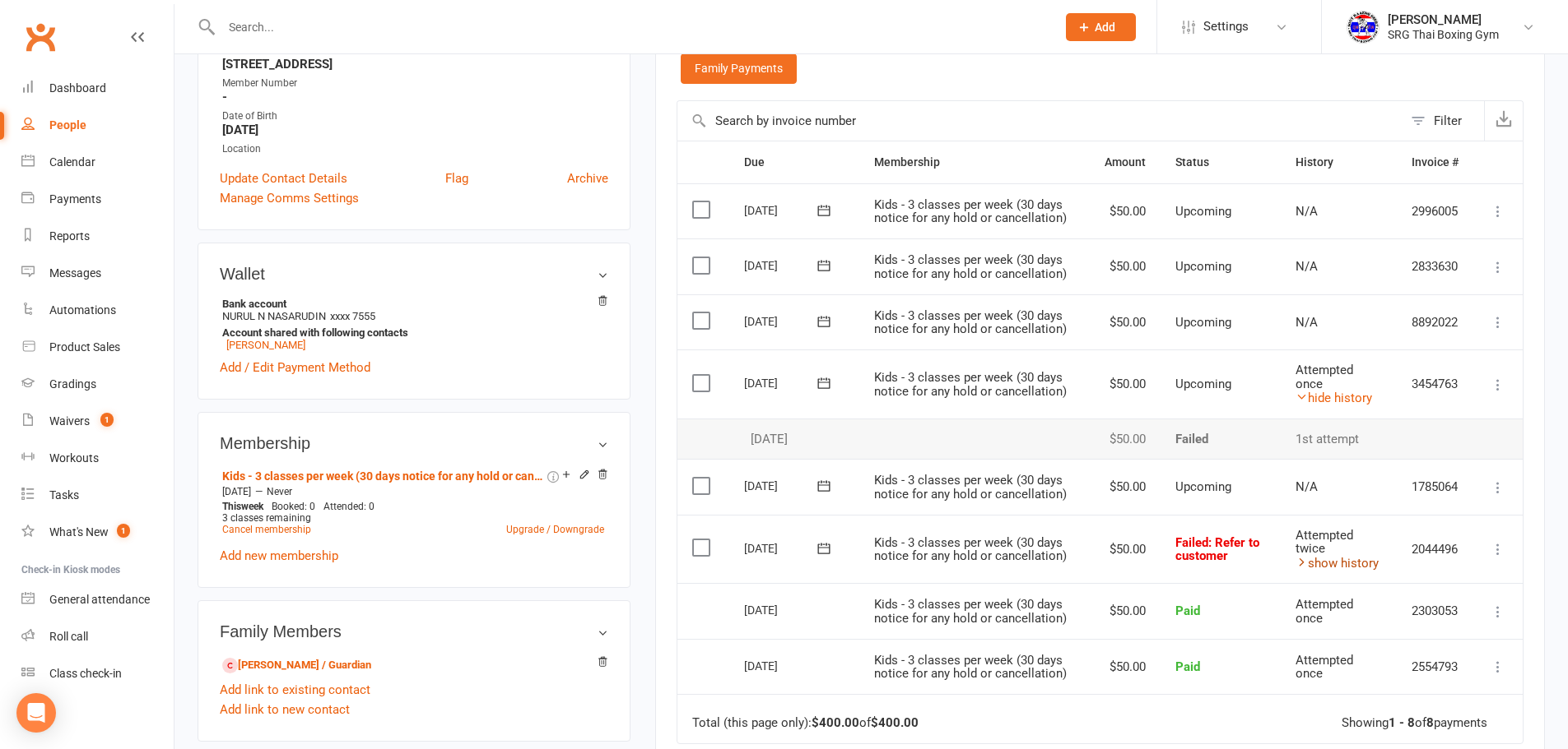
click at [1347, 561] on link "show history" at bounding box center [1337, 563] width 83 height 15
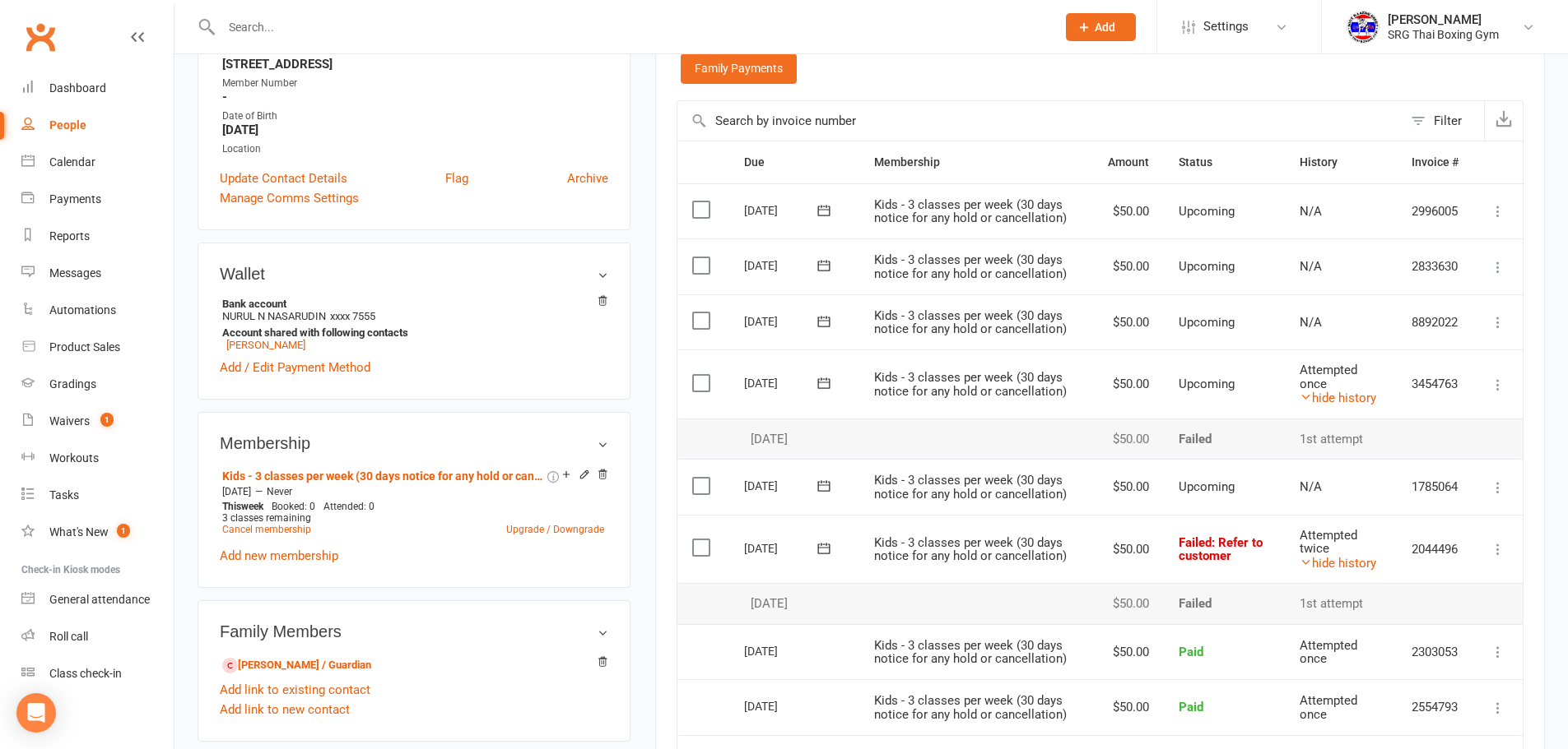
click at [819, 546] on icon at bounding box center [824, 549] width 17 height 17
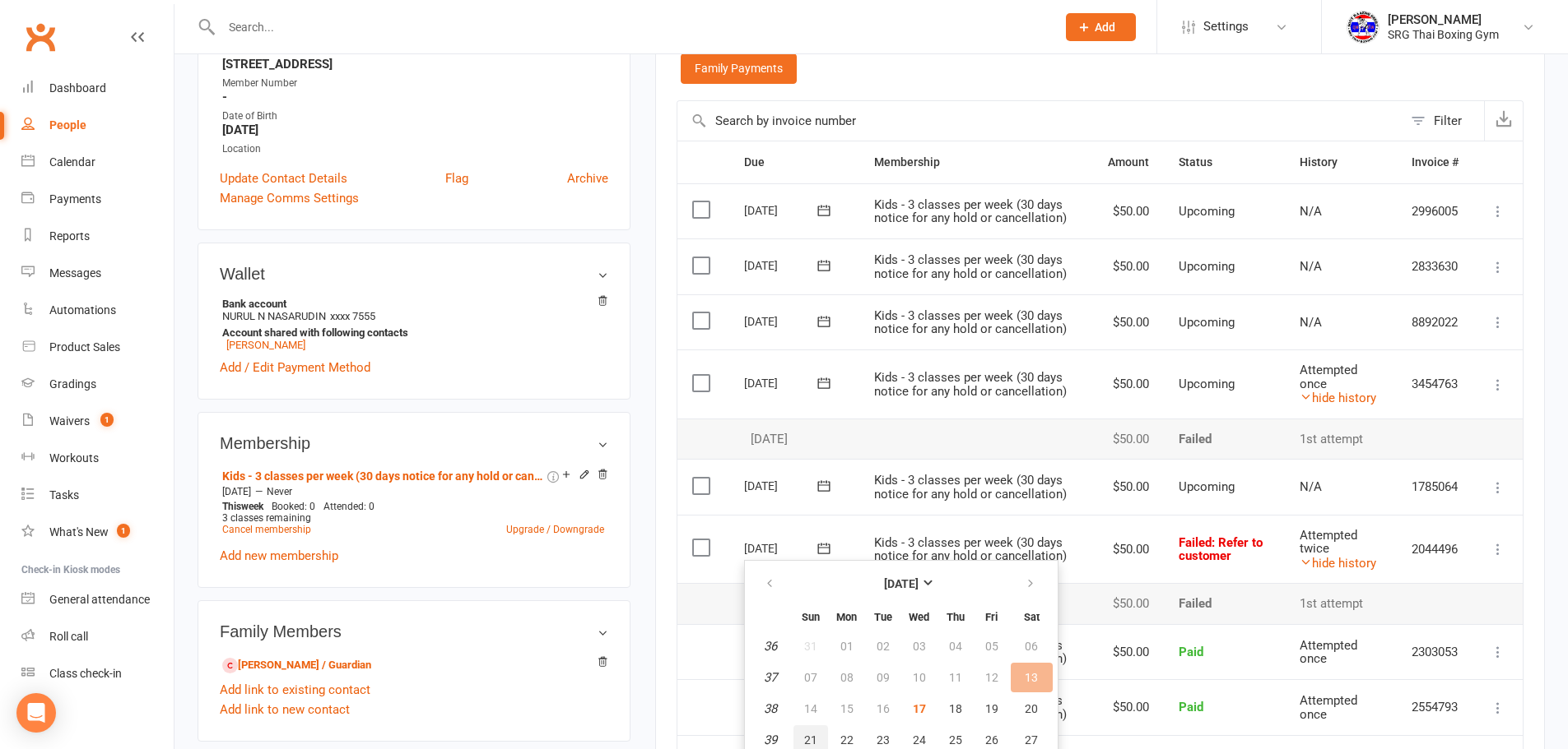
click at [808, 737] on span "21" at bounding box center [811, 740] width 13 height 13
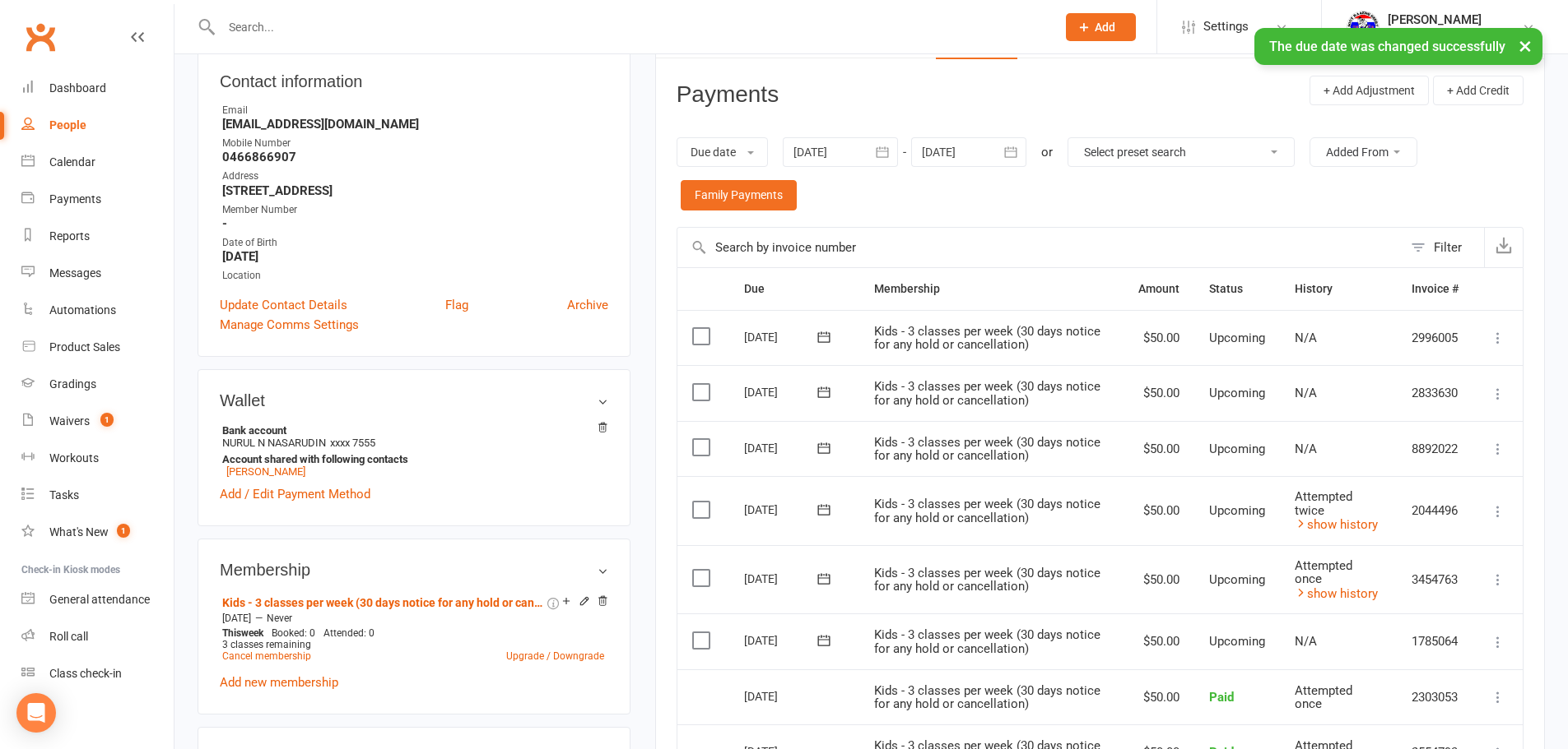
scroll to position [0, 0]
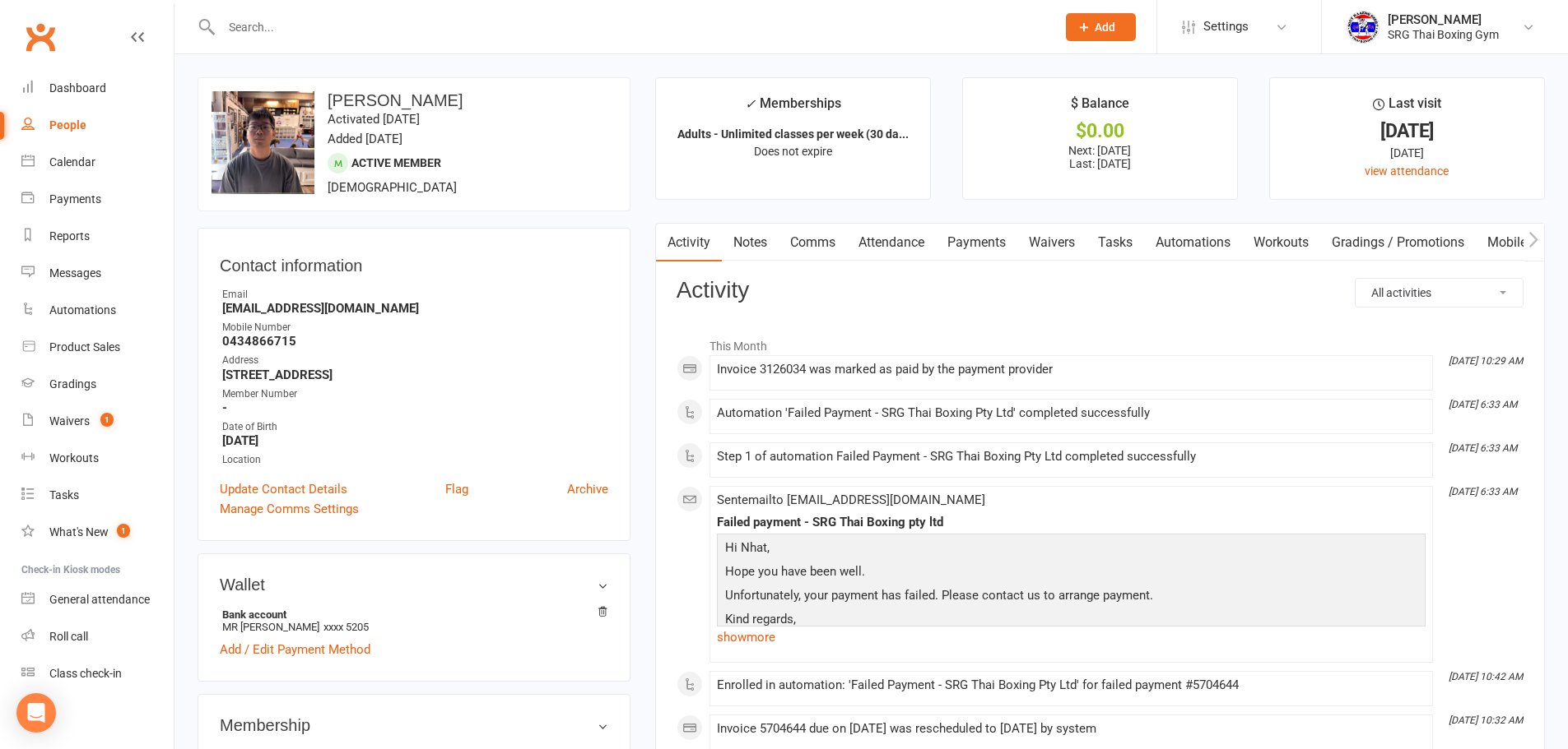
click at [989, 243] on link "Payments" at bounding box center [976, 242] width 82 height 38
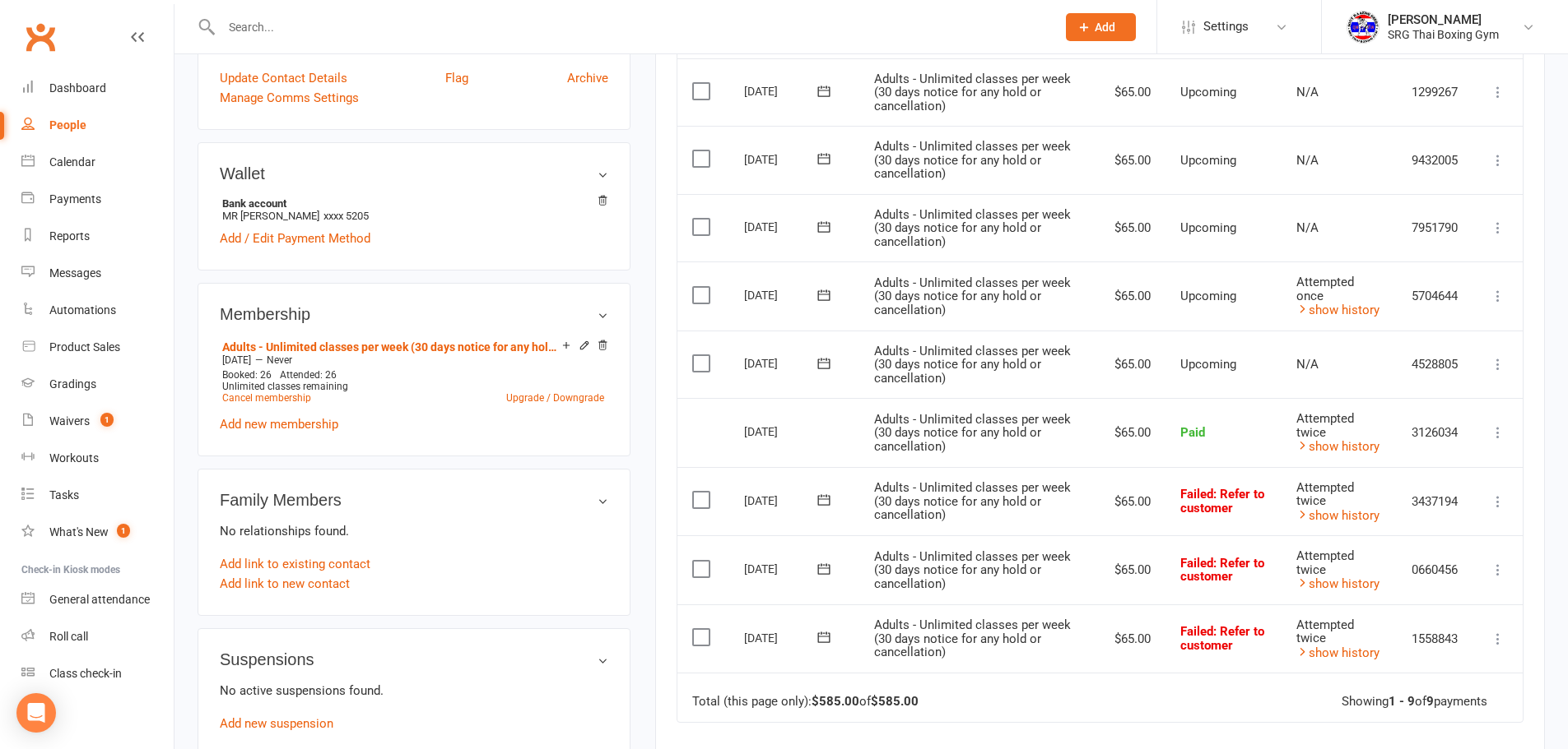
scroll to position [494, 0]
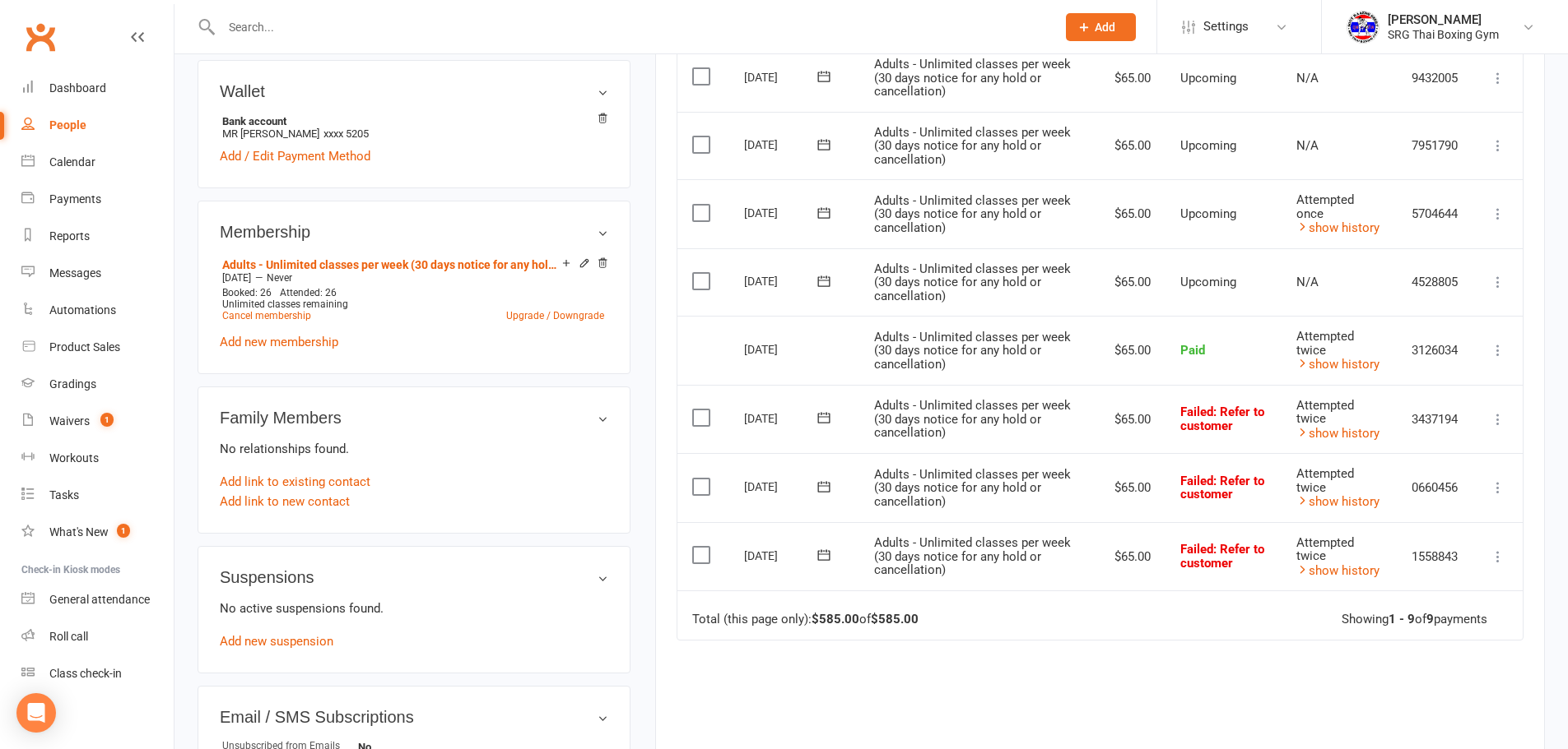
click at [1496, 417] on icon at bounding box center [1498, 419] width 17 height 17
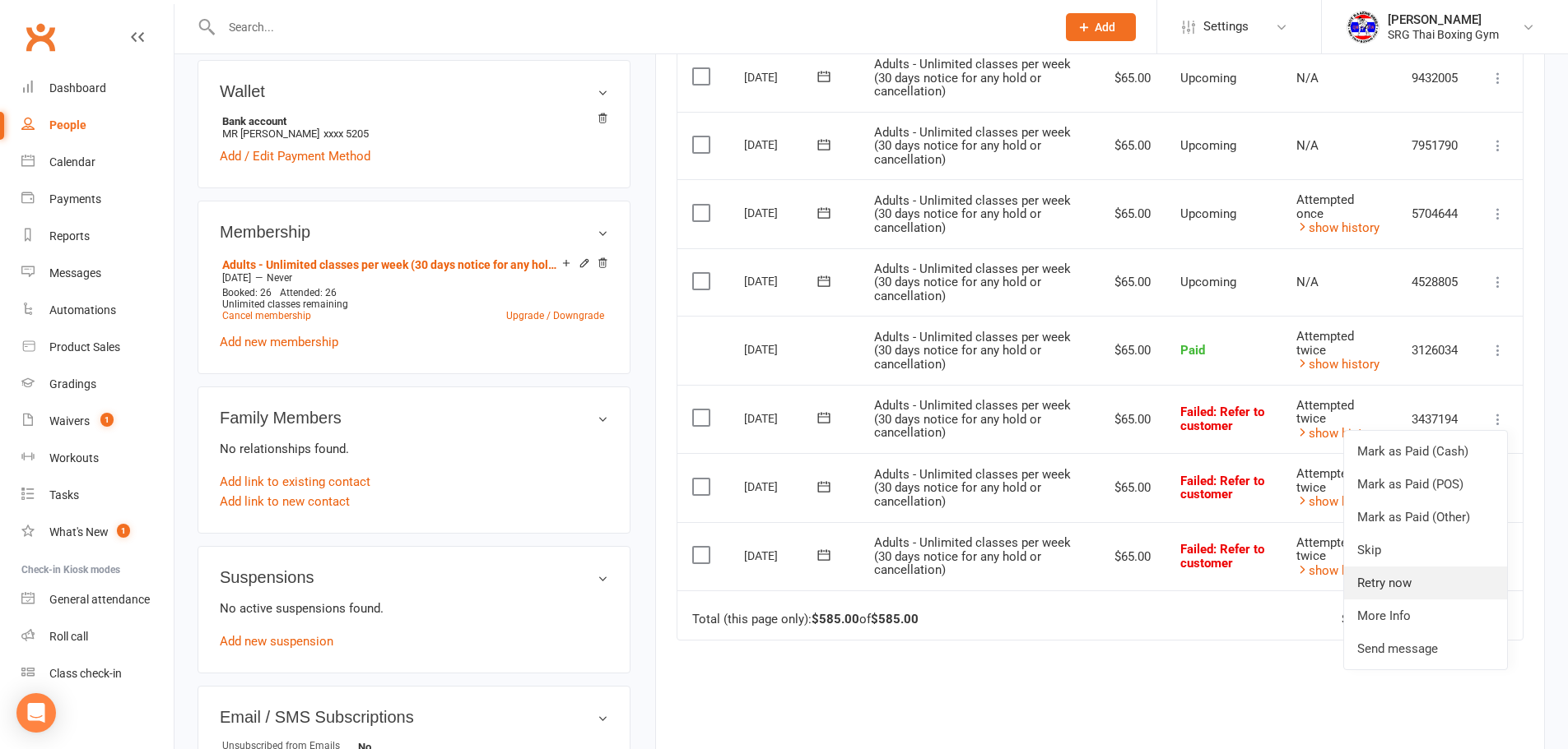
click at [1388, 575] on link "Retry now" at bounding box center [1426, 582] width 163 height 33
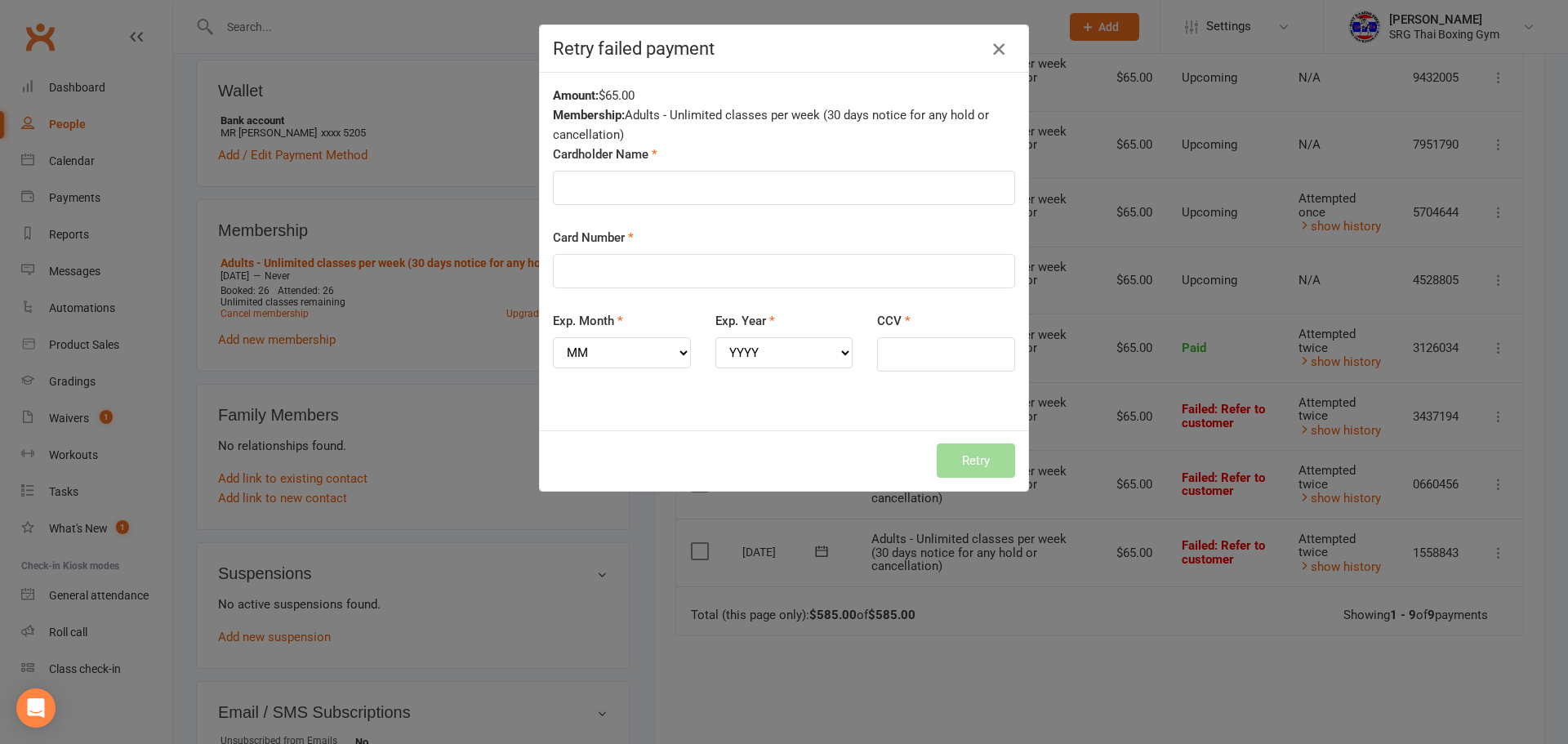
click at [994, 55] on icon "button" at bounding box center [999, 49] width 19 height 19
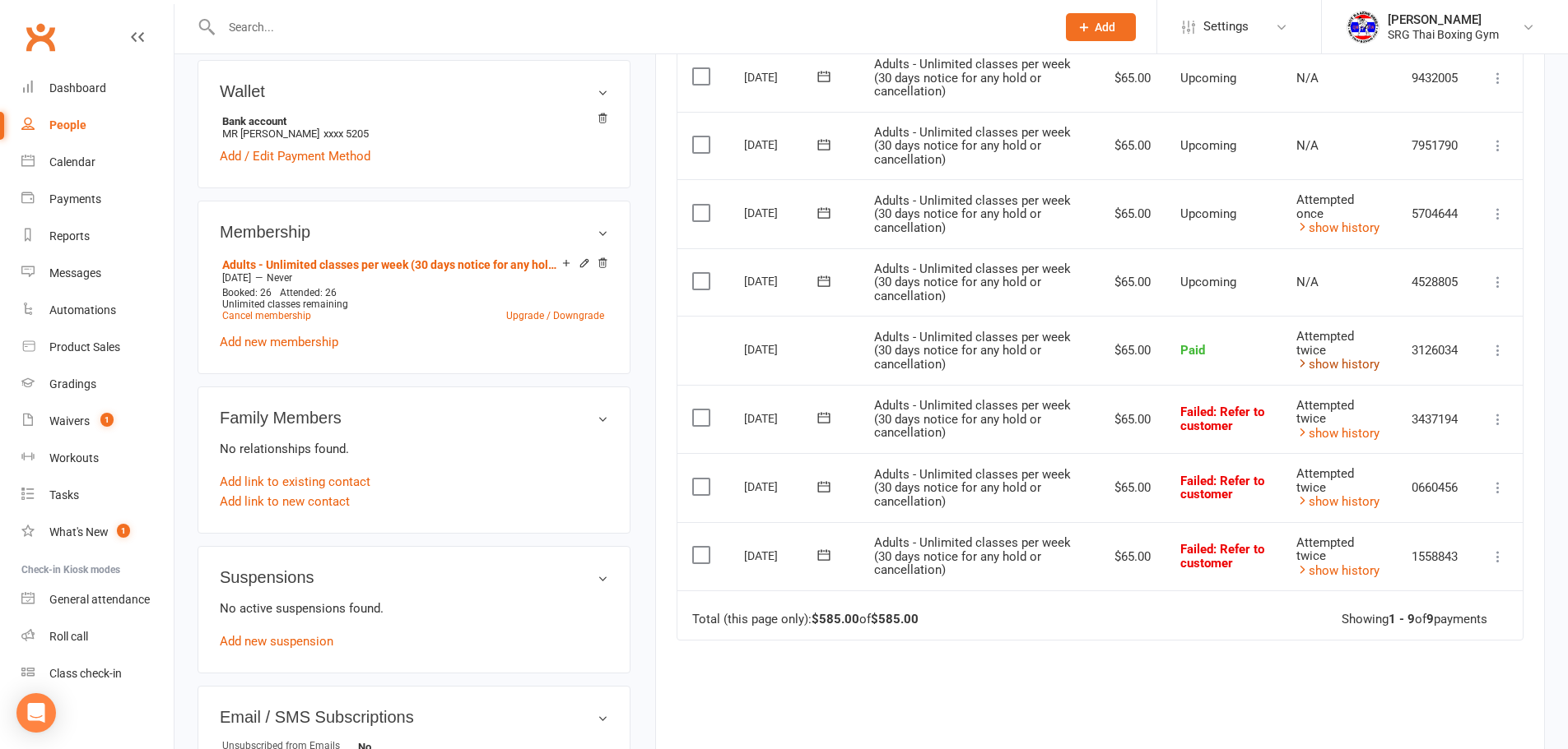
click at [1332, 362] on link "show history" at bounding box center [1338, 364] width 83 height 15
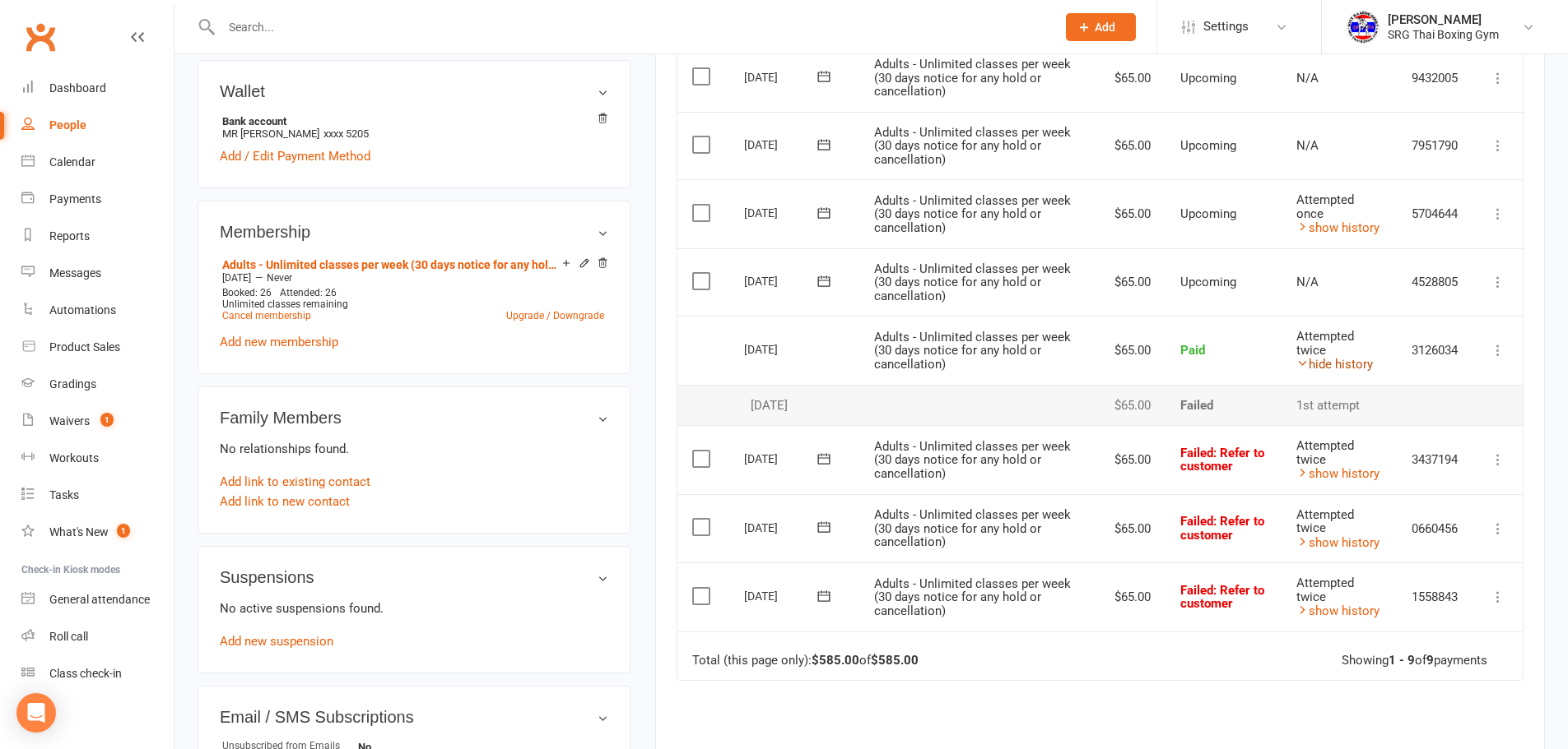
click at [1332, 362] on link "hide history" at bounding box center [1335, 364] width 76 height 15
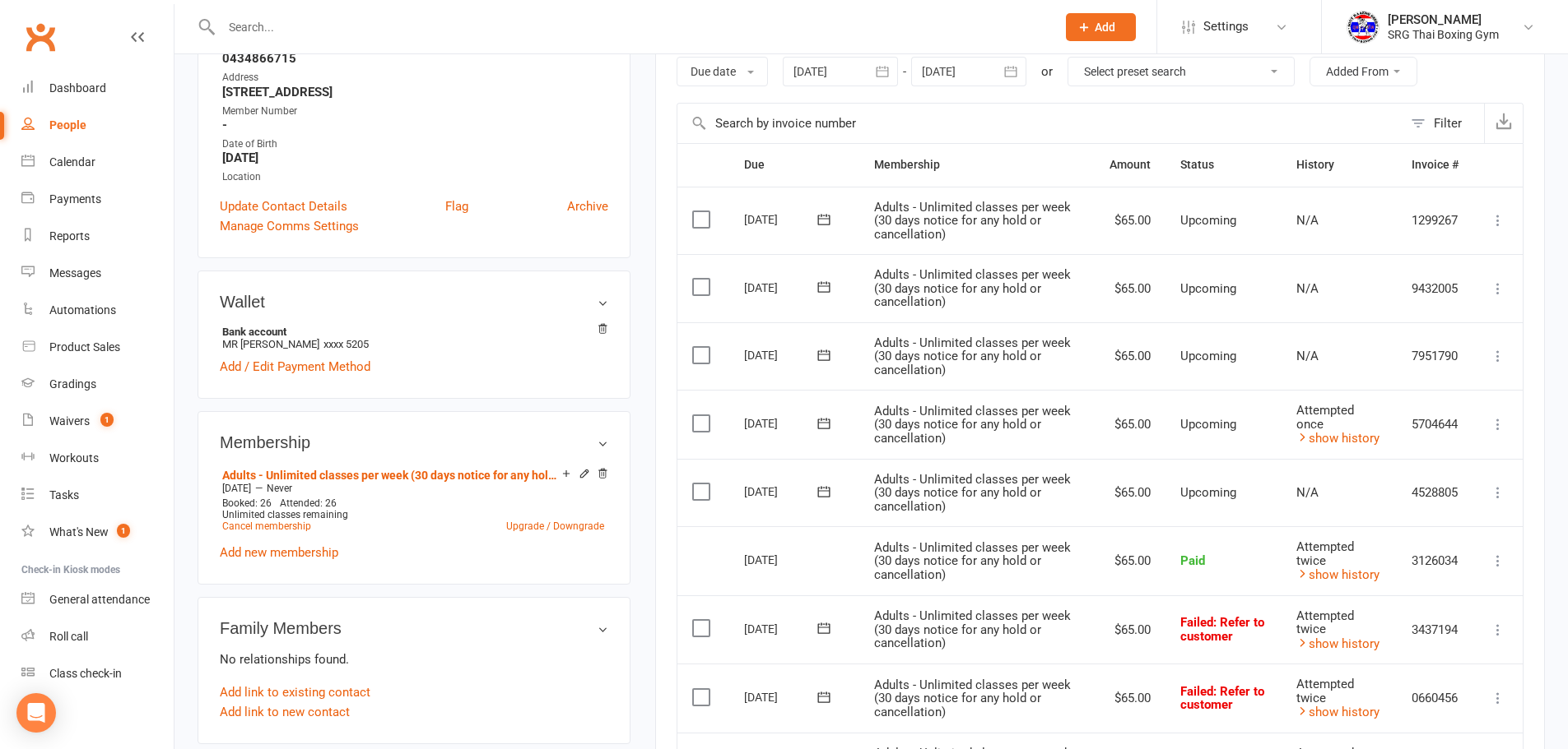
scroll to position [0, 0]
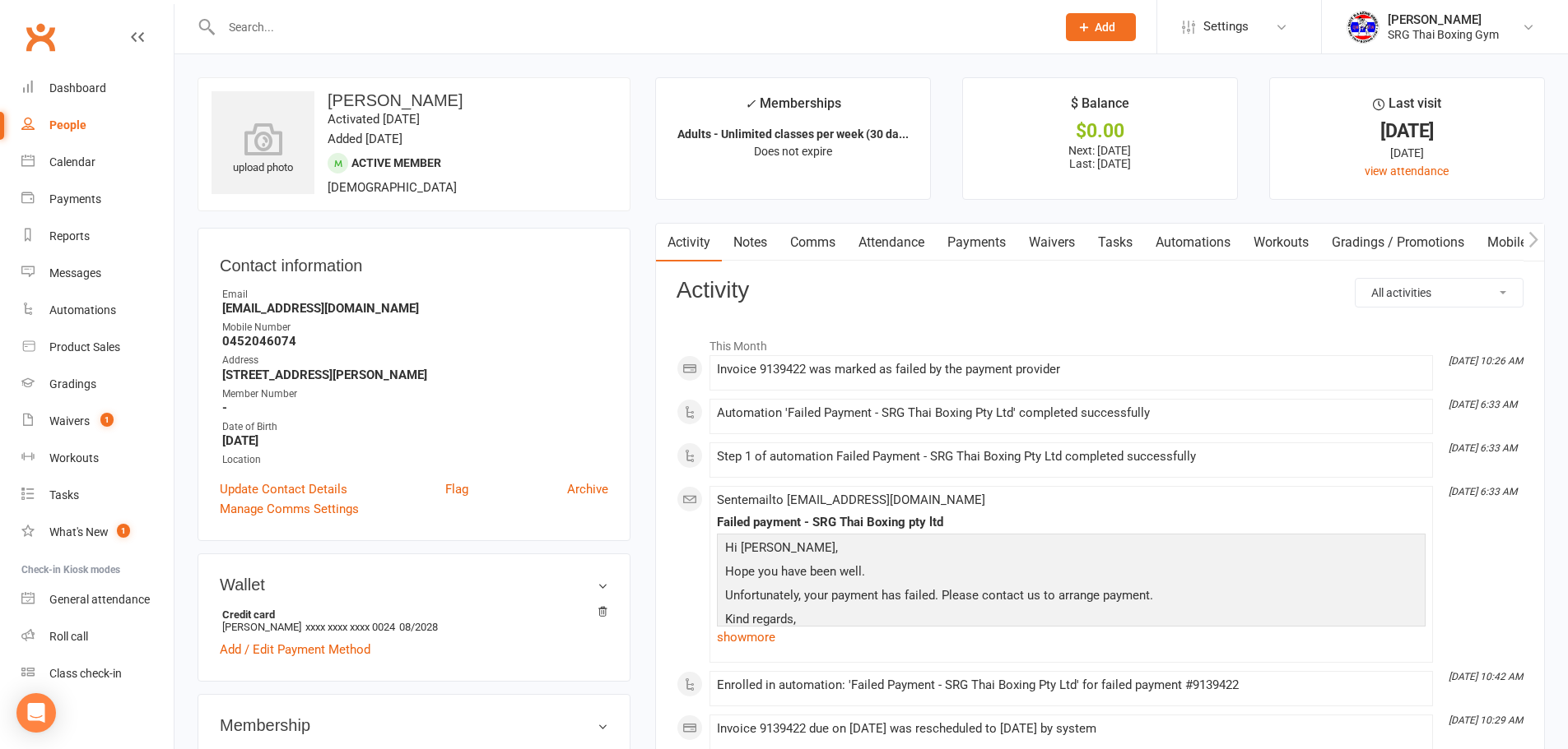
click at [984, 237] on link "Payments" at bounding box center [976, 242] width 82 height 38
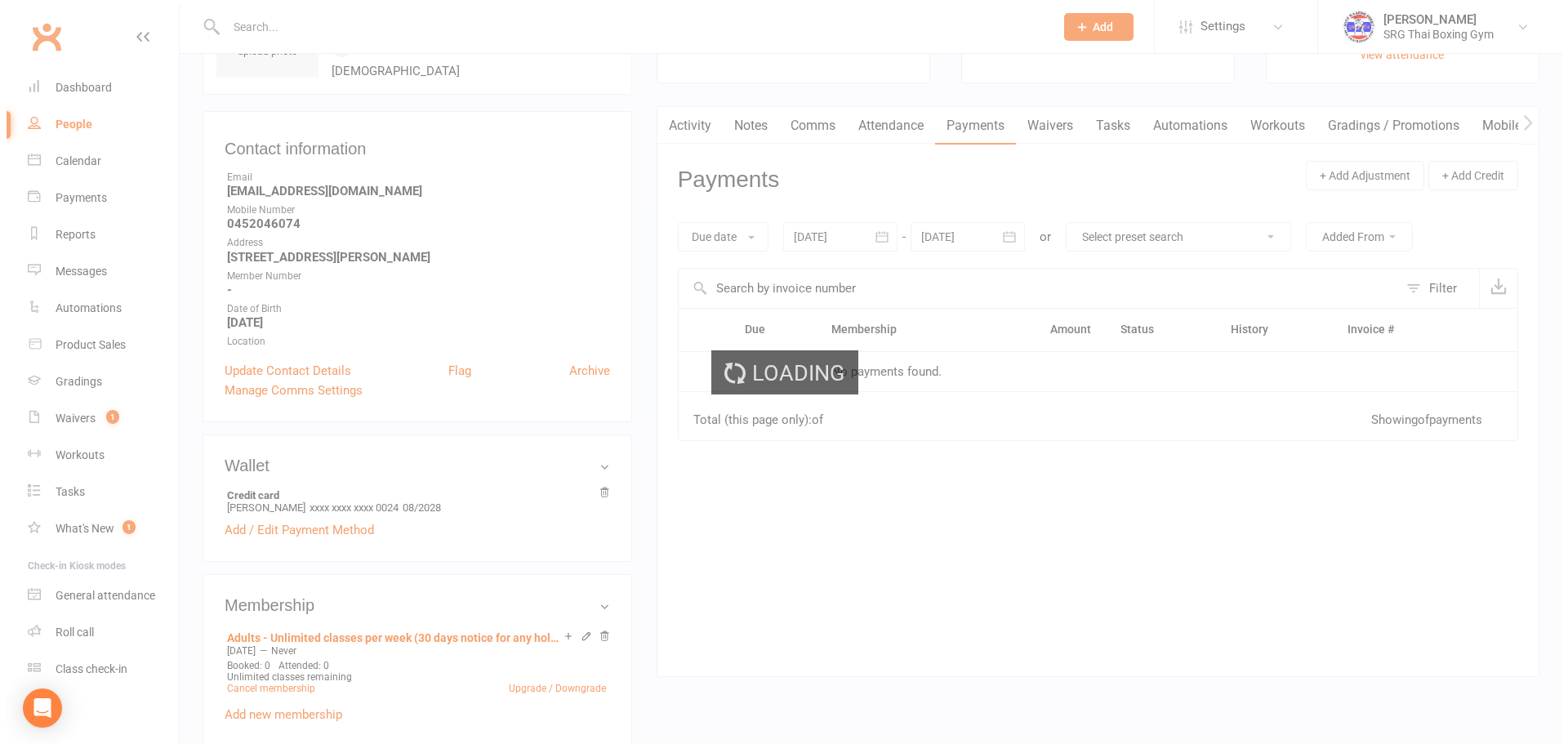
scroll to position [327, 0]
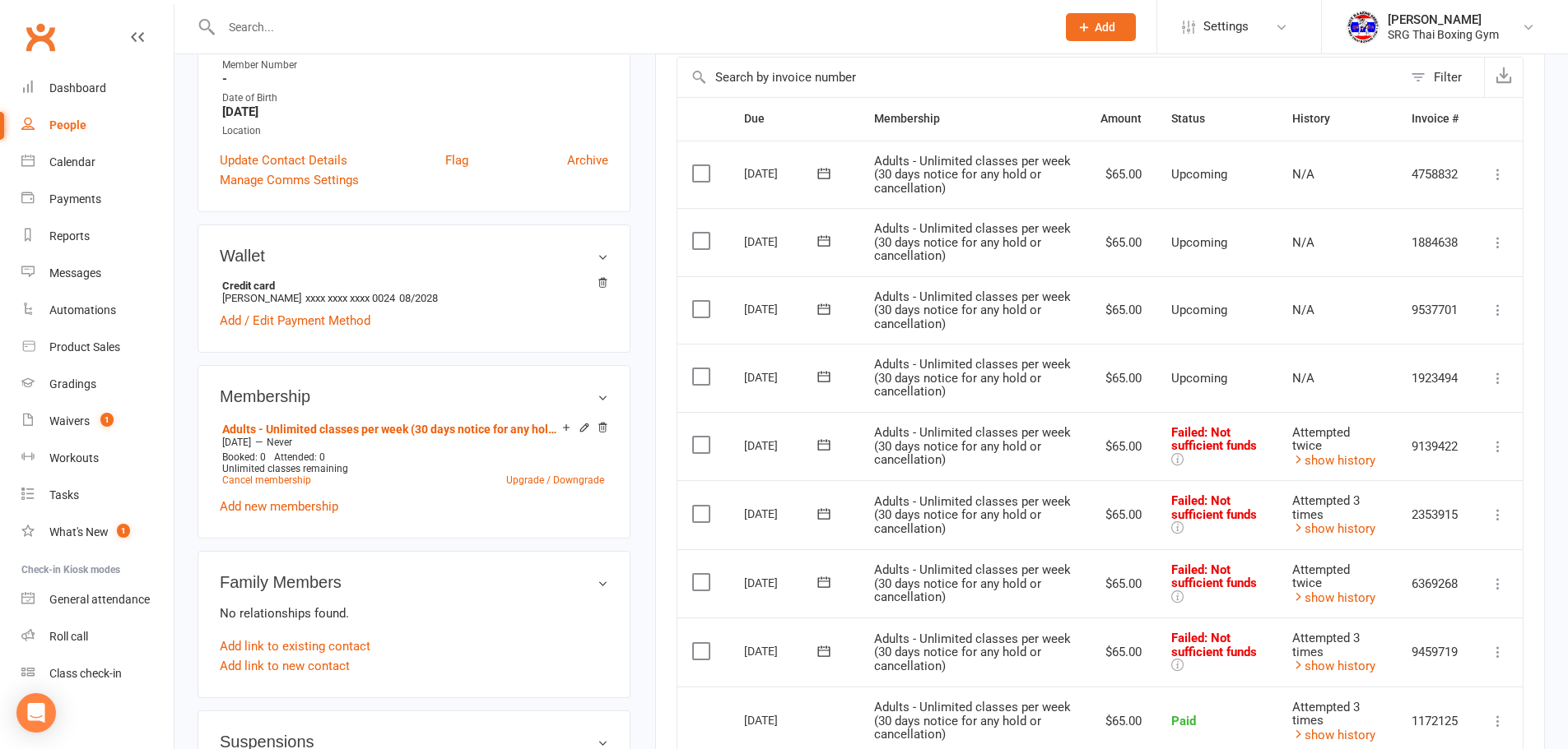
click at [1496, 449] on icon at bounding box center [1498, 447] width 17 height 17
click at [1414, 600] on link "Retry now" at bounding box center [1426, 610] width 163 height 33
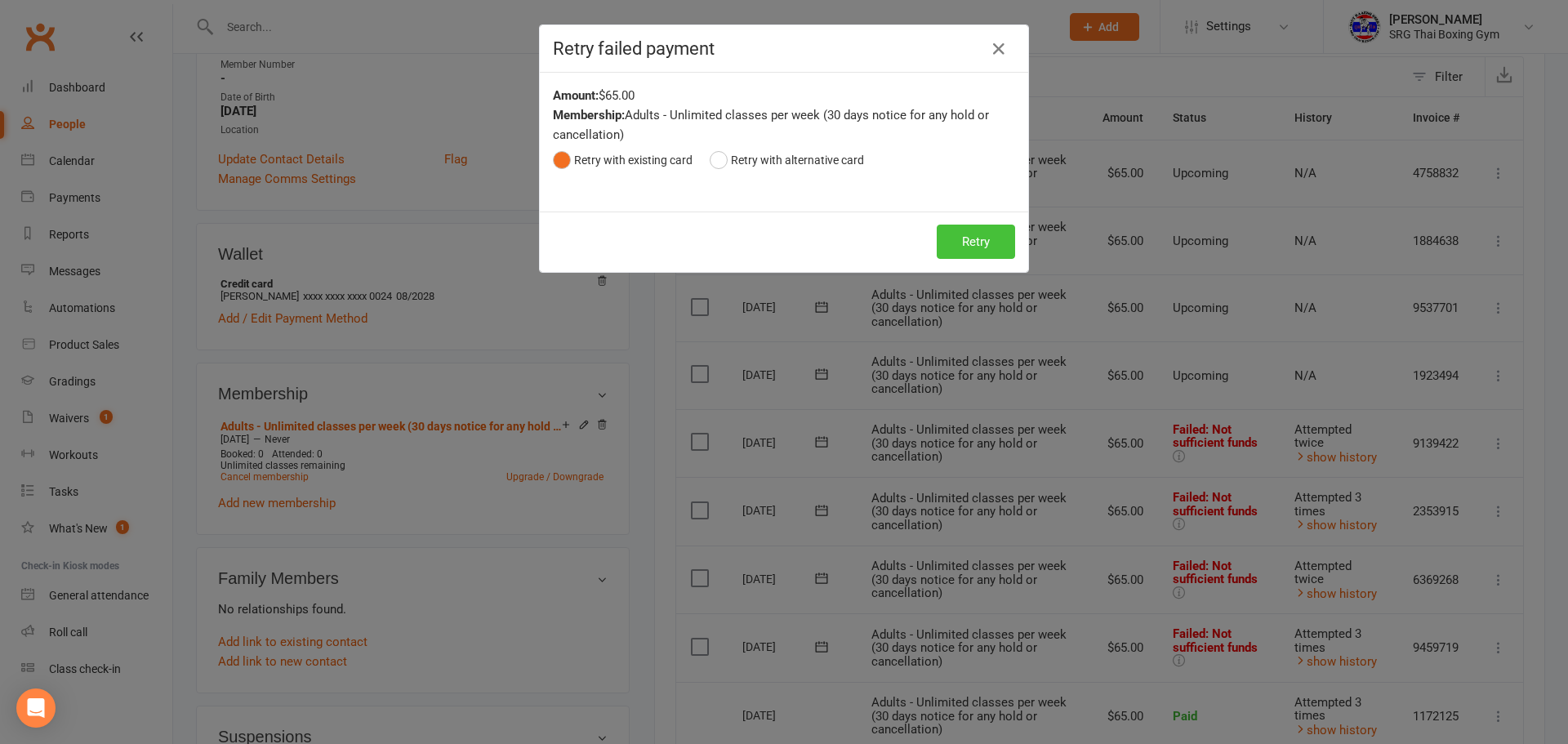
click at [967, 250] on button "Retry" at bounding box center [975, 241] width 78 height 34
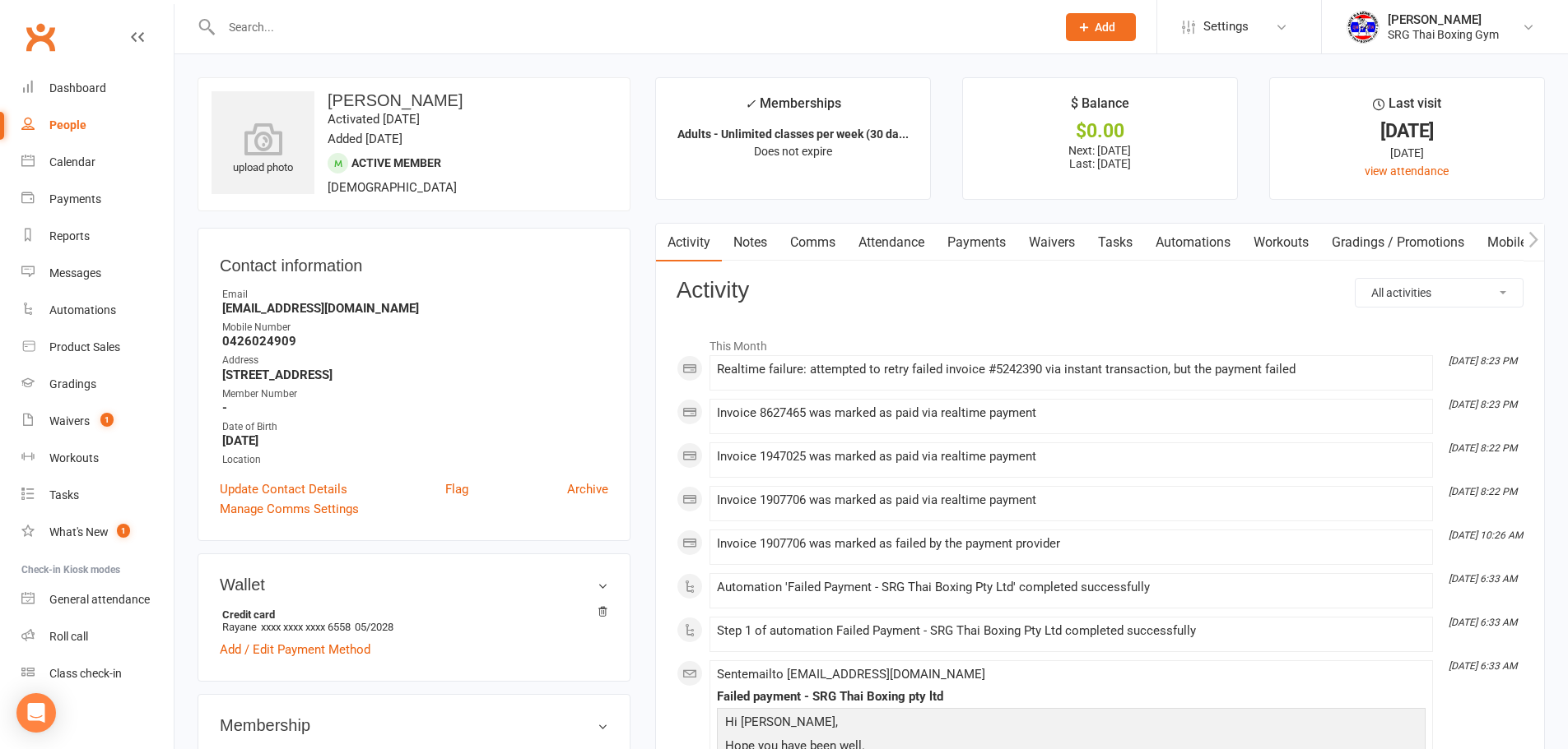
click at [992, 245] on link "Payments" at bounding box center [976, 242] width 82 height 38
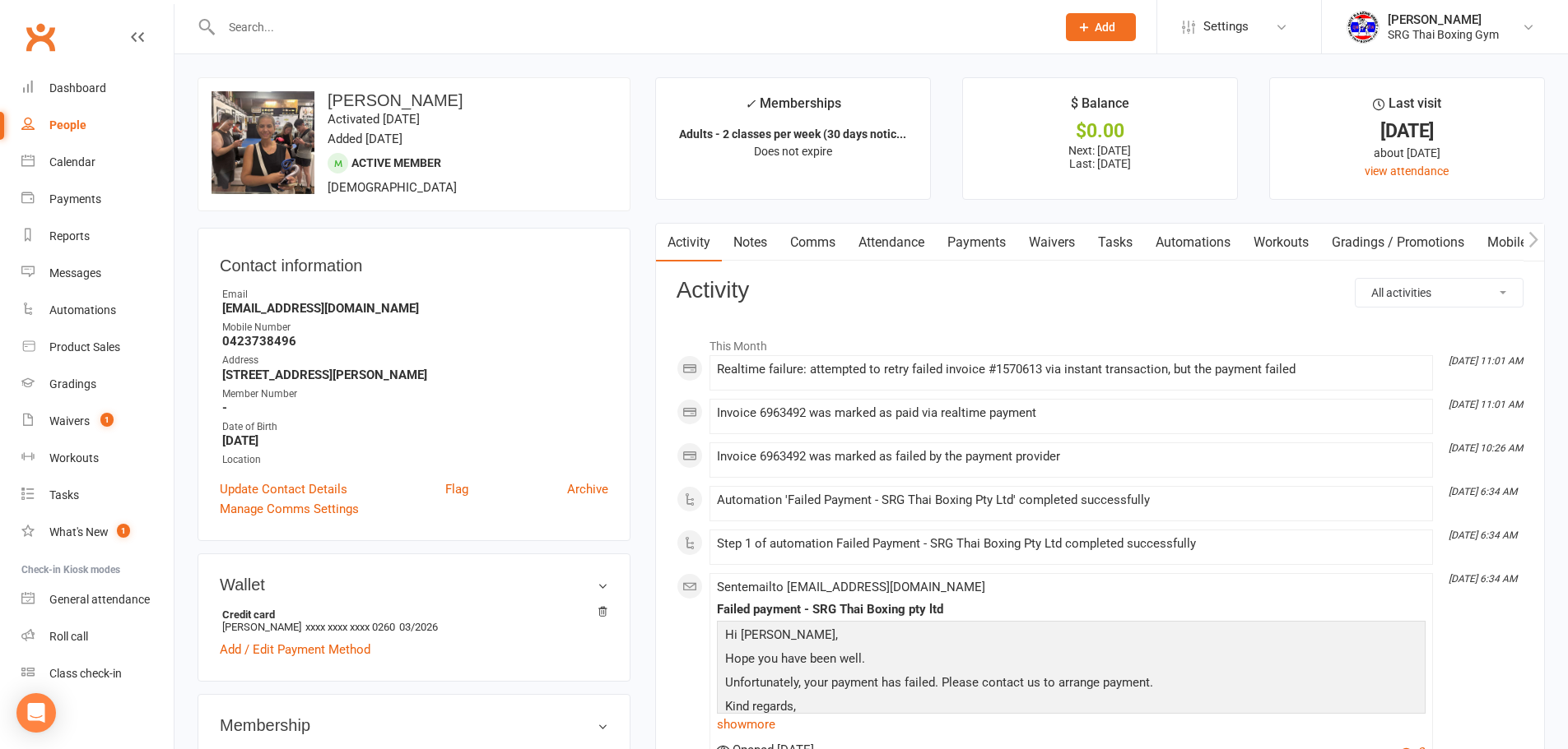
click at [990, 239] on link "Payments" at bounding box center [976, 242] width 82 height 38
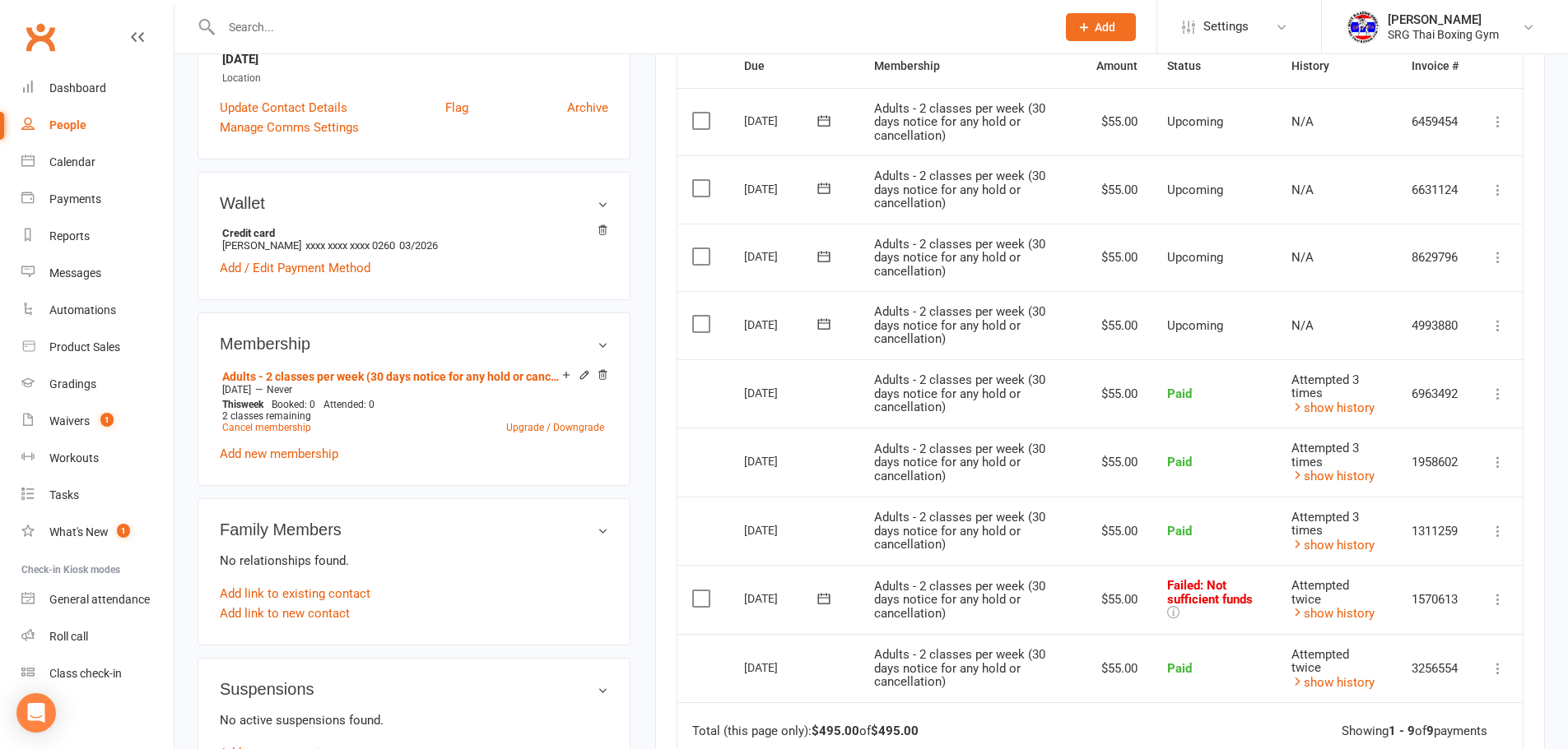
scroll to position [411, 0]
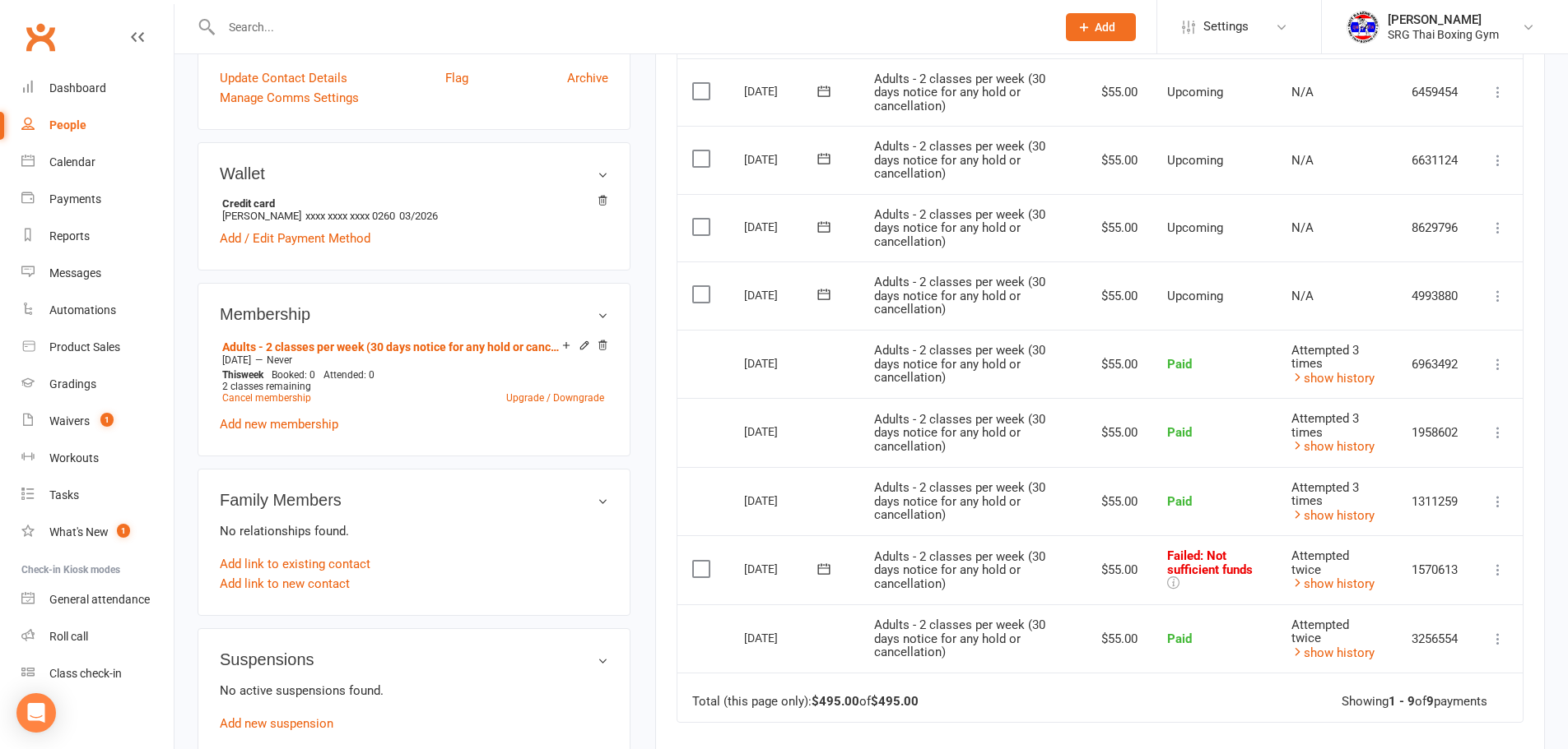
click at [1499, 568] on icon at bounding box center [1498, 570] width 17 height 17
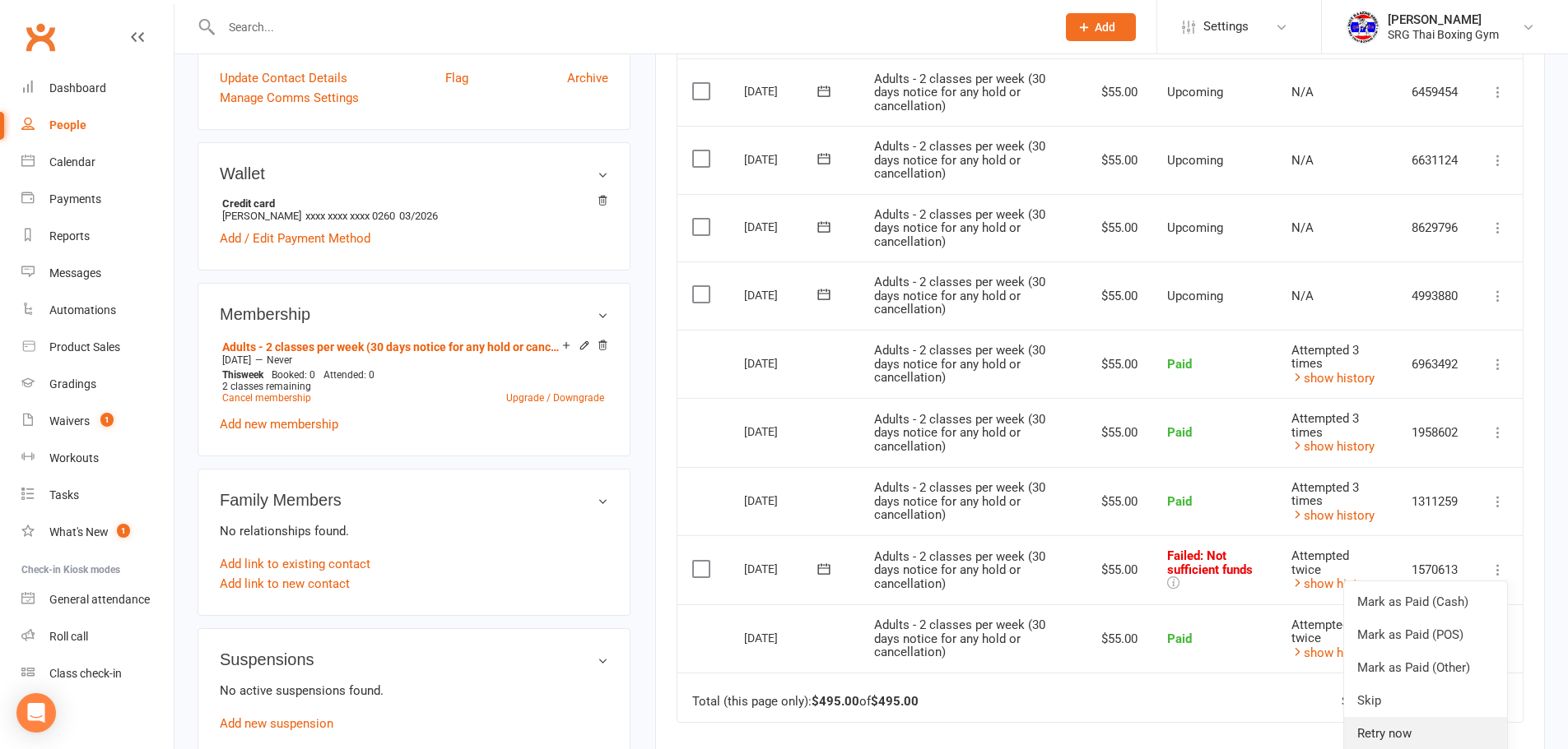
click at [1399, 733] on link "Retry now" at bounding box center [1426, 733] width 163 height 33
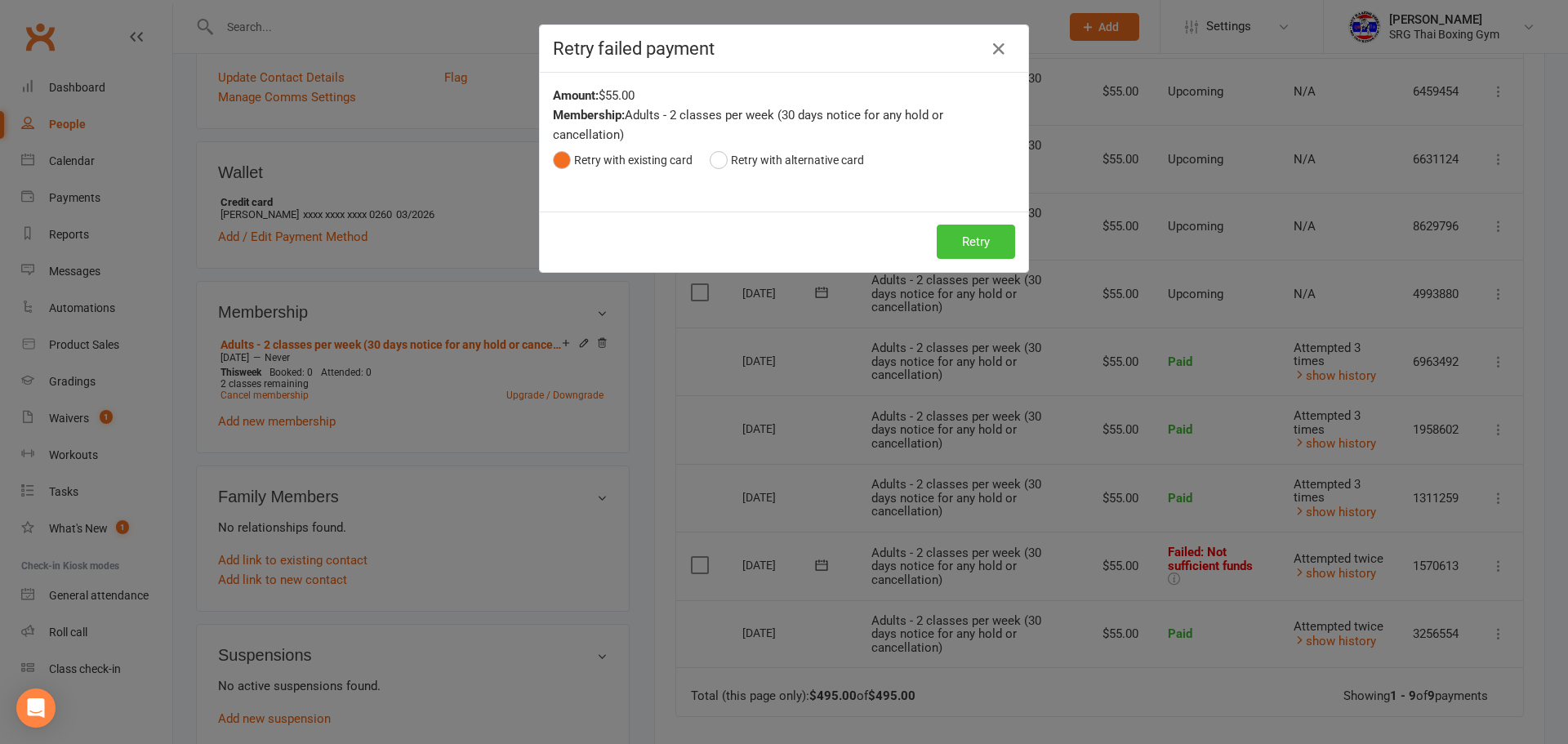
click at [962, 240] on button "Retry" at bounding box center [975, 241] width 78 height 34
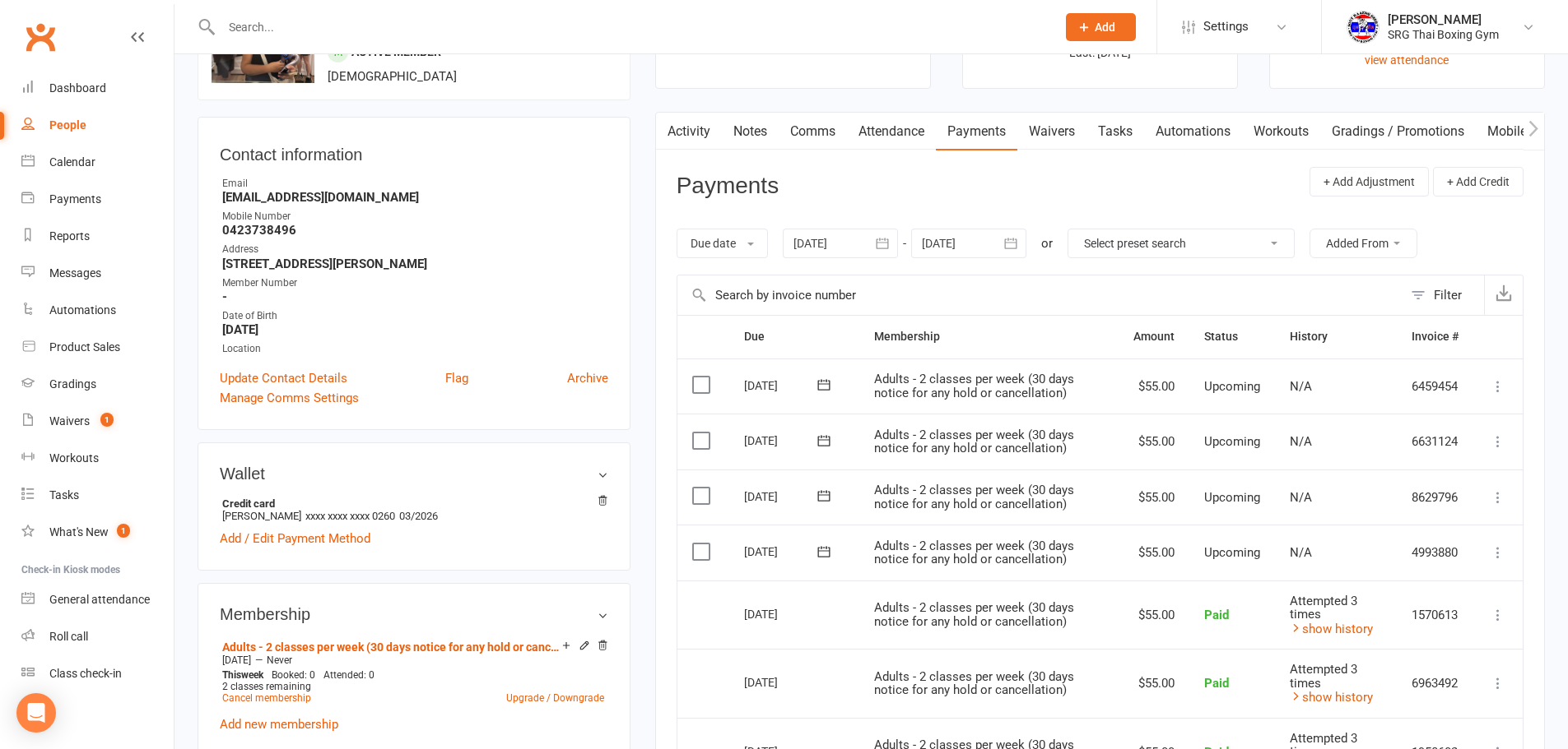
scroll to position [82, 0]
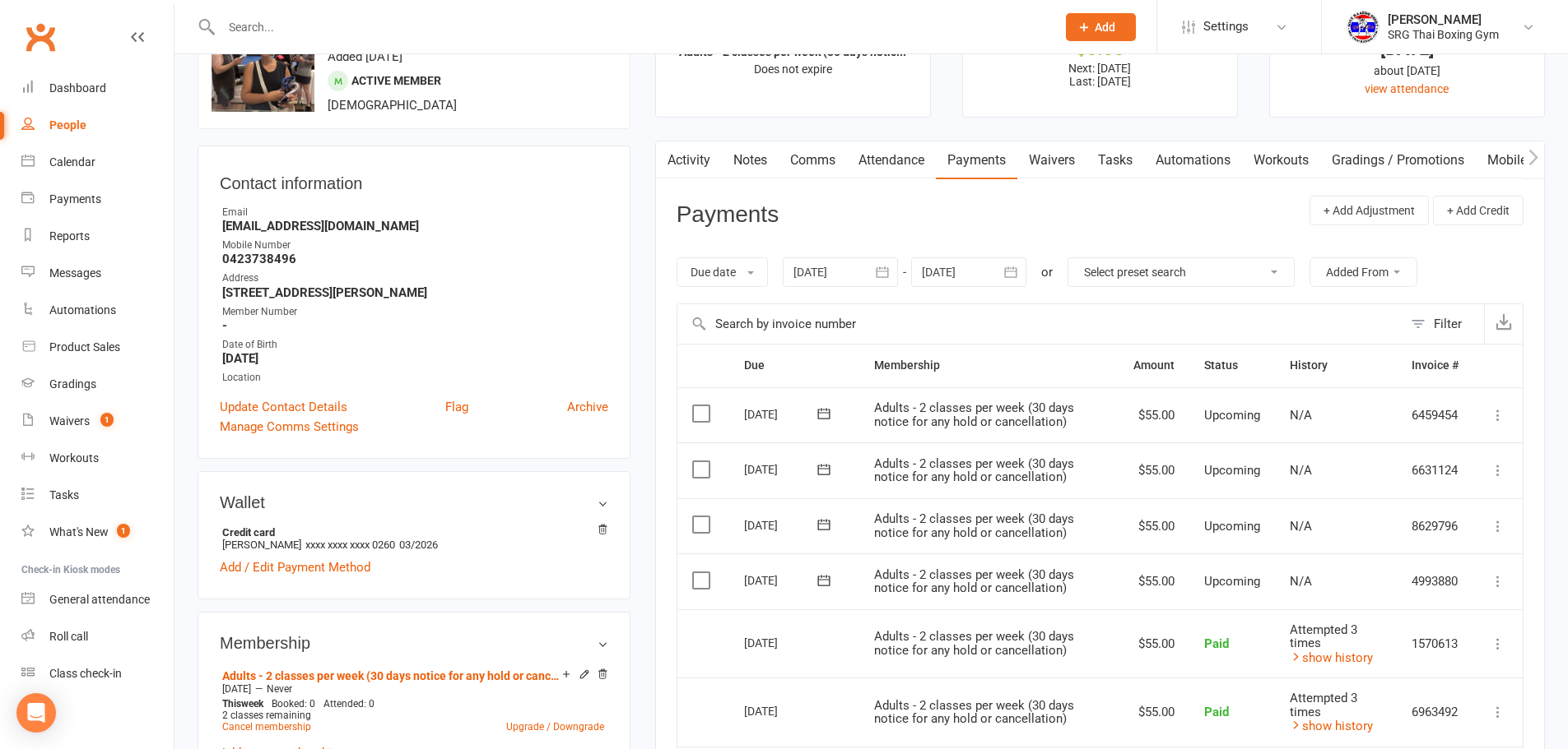
click at [886, 270] on icon "button" at bounding box center [882, 272] width 17 height 17
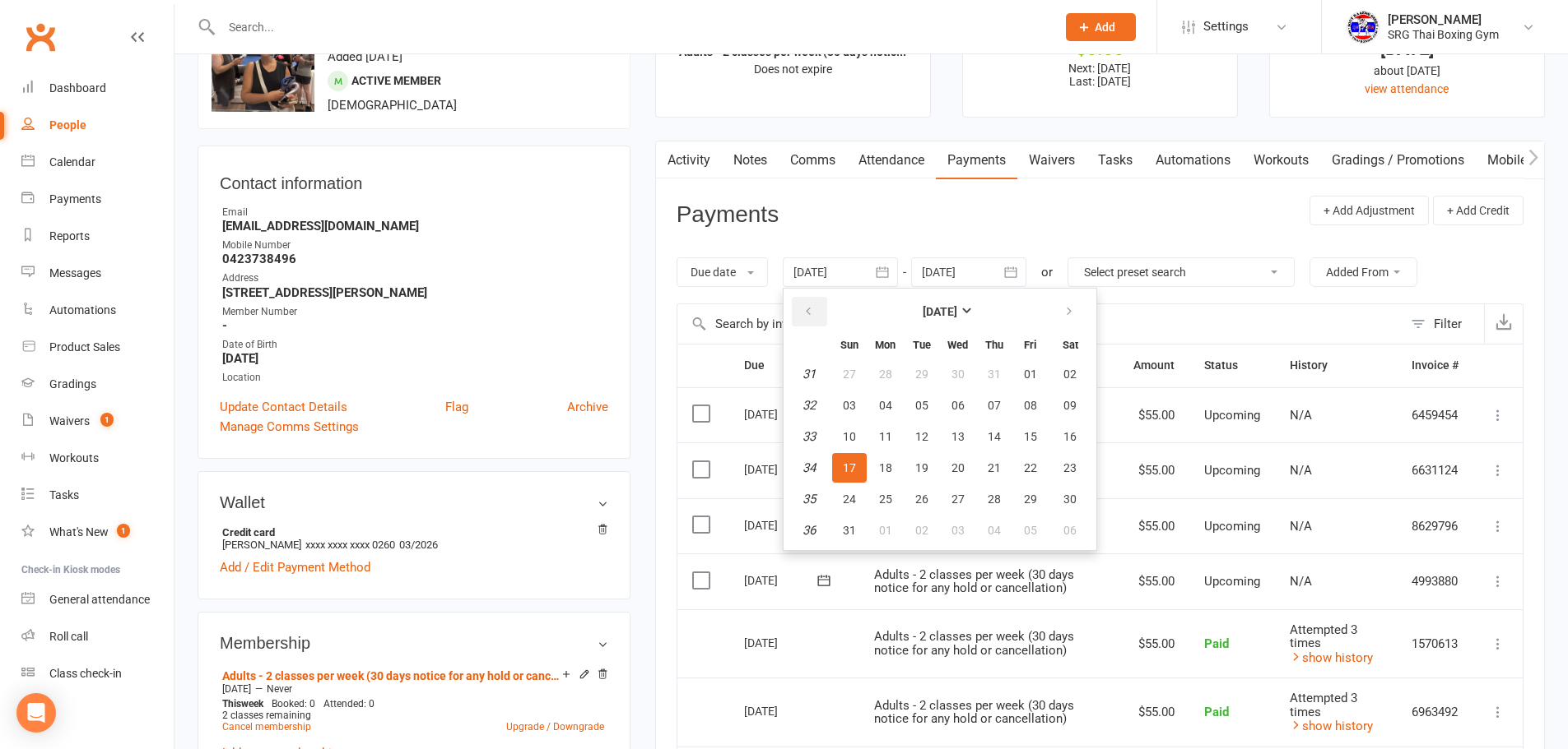
click at [812, 316] on icon "button" at bounding box center [808, 311] width 12 height 13
click at [811, 316] on icon "button" at bounding box center [808, 311] width 12 height 13
click at [1070, 371] on span "05" at bounding box center [1070, 374] width 13 height 13
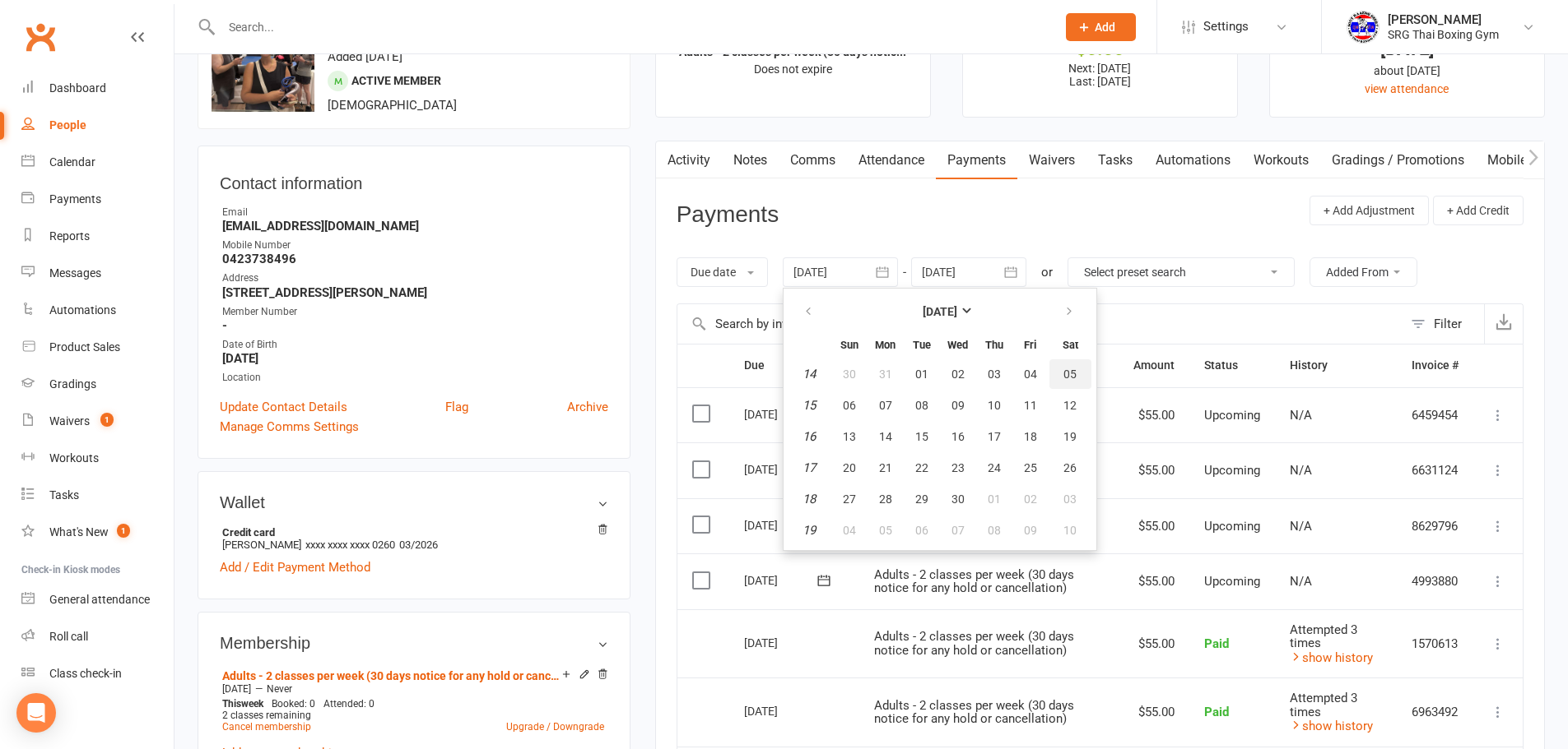
type input "05 Apr 2025"
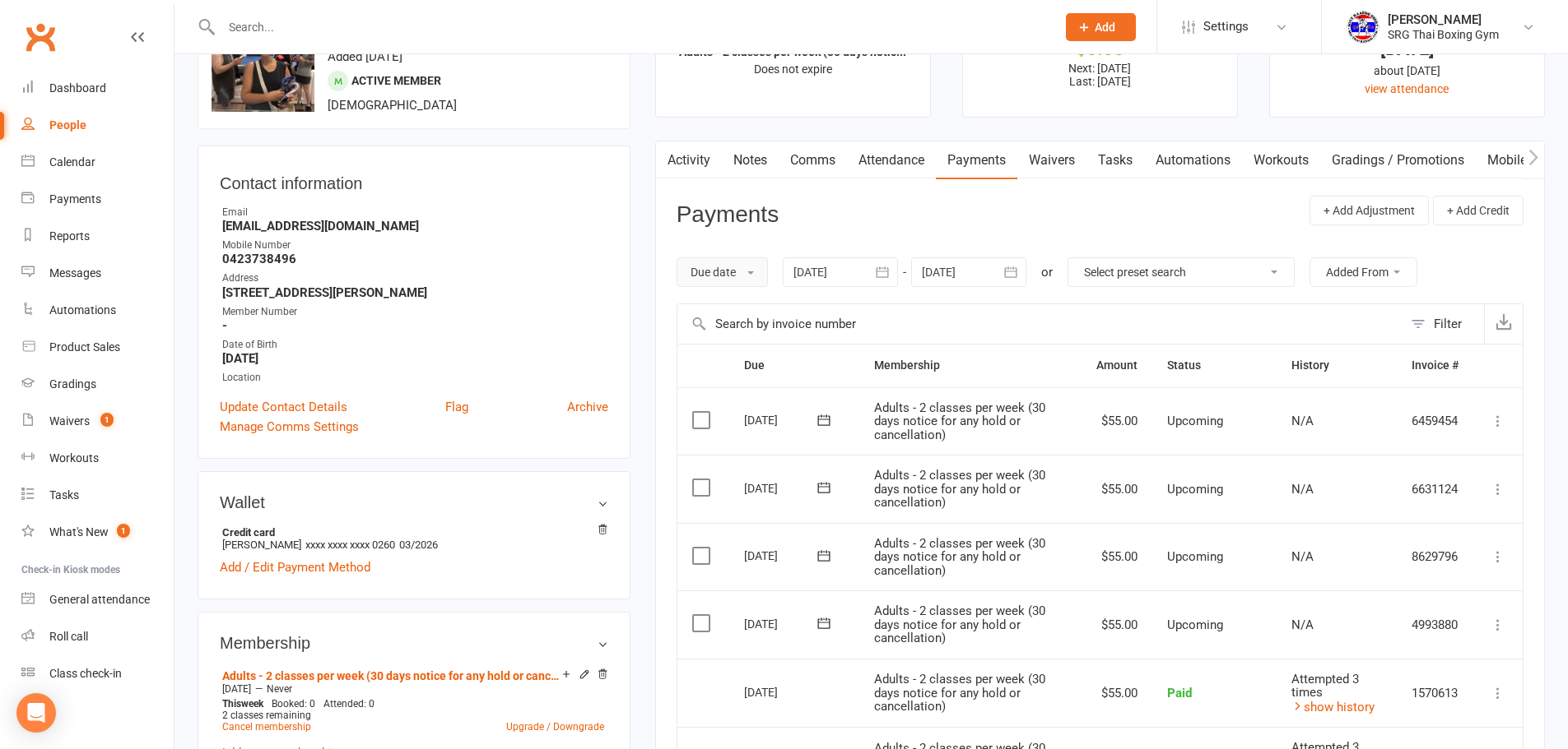
click at [736, 272] on button "Due date" at bounding box center [722, 271] width 91 height 29
click at [736, 371] on link "Date failed" at bounding box center [759, 375] width 163 height 33
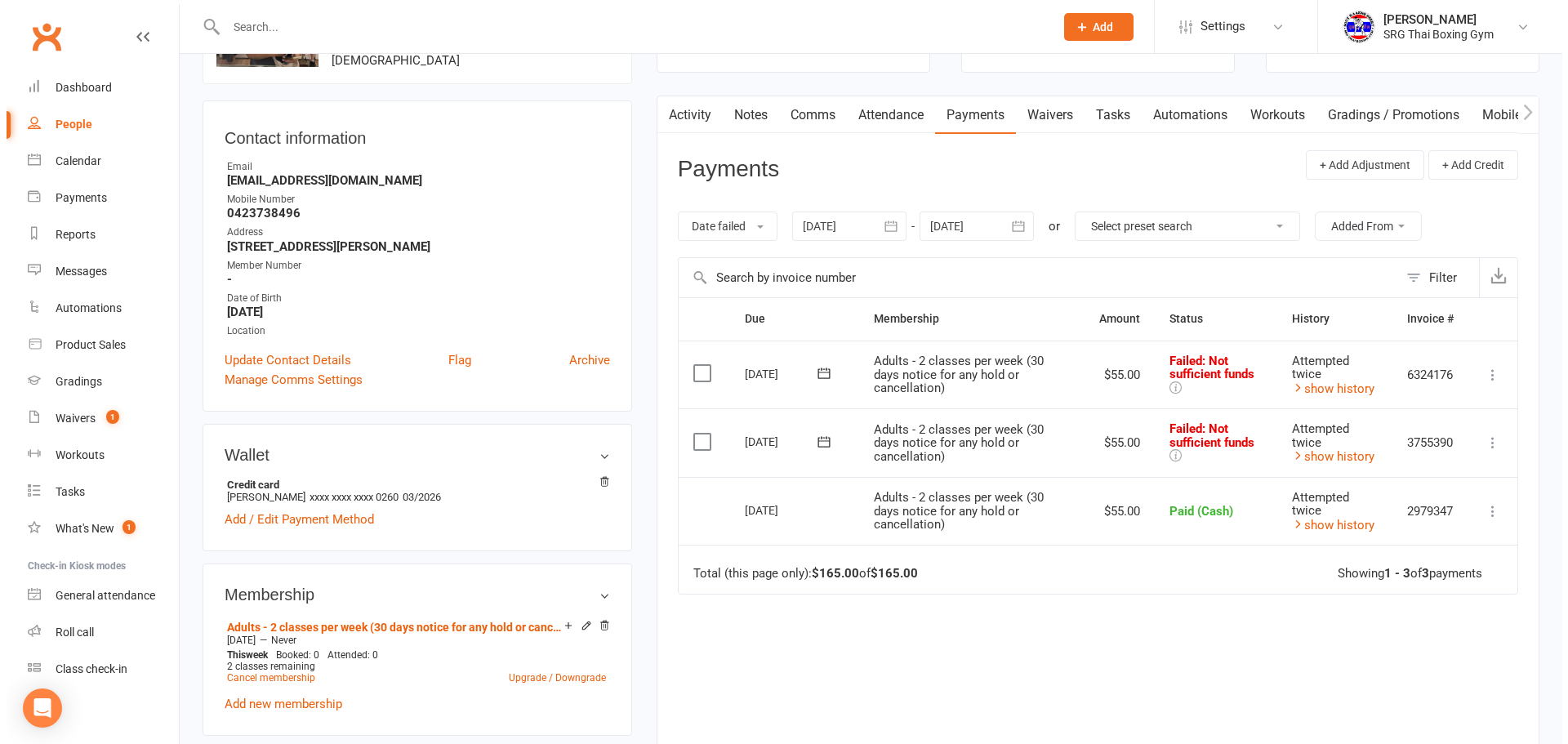
scroll to position [164, 0]
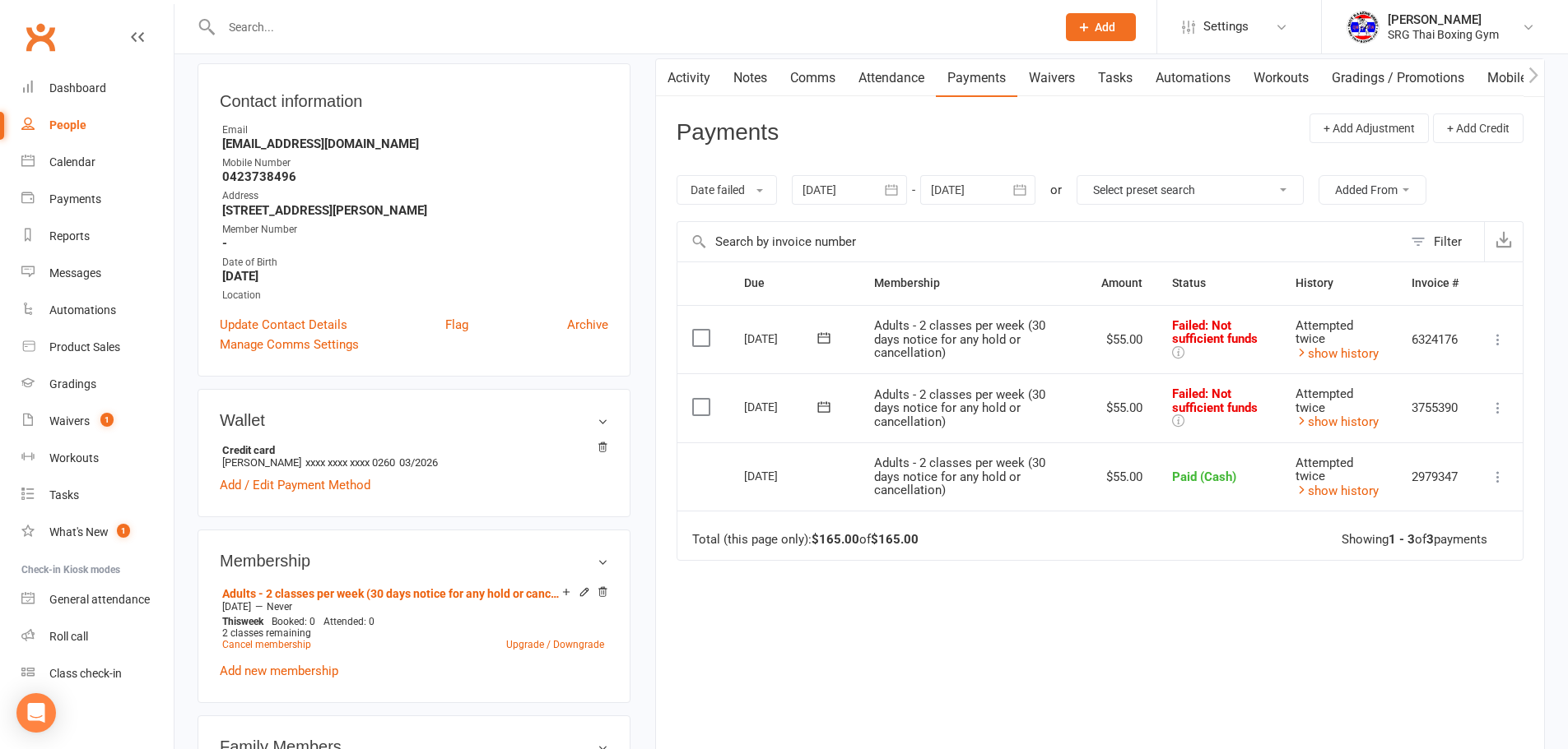
click at [1500, 341] on icon at bounding box center [1498, 339] width 17 height 17
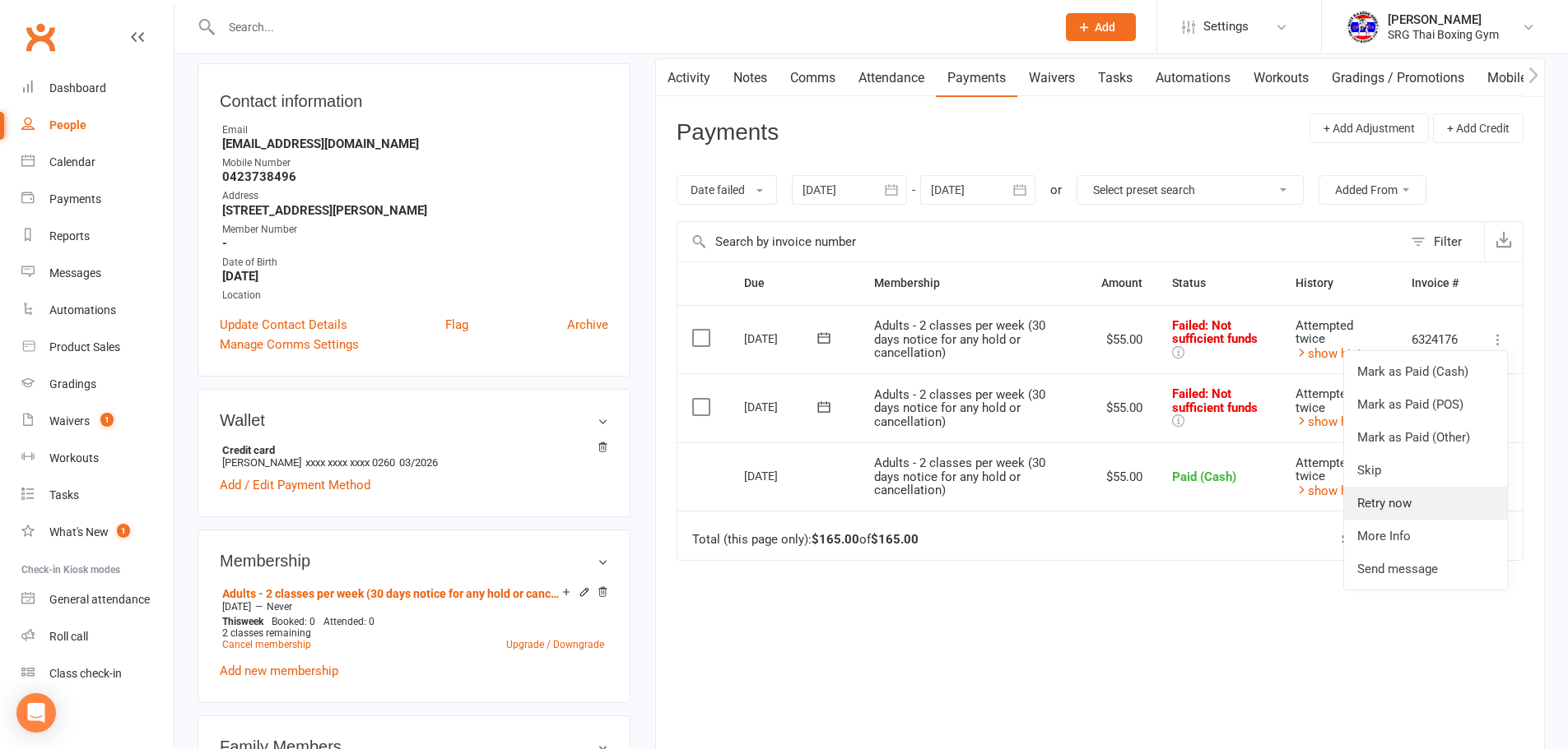
click at [1398, 508] on link "Retry now" at bounding box center [1426, 503] width 163 height 33
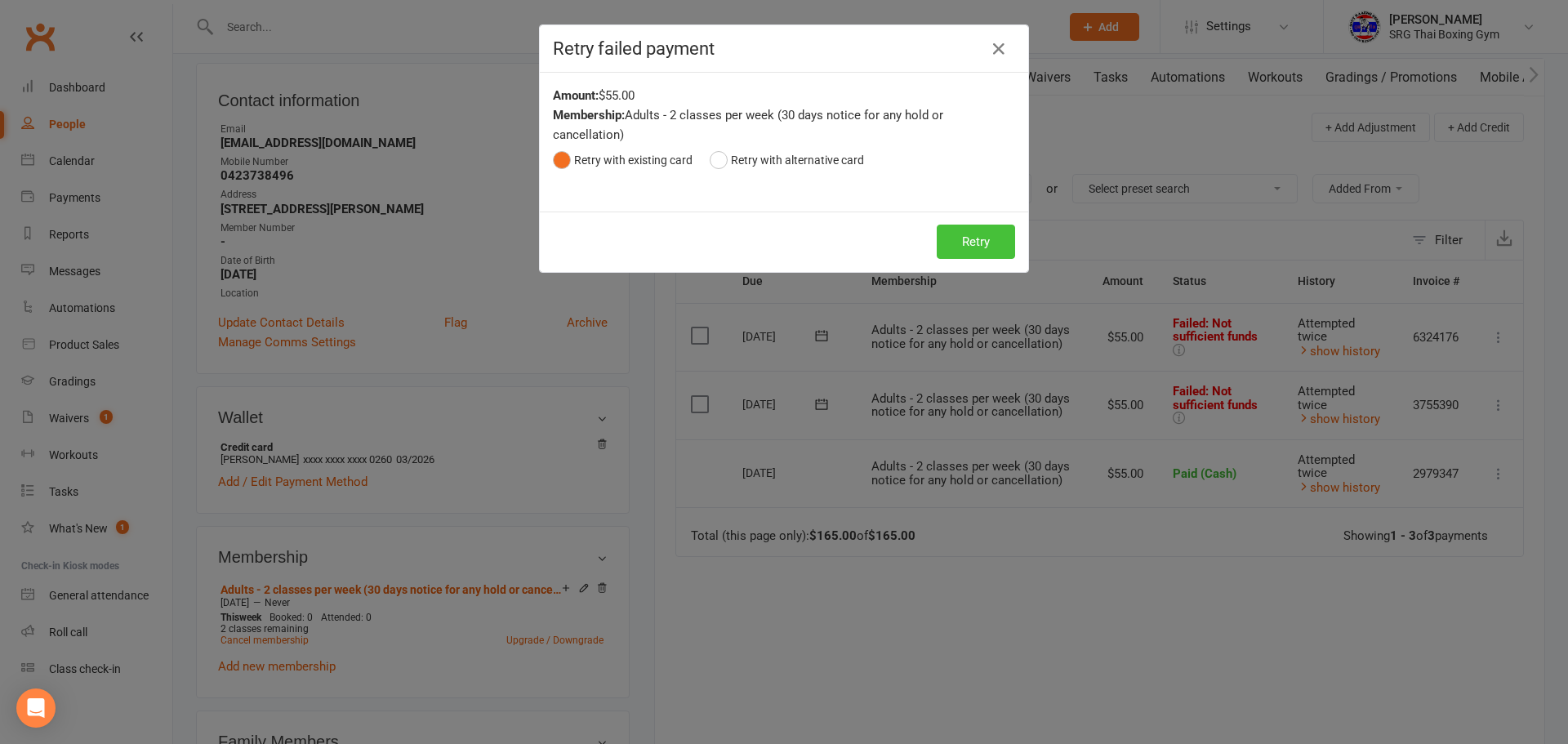
click at [959, 234] on button "Retry" at bounding box center [975, 241] width 78 height 34
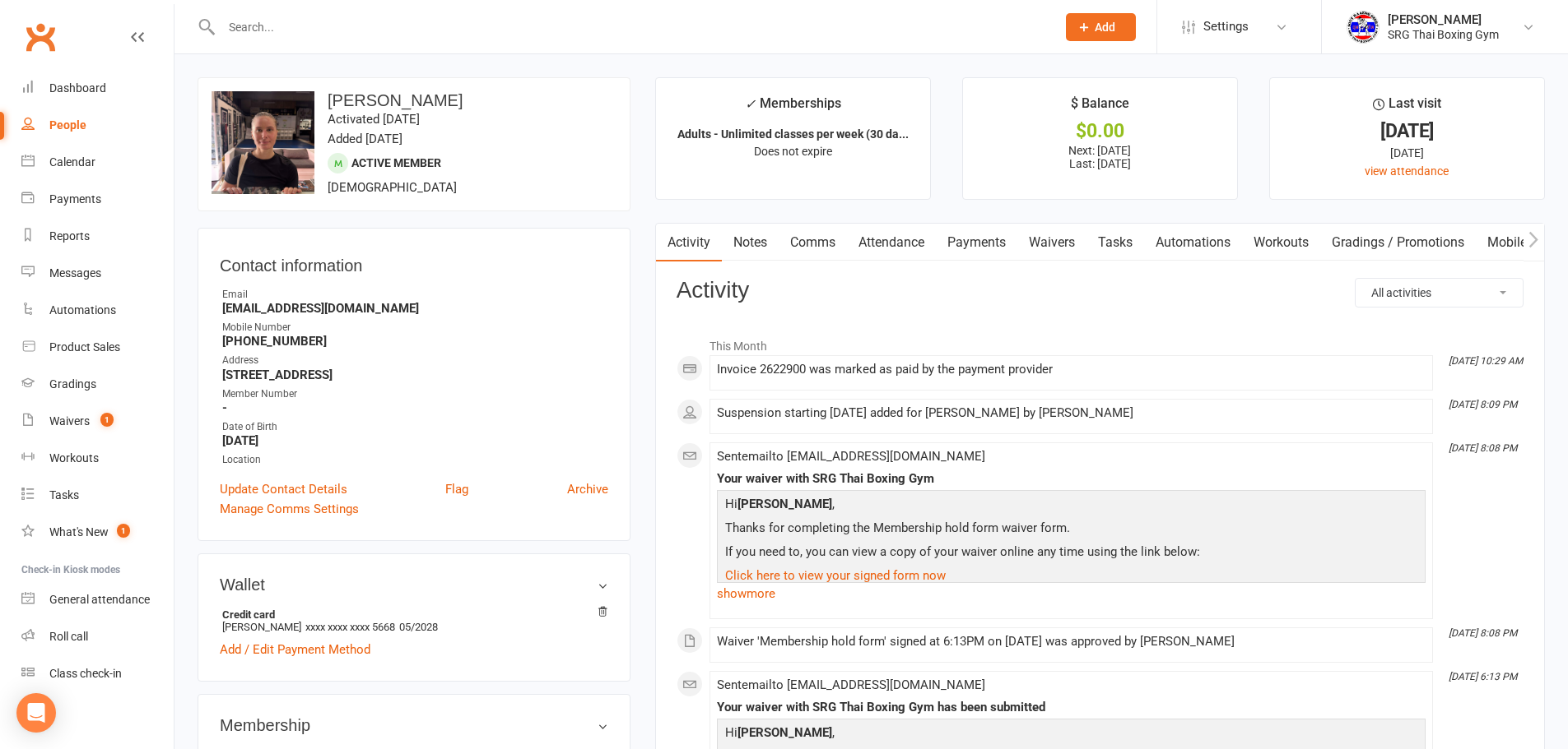
click at [988, 241] on link "Payments" at bounding box center [976, 242] width 82 height 38
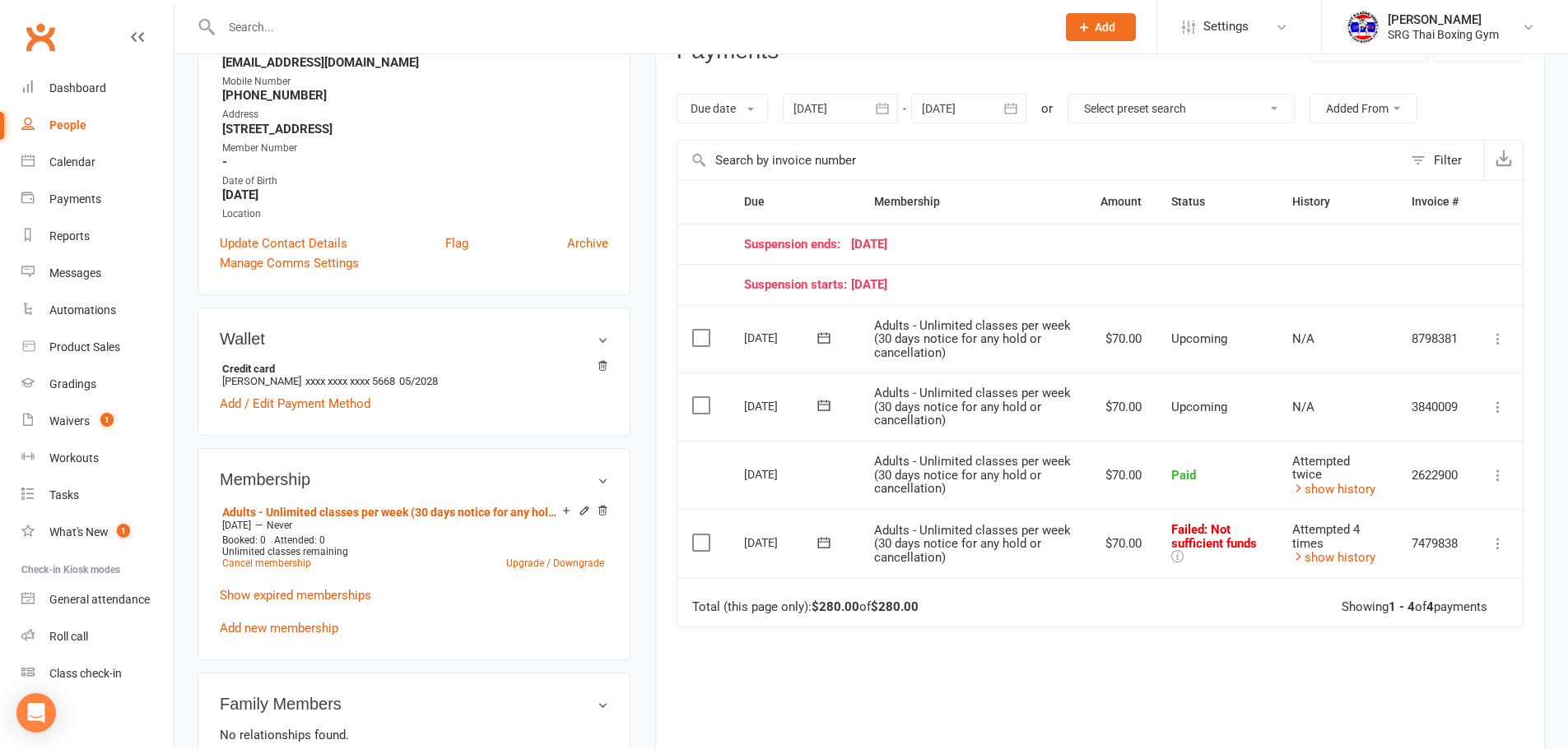
scroll to position [246, 0]
click at [1326, 481] on link "show history" at bounding box center [1334, 488] width 83 height 15
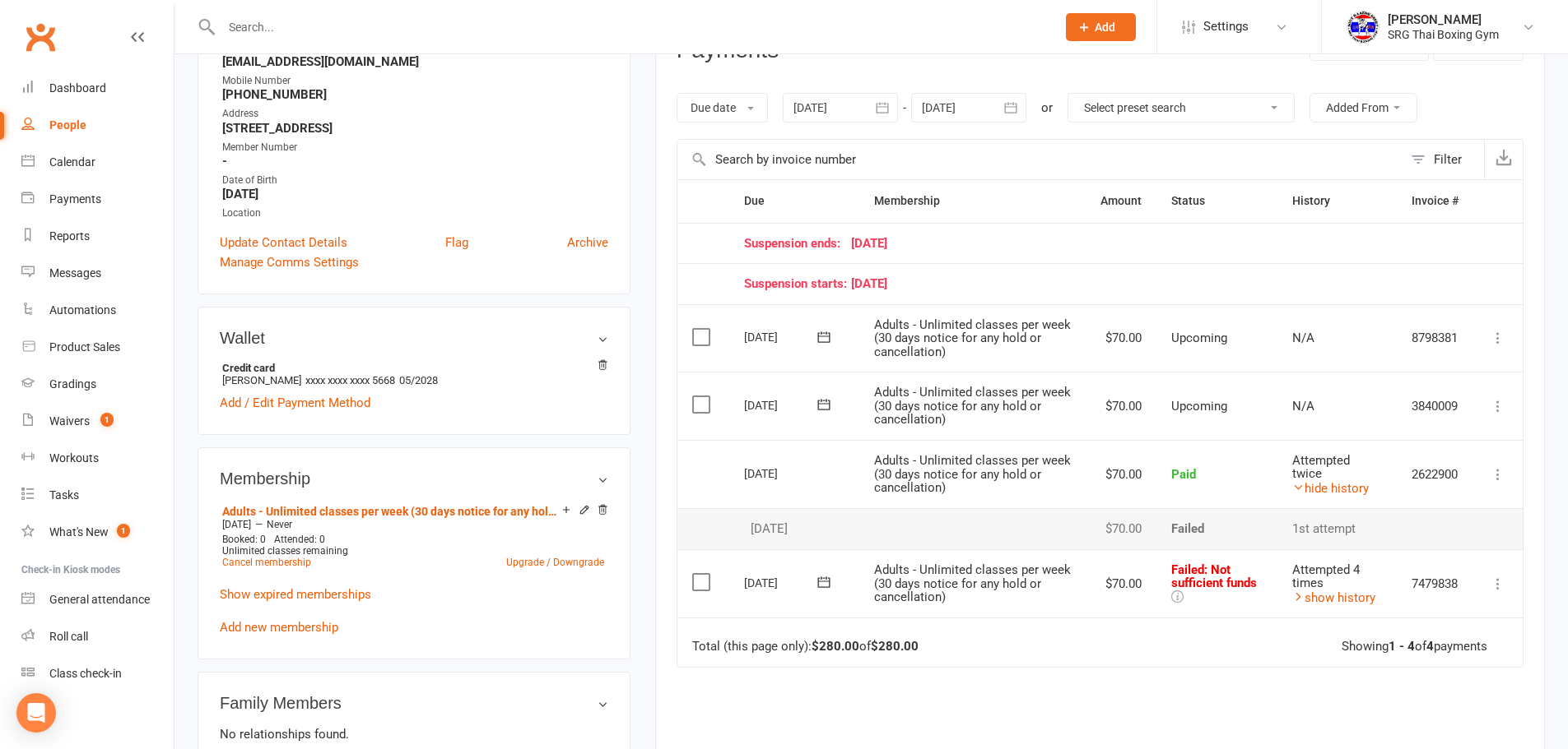
click at [1496, 583] on icon at bounding box center [1498, 584] width 17 height 17
click at [1399, 741] on link "Retry now" at bounding box center [1426, 747] width 163 height 33
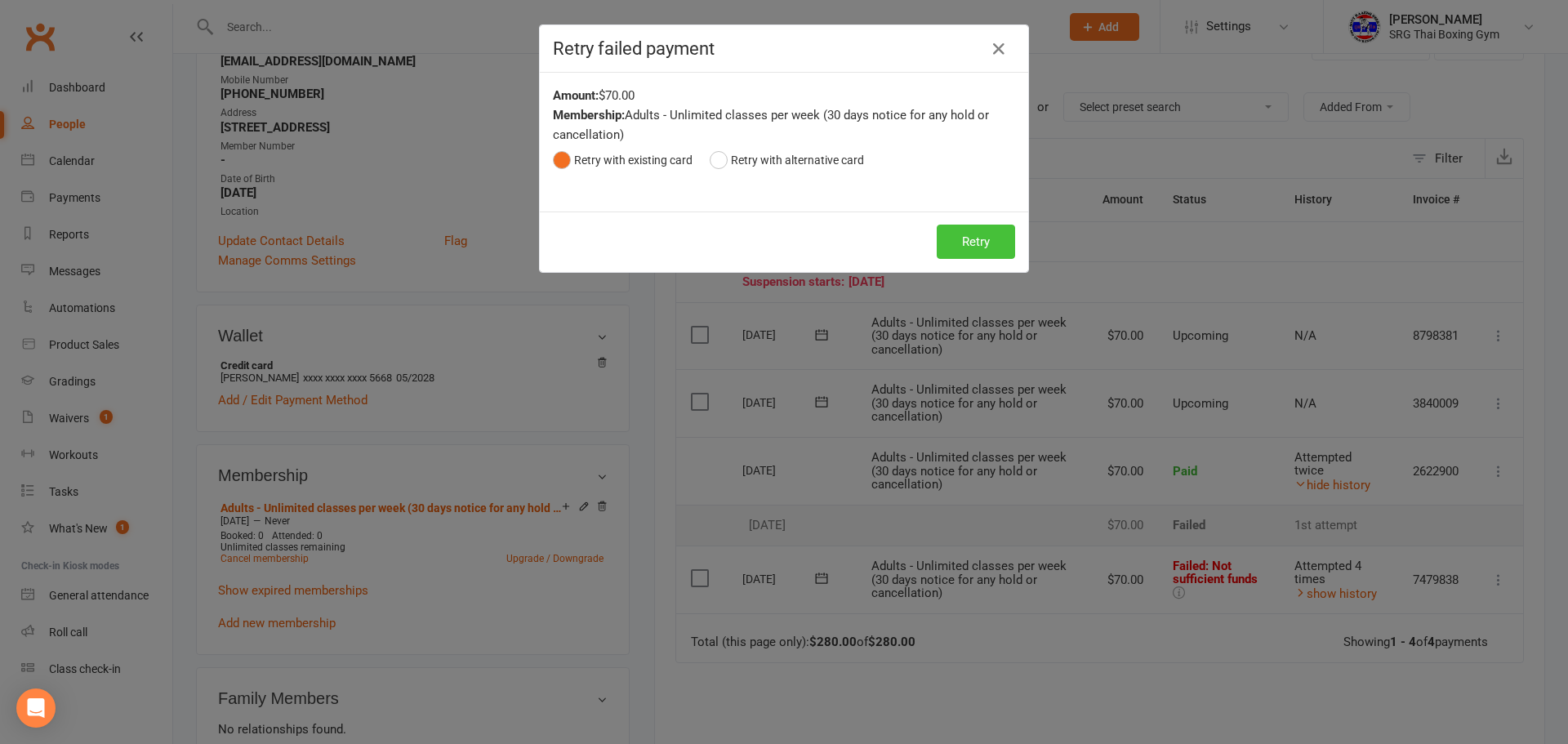
click at [973, 242] on button "Retry" at bounding box center [975, 241] width 78 height 34
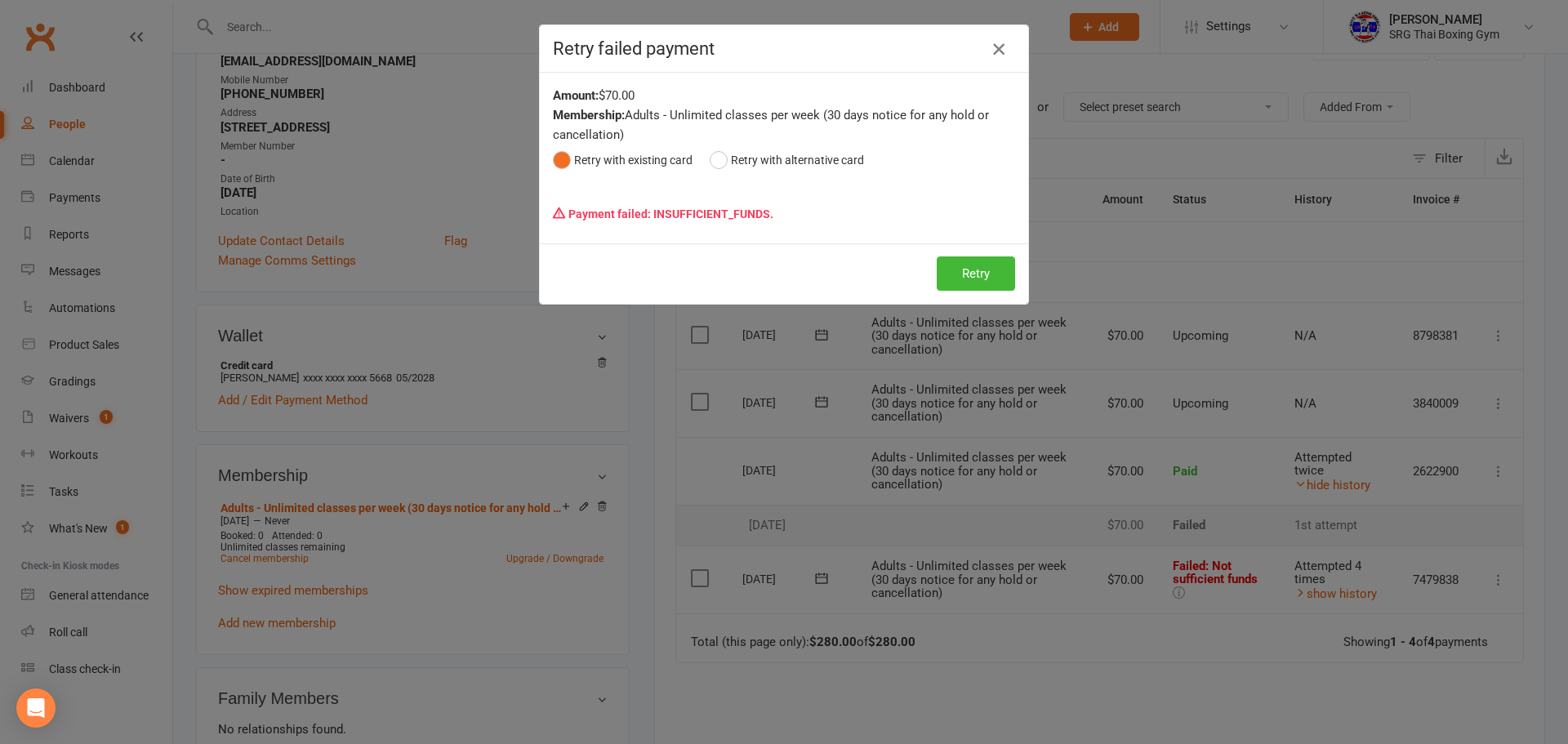
click at [989, 44] on icon "button" at bounding box center [999, 49] width 19 height 19
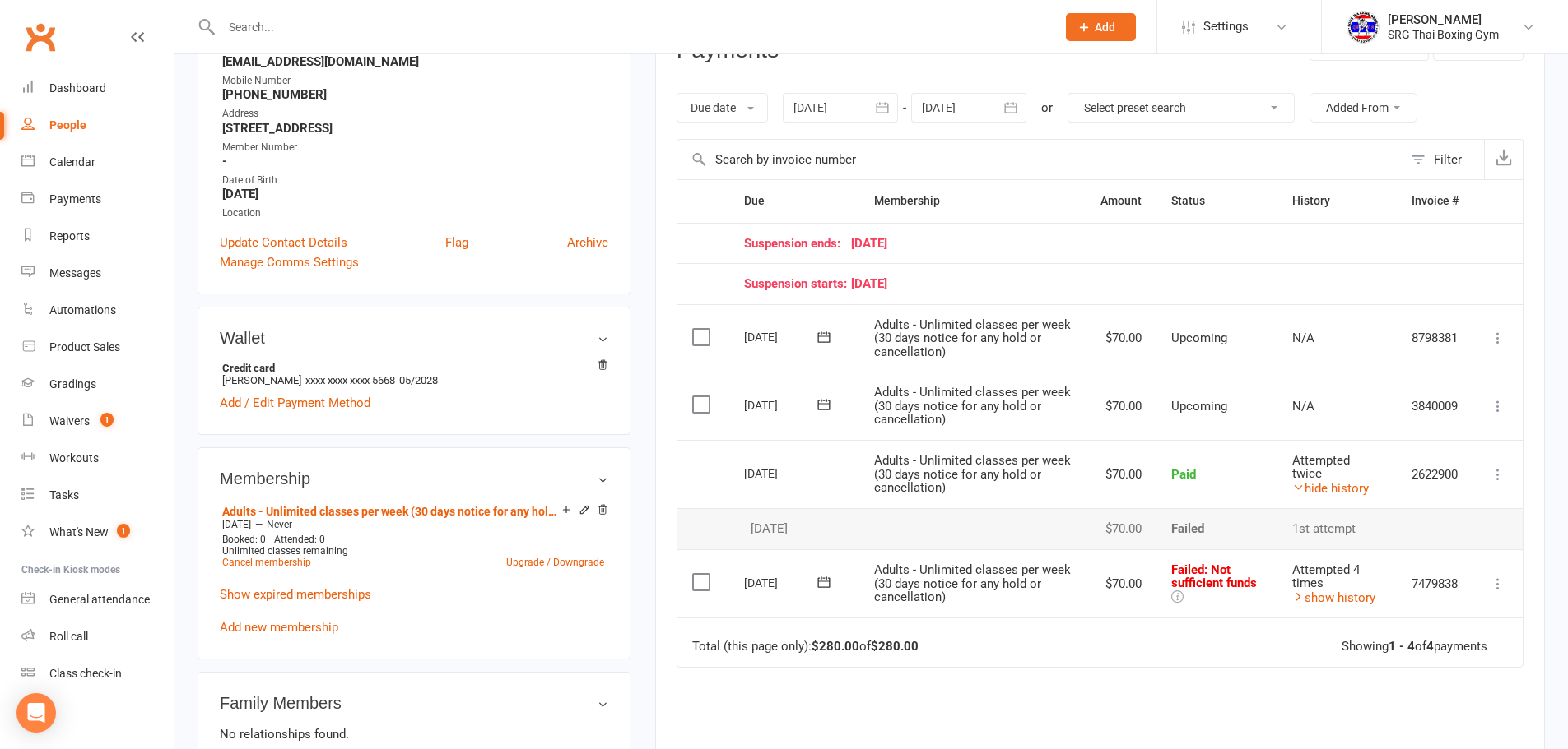
click at [879, 98] on button "button" at bounding box center [882, 107] width 29 height 29
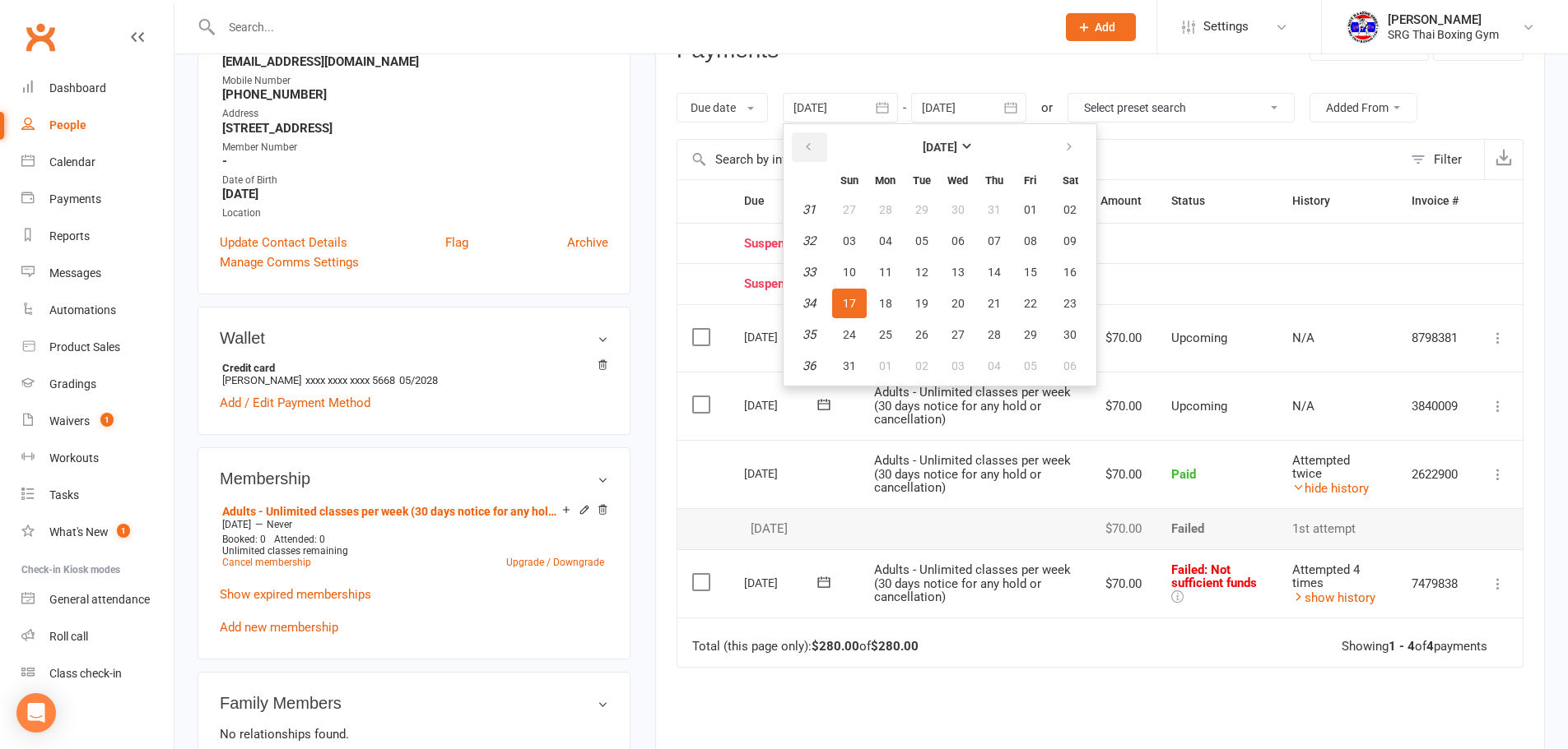
click at [803, 143] on button "button" at bounding box center [810, 146] width 35 height 29
click at [1000, 199] on button "01" at bounding box center [994, 209] width 35 height 29
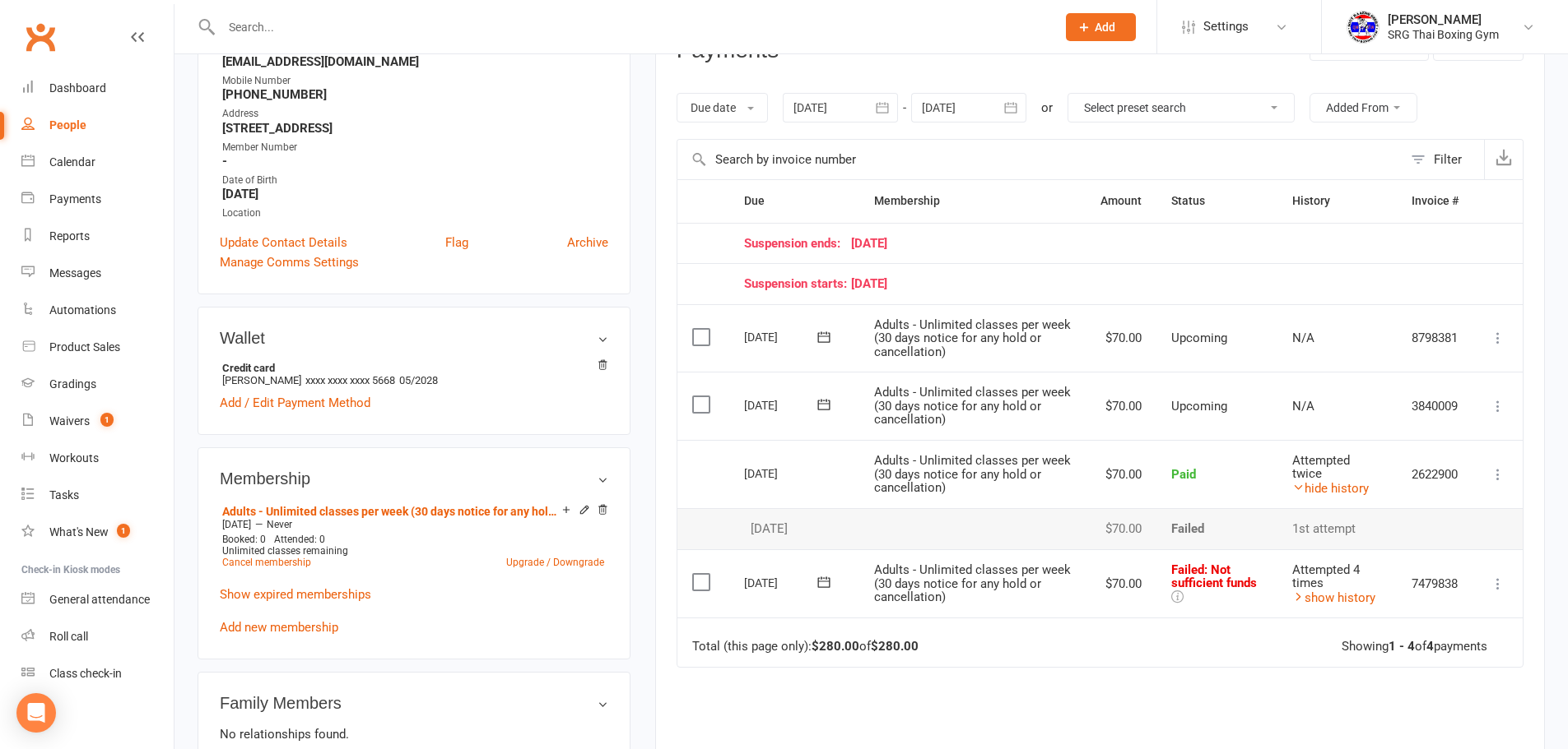
type input "[DATE]"
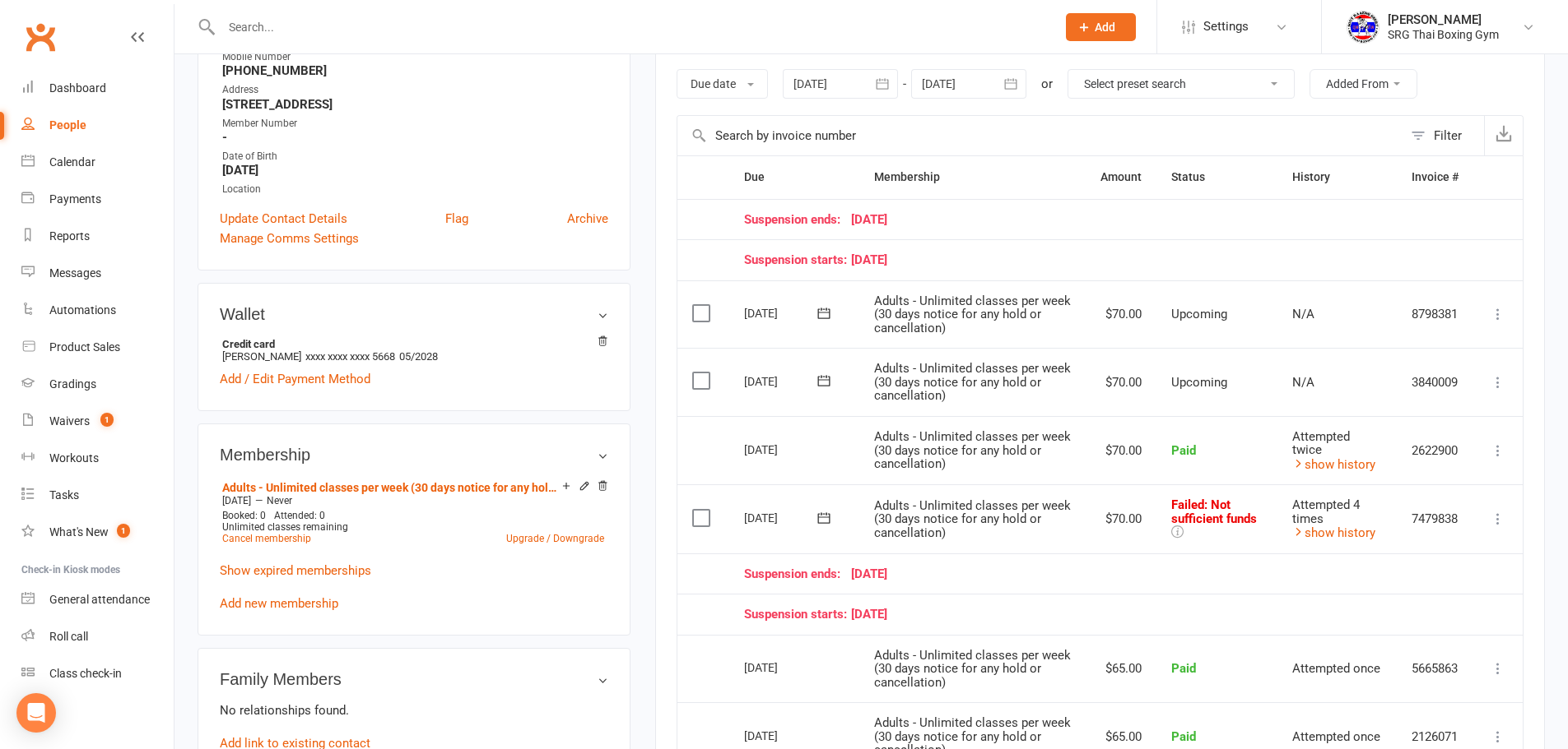
scroll to position [246, 0]
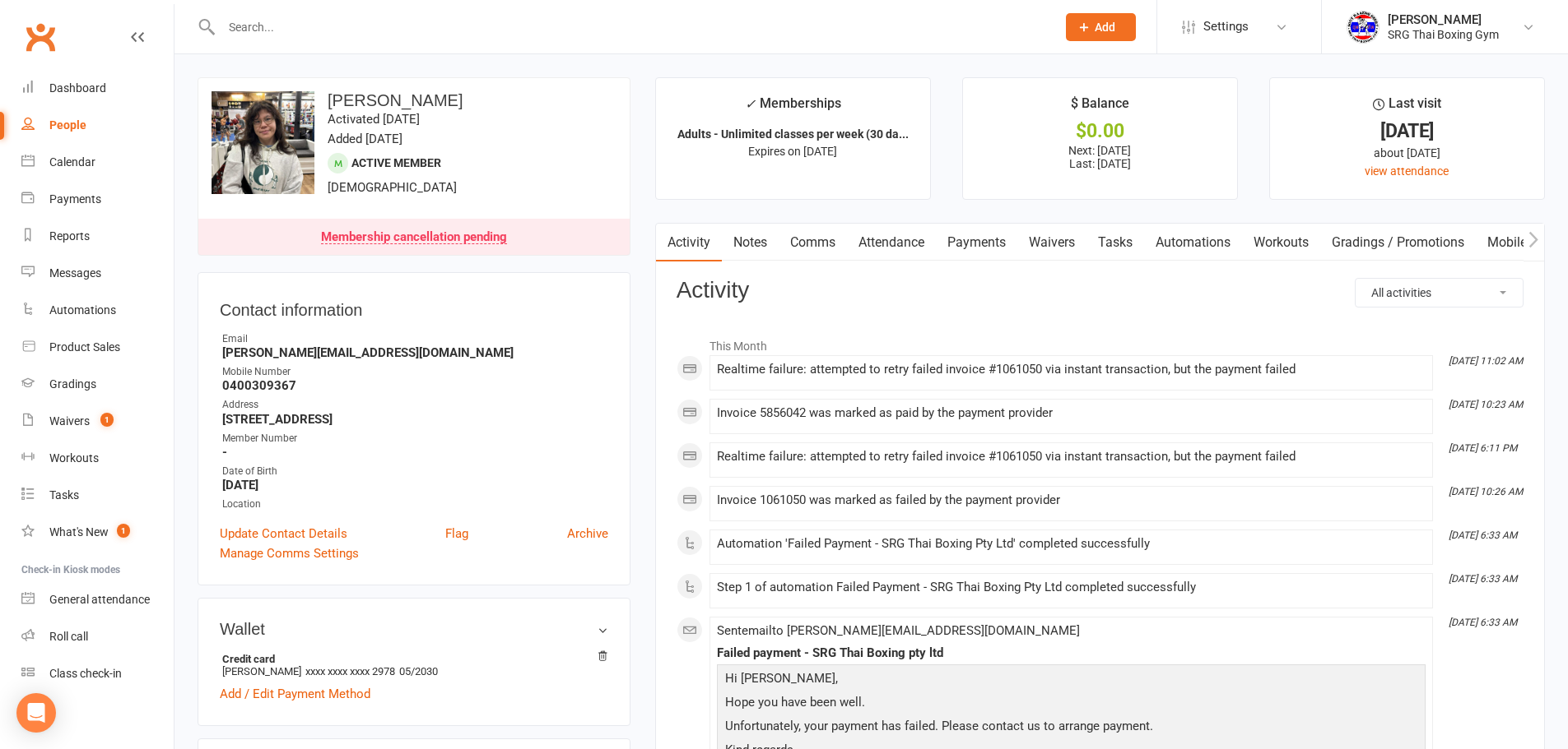
click at [990, 246] on link "Payments" at bounding box center [976, 242] width 82 height 38
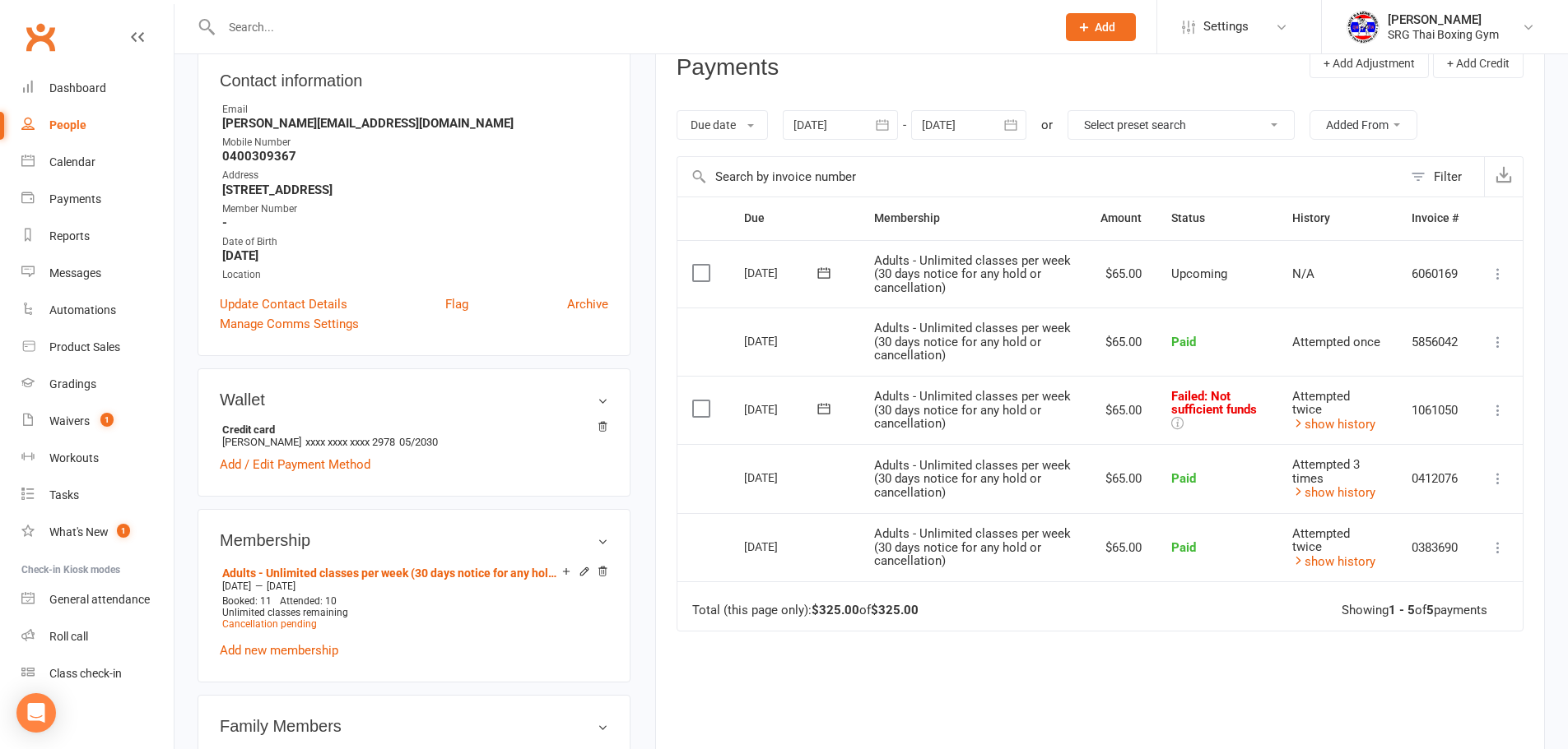
scroll to position [246, 0]
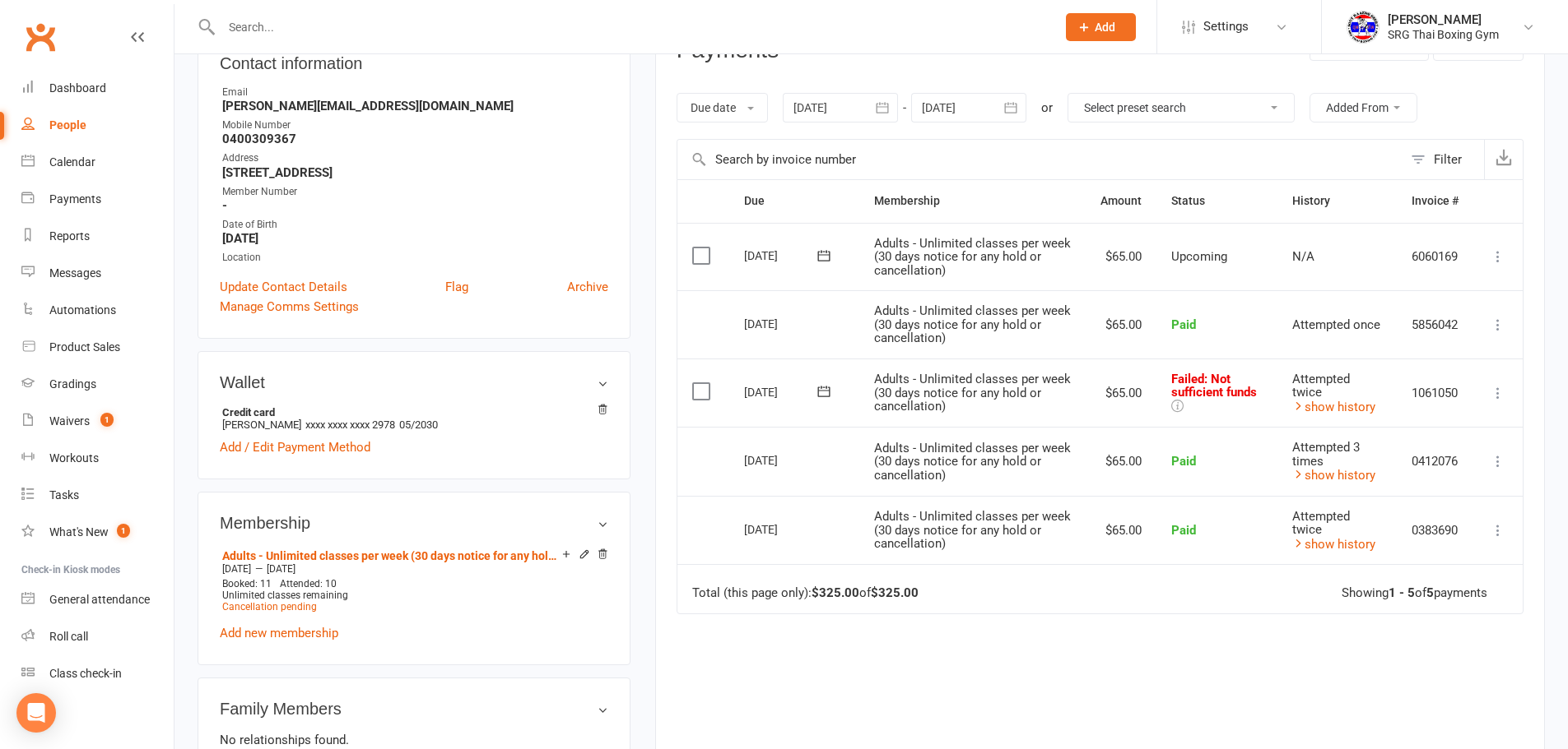
click at [1501, 396] on icon at bounding box center [1498, 393] width 17 height 17
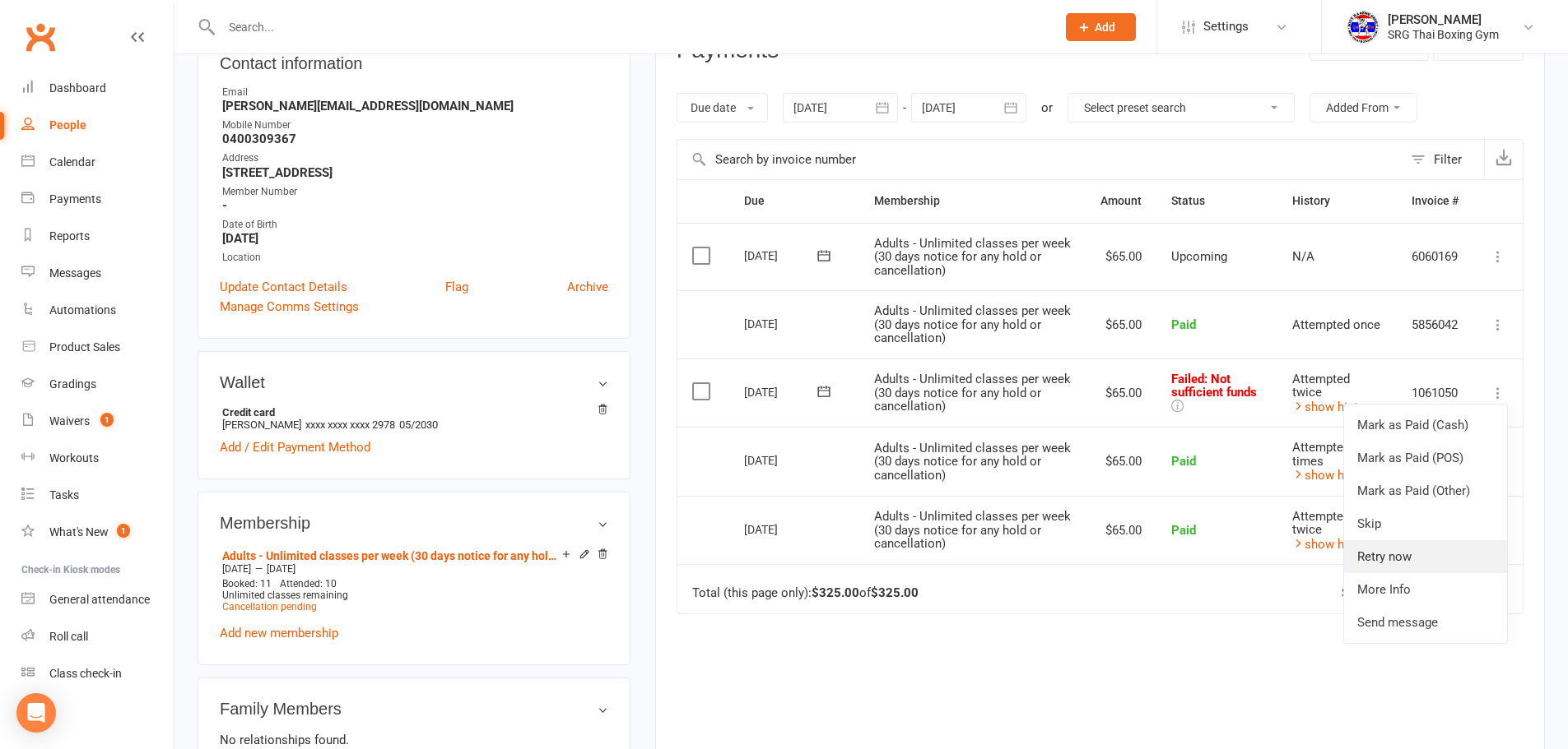
click at [1397, 558] on link "Retry now" at bounding box center [1426, 557] width 163 height 33
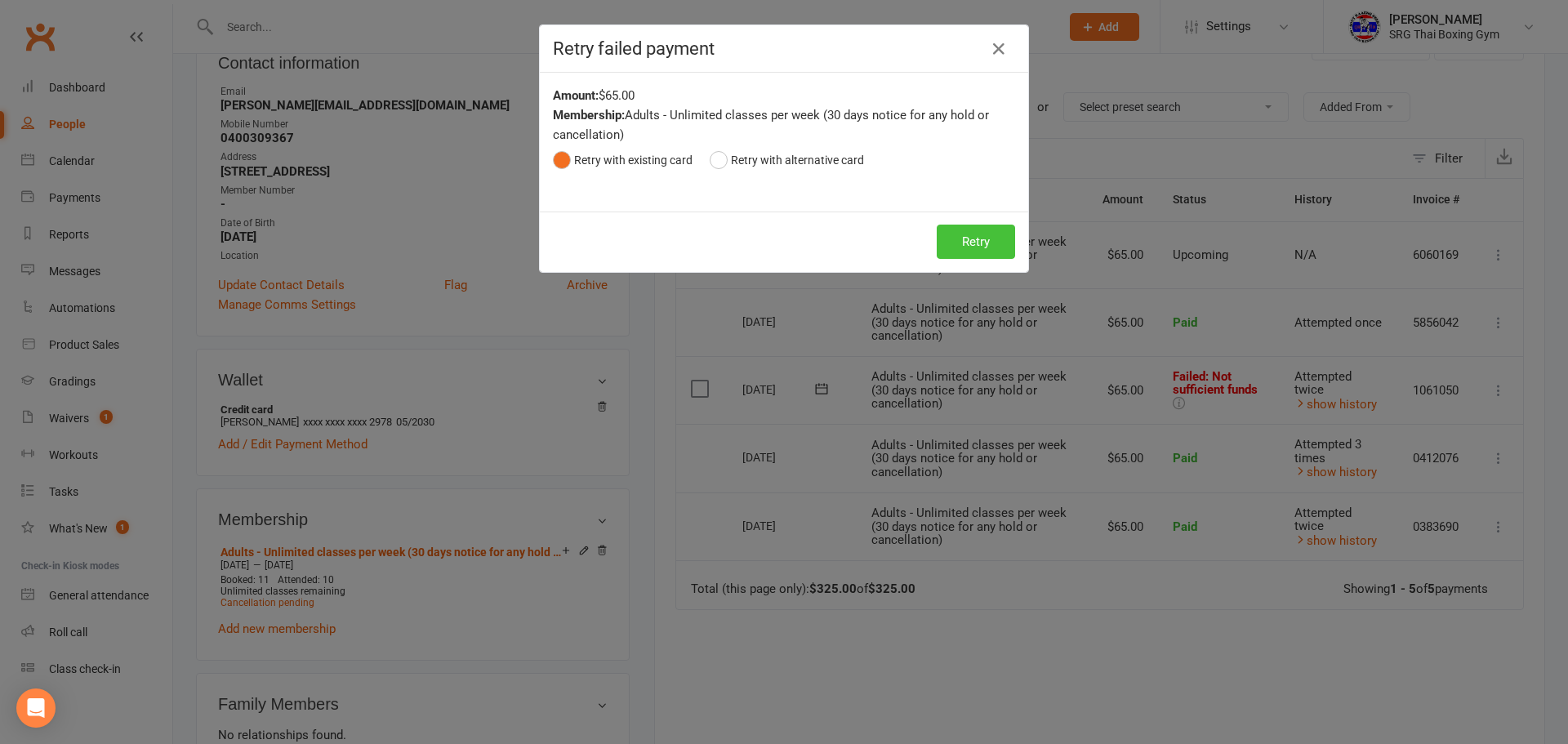
click at [971, 239] on button "Retry" at bounding box center [975, 241] width 78 height 34
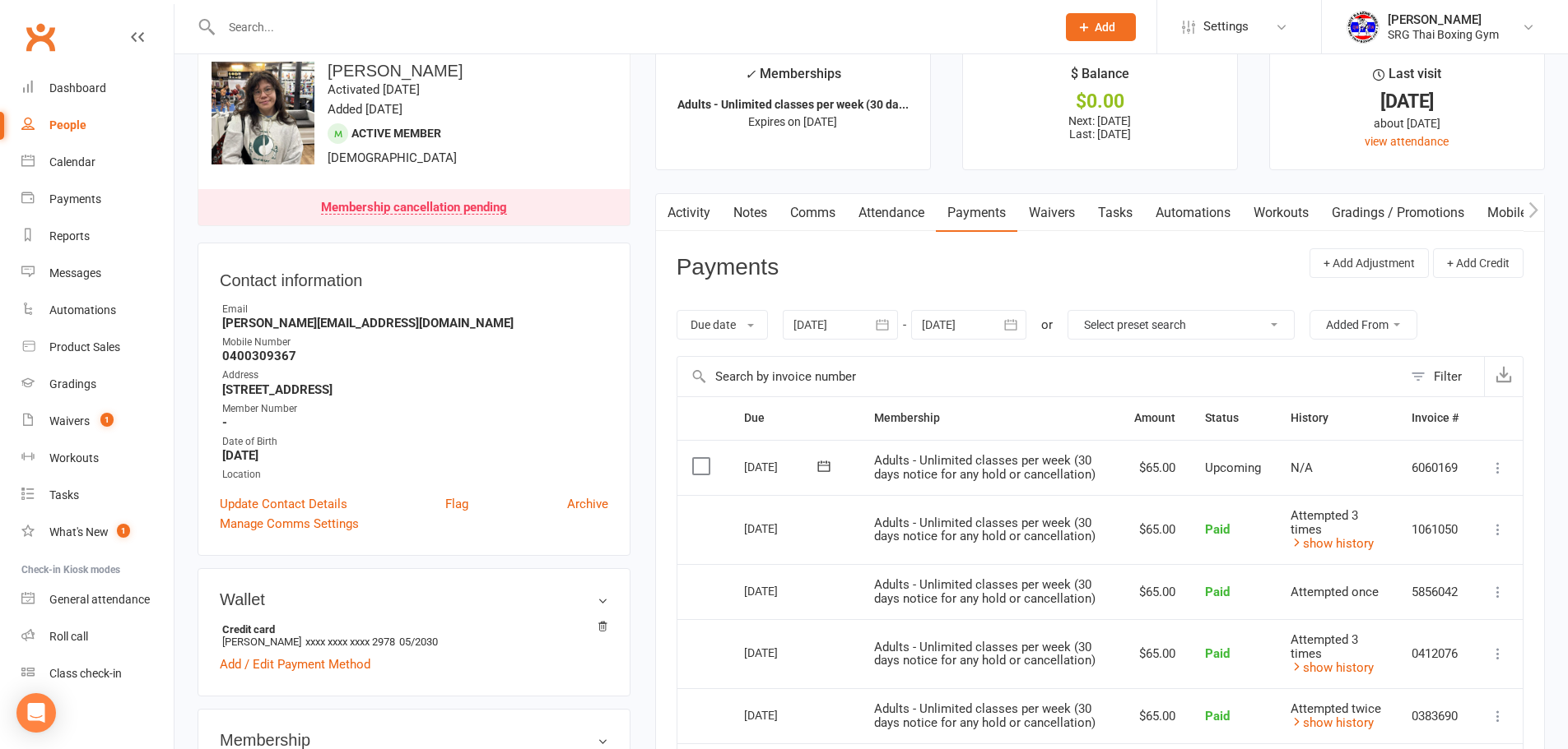
scroll to position [0, 0]
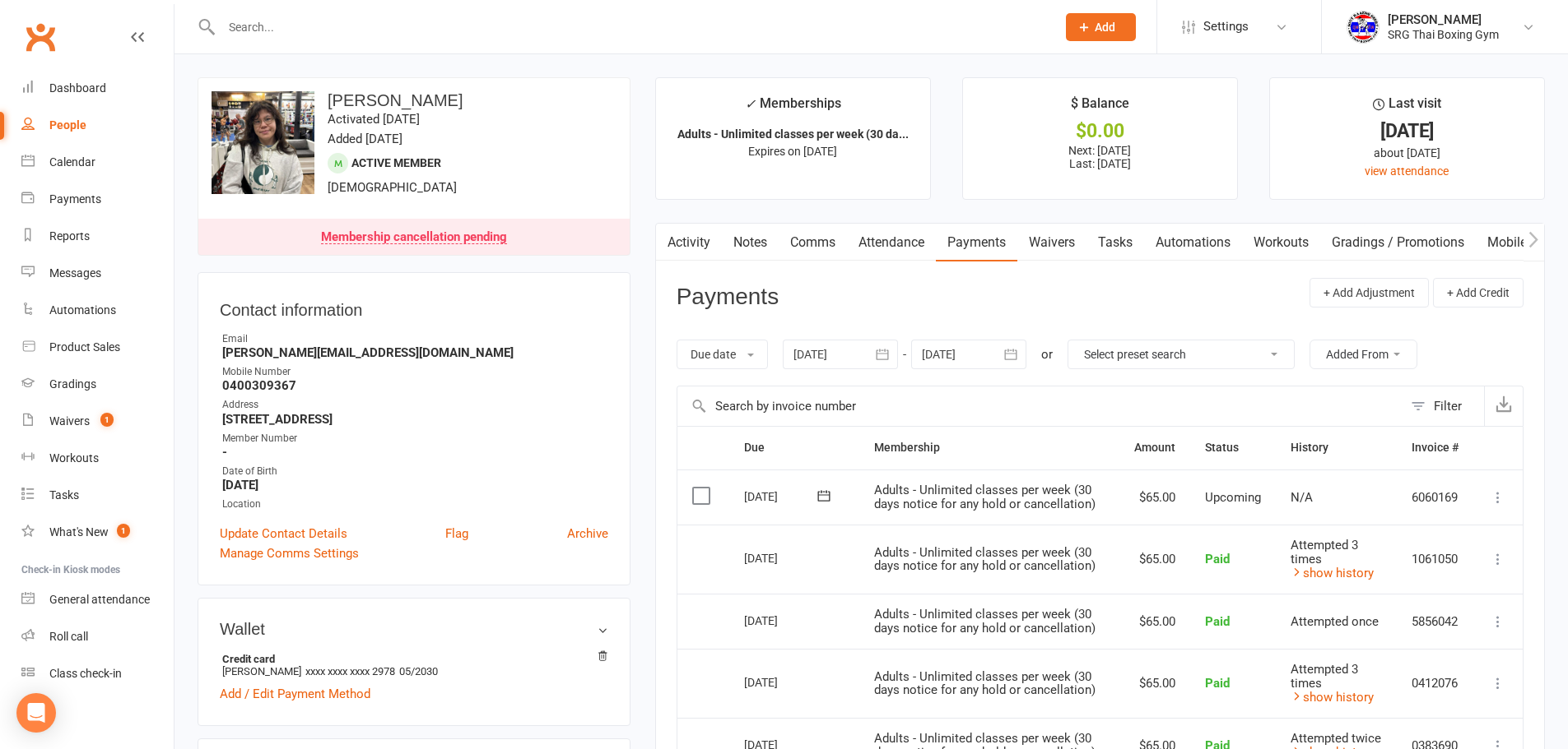
click at [887, 358] on icon "button" at bounding box center [882, 355] width 17 height 17
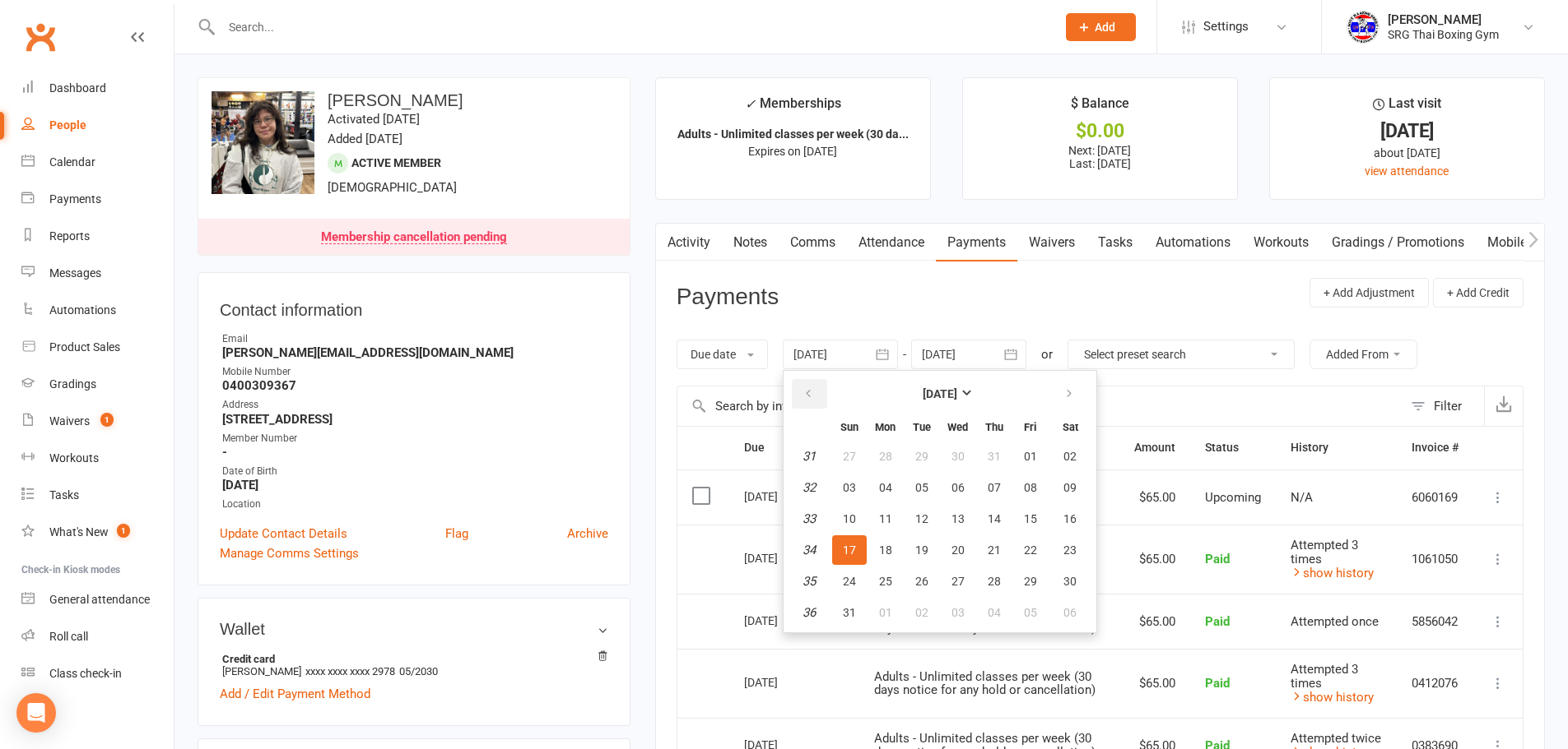
click at [819, 395] on button "button" at bounding box center [810, 394] width 35 height 29
click at [929, 456] on span "01" at bounding box center [921, 456] width 13 height 13
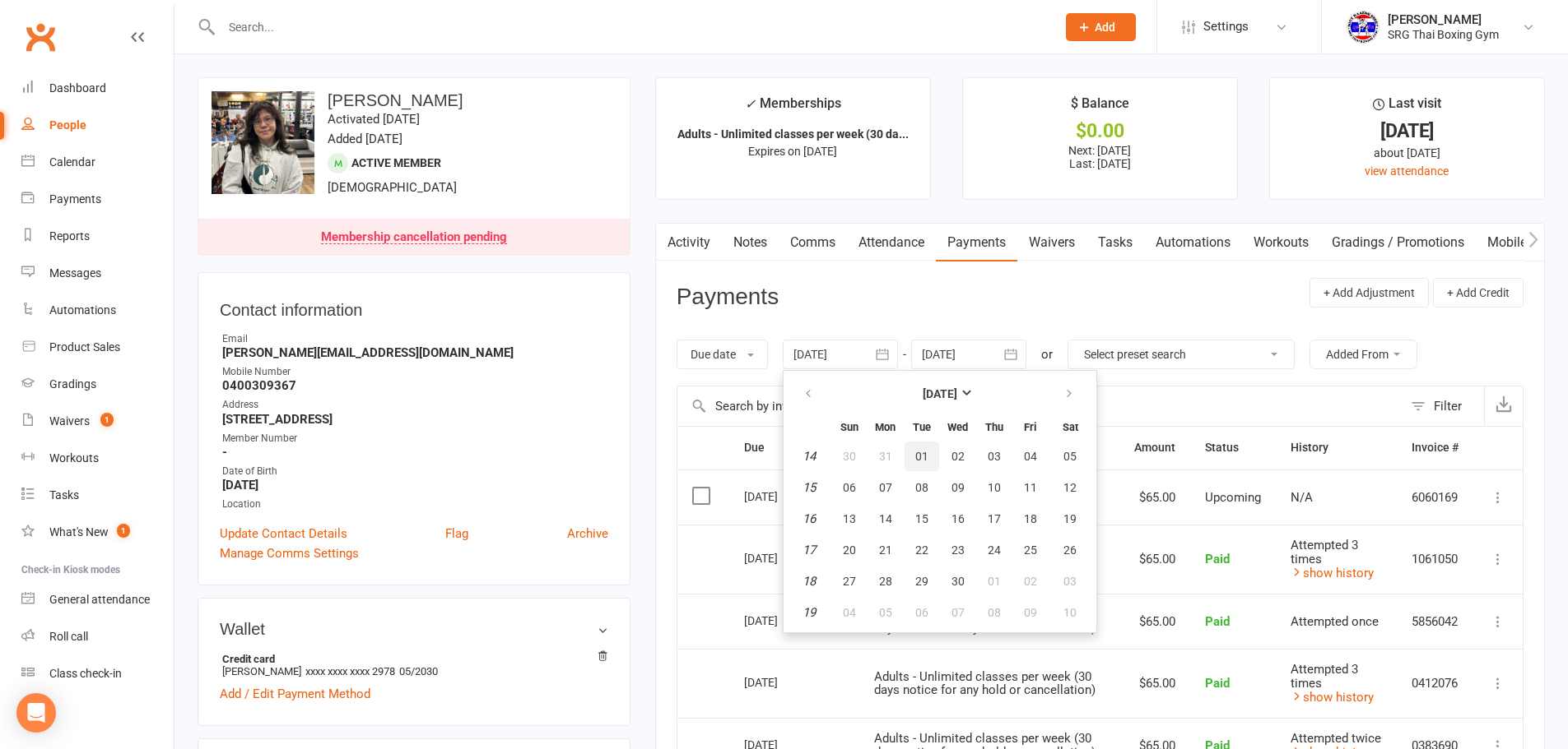
type input "01 Apr 2025"
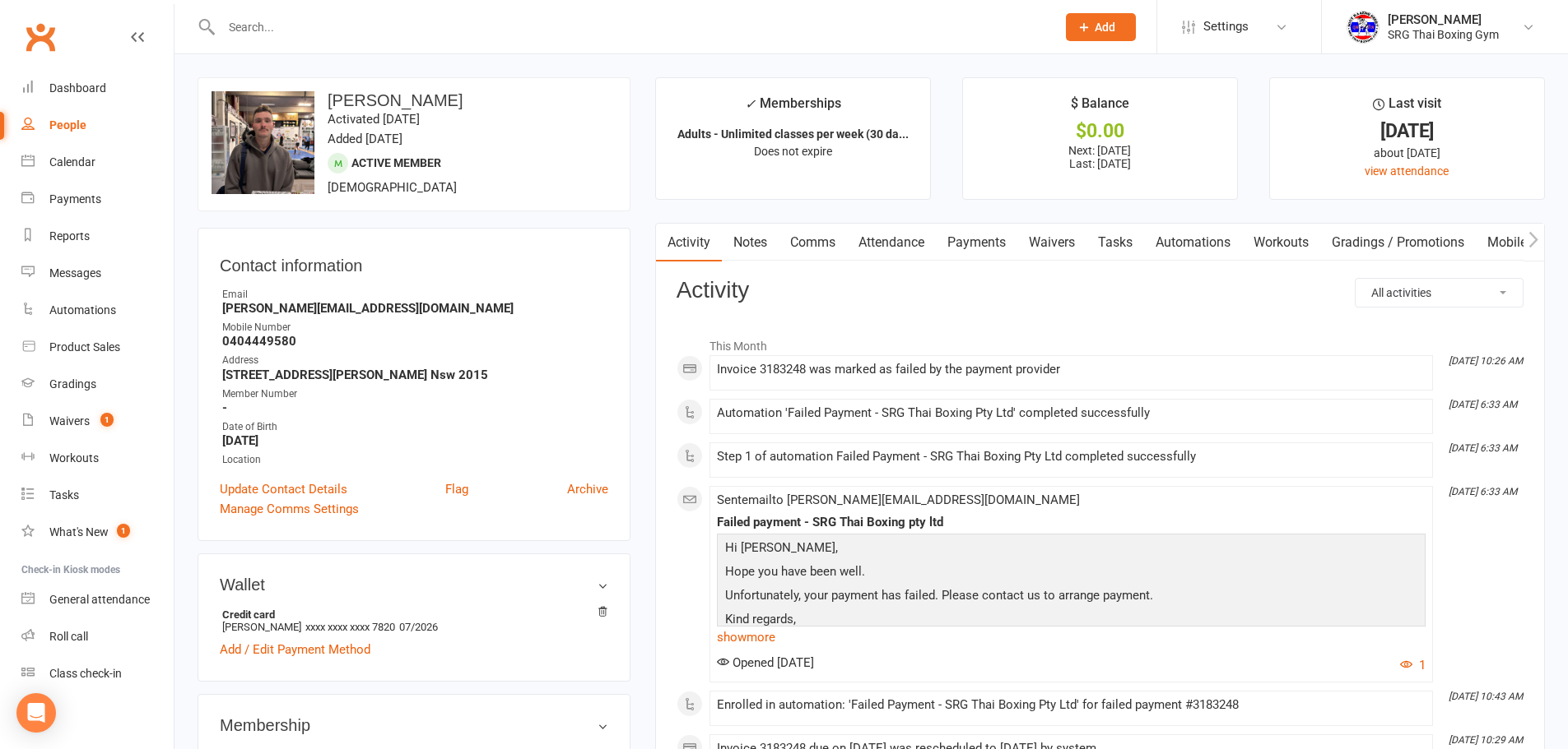
click at [978, 240] on link "Payments" at bounding box center [976, 242] width 82 height 38
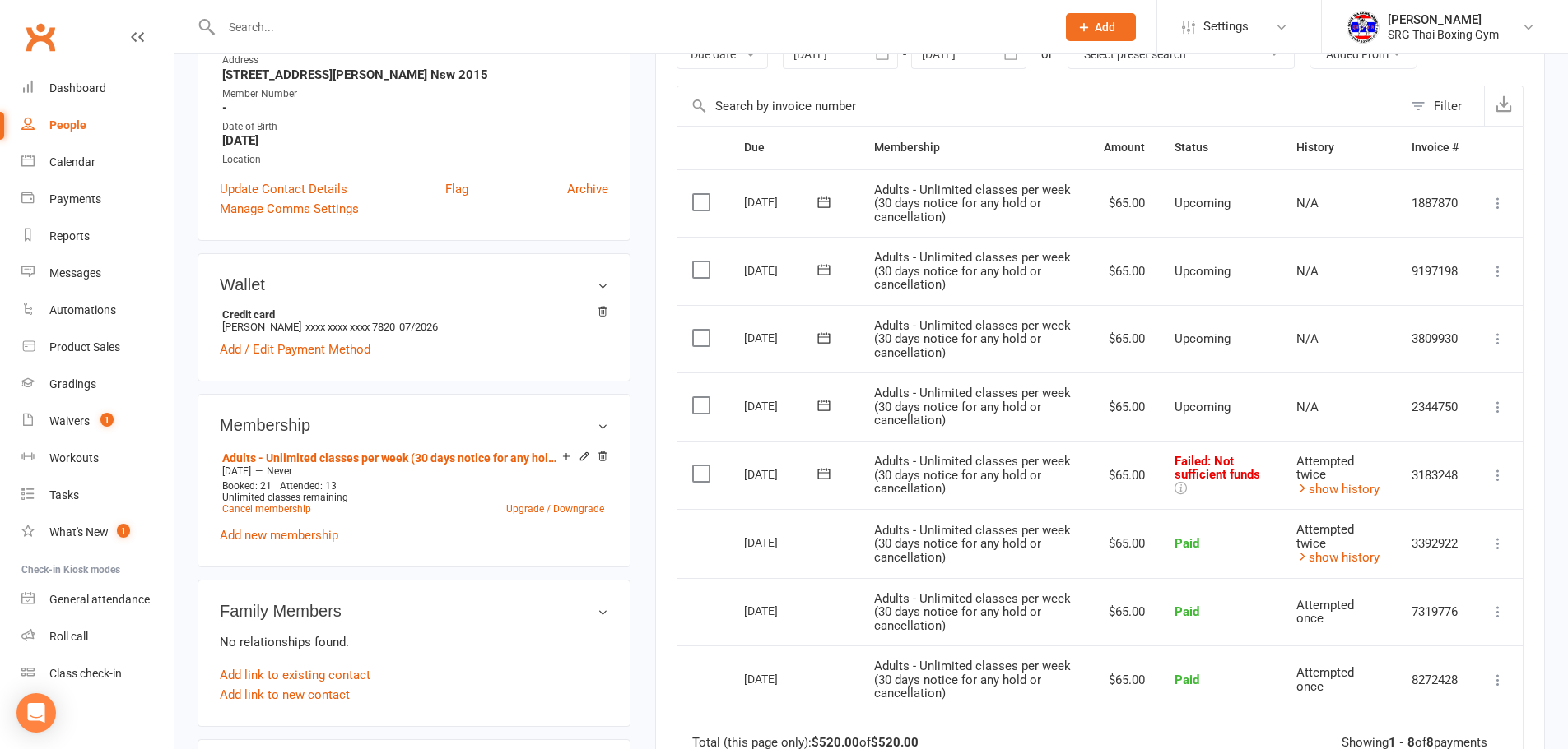
scroll to position [329, 0]
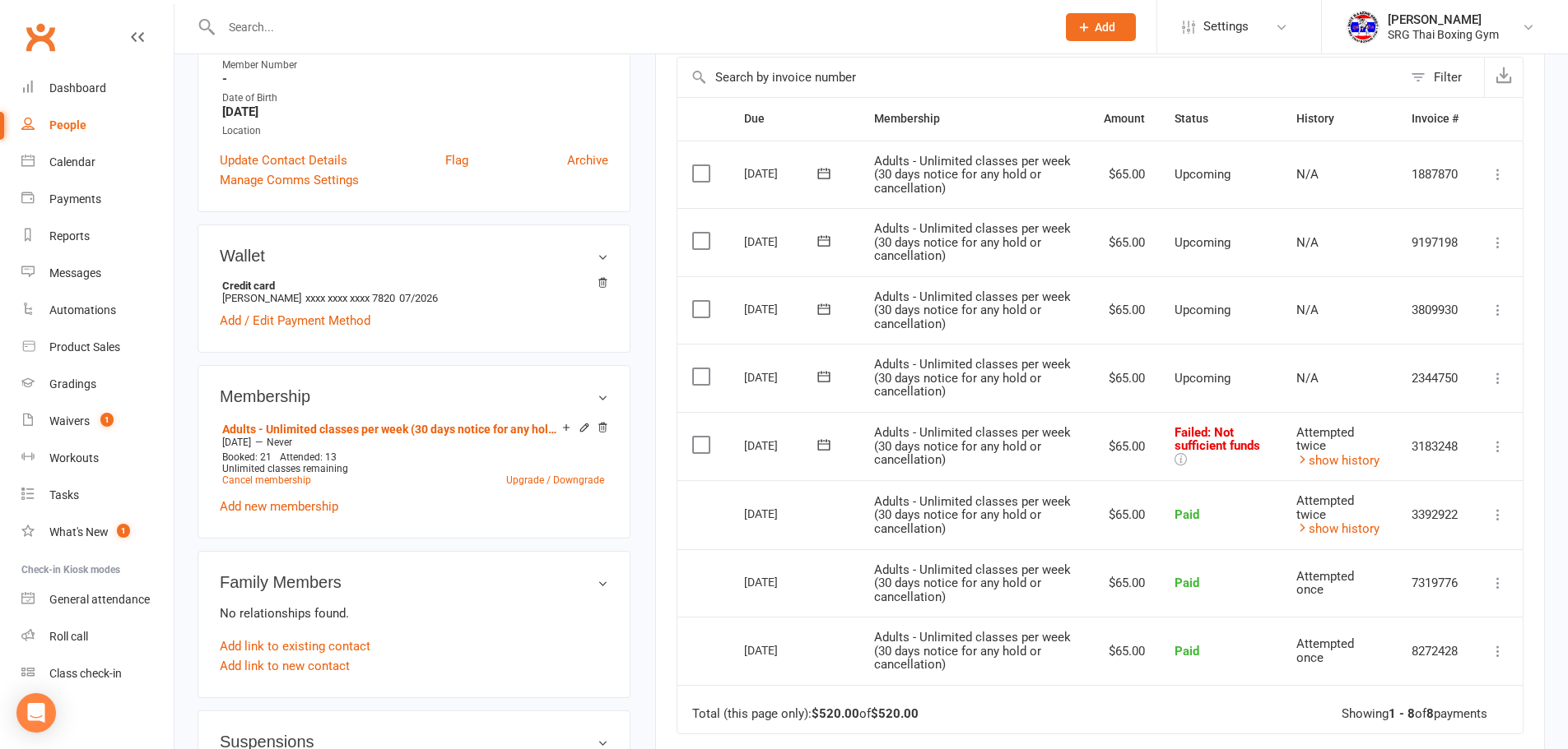
click at [1502, 446] on icon at bounding box center [1498, 447] width 17 height 17
click at [1411, 615] on link "Retry now" at bounding box center [1426, 610] width 163 height 33
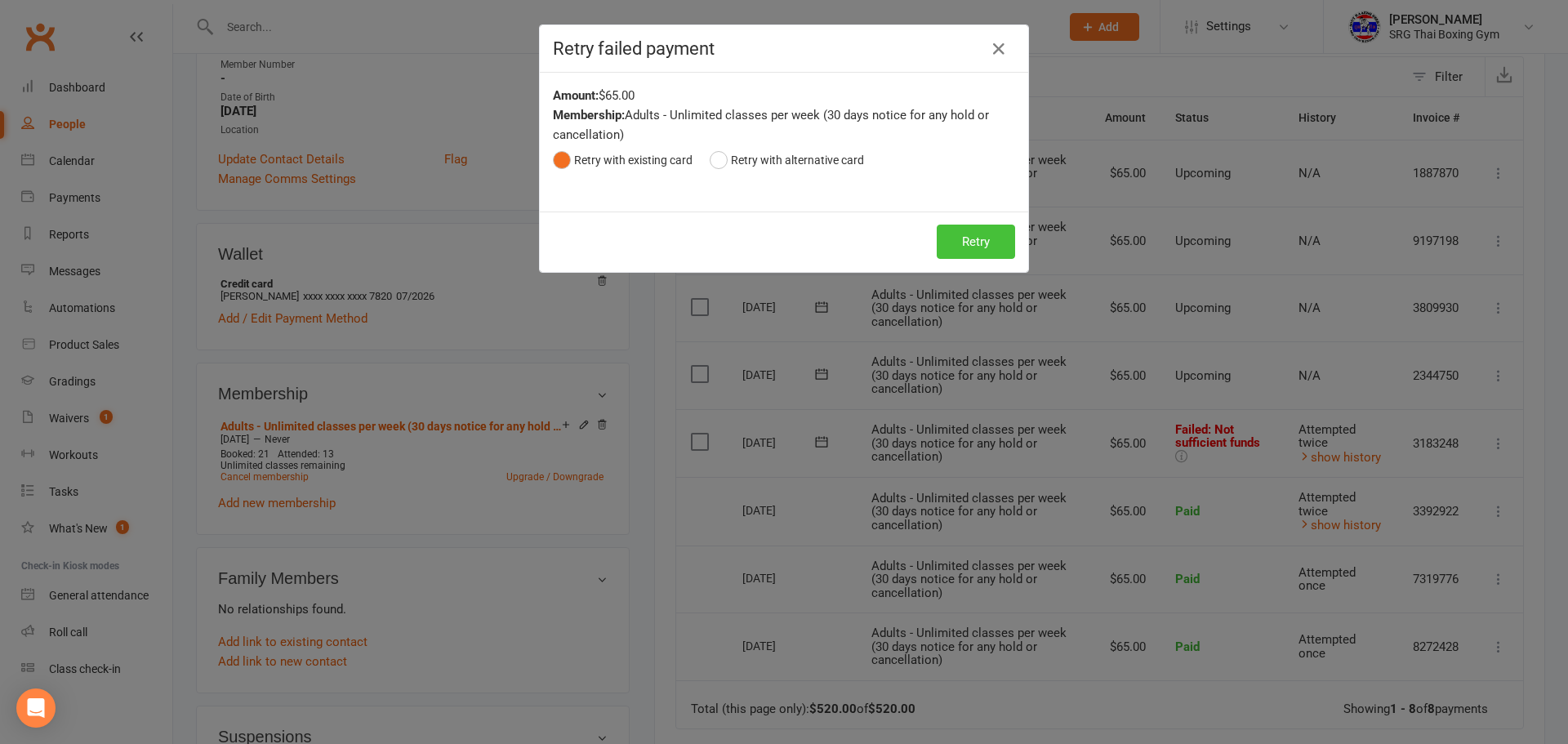
click at [960, 234] on button "Retry" at bounding box center [975, 241] width 78 height 34
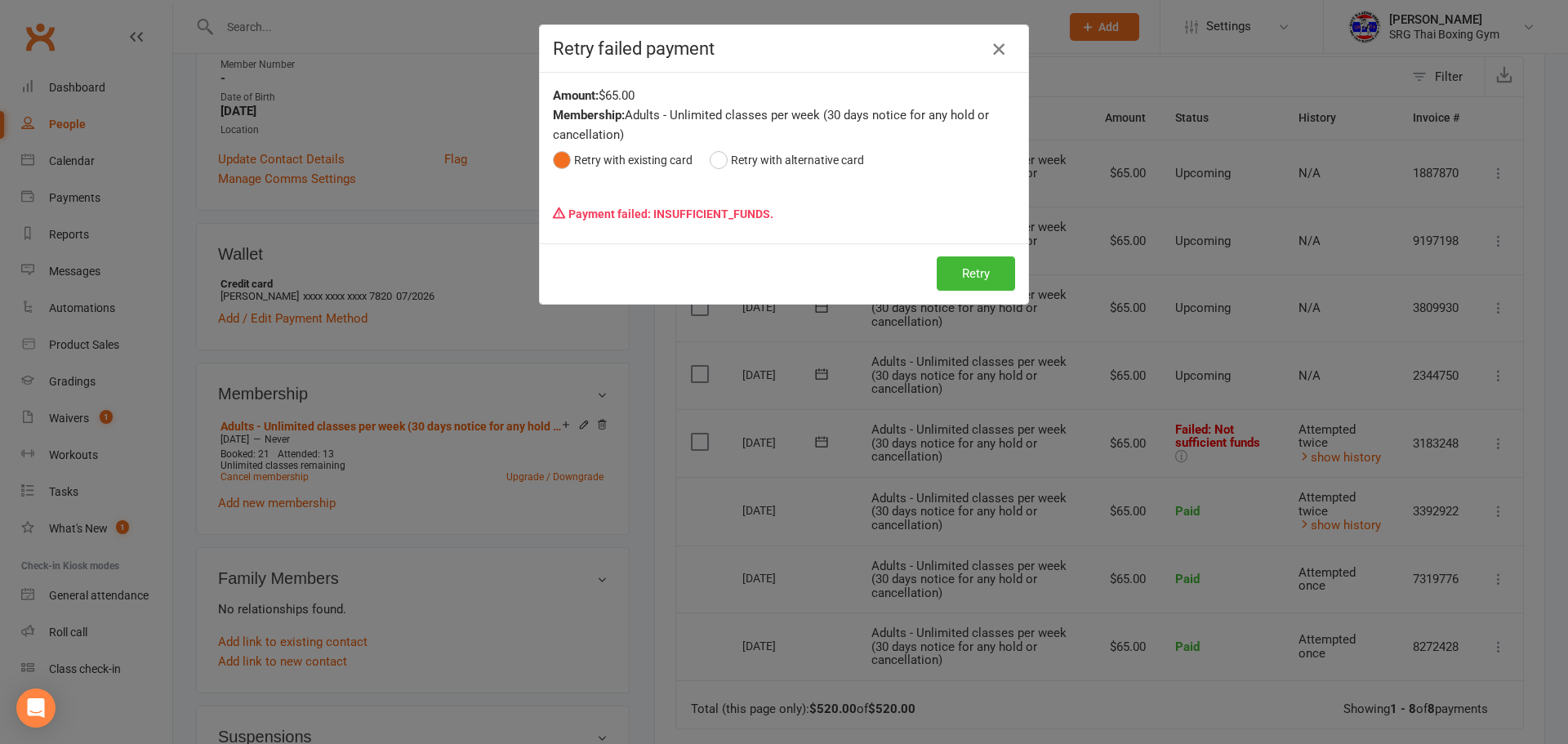
click at [994, 45] on icon "button" at bounding box center [999, 49] width 19 height 19
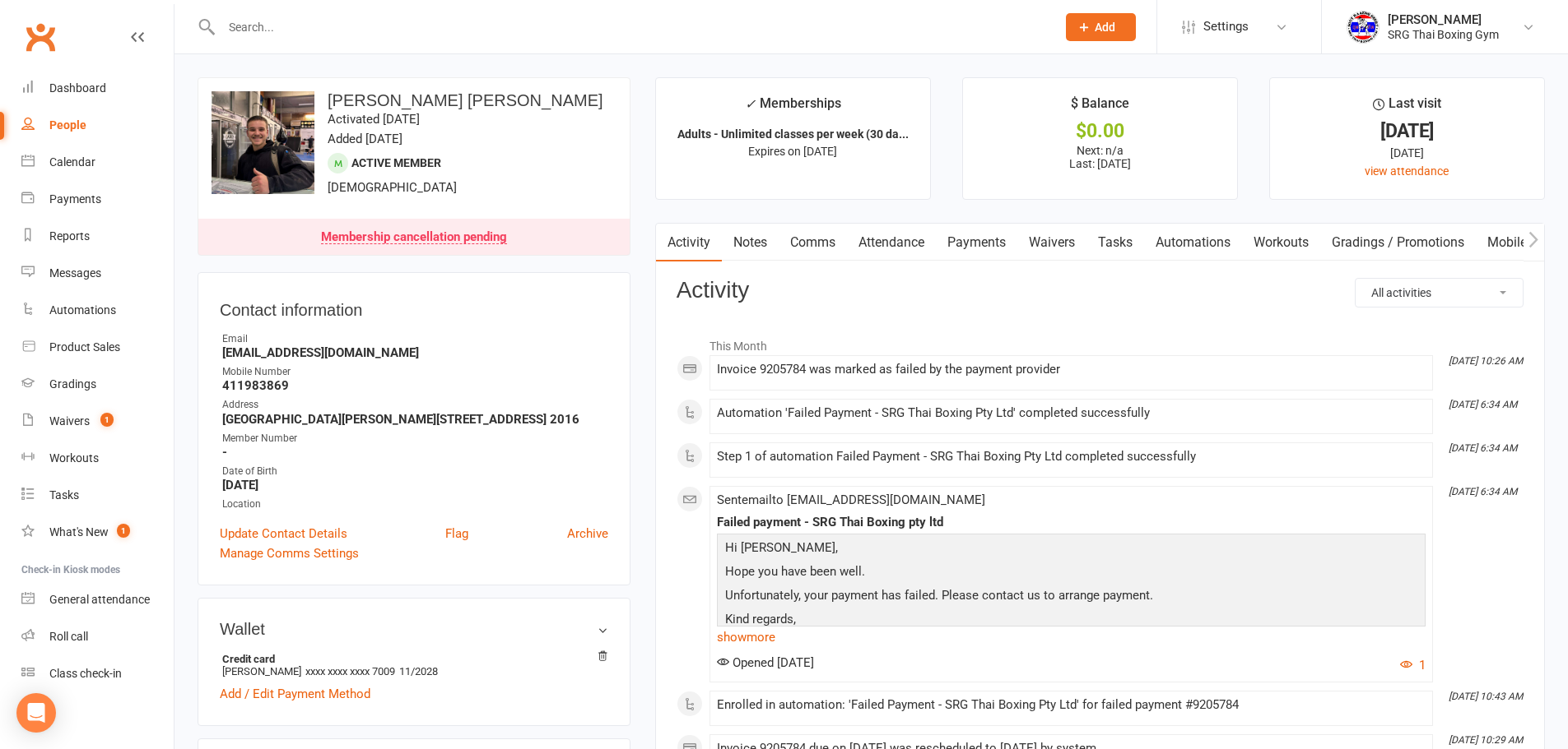
click at [974, 241] on link "Payments" at bounding box center [976, 242] width 82 height 38
